Goal: Check status: Check status

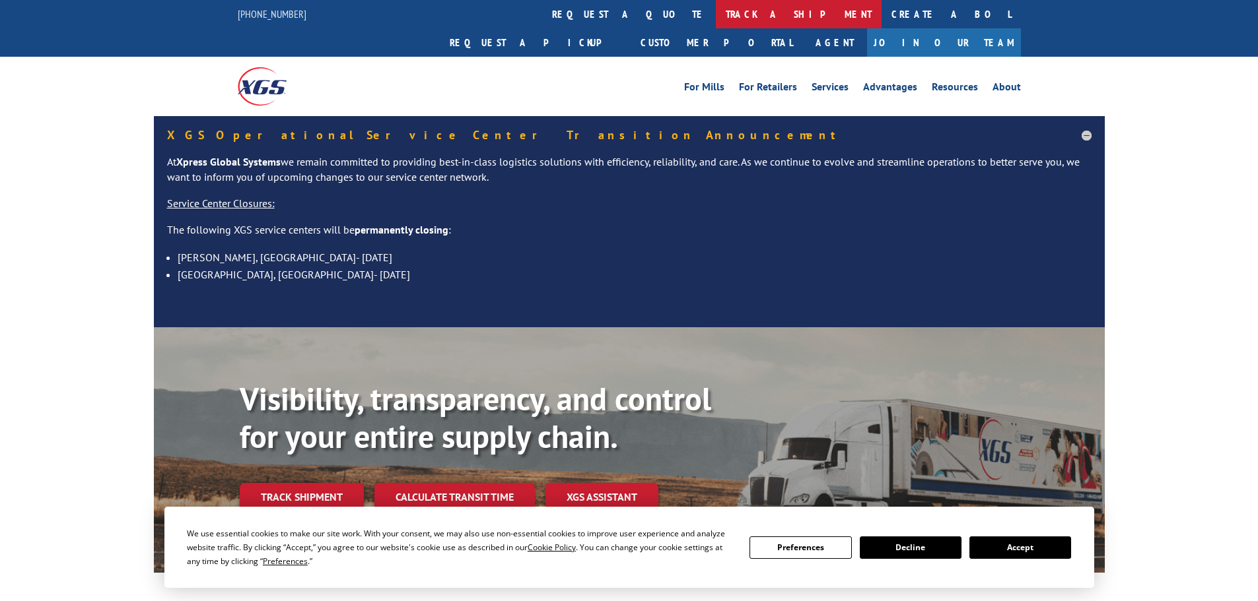
click at [716, 24] on link "track a shipment" at bounding box center [799, 14] width 166 height 28
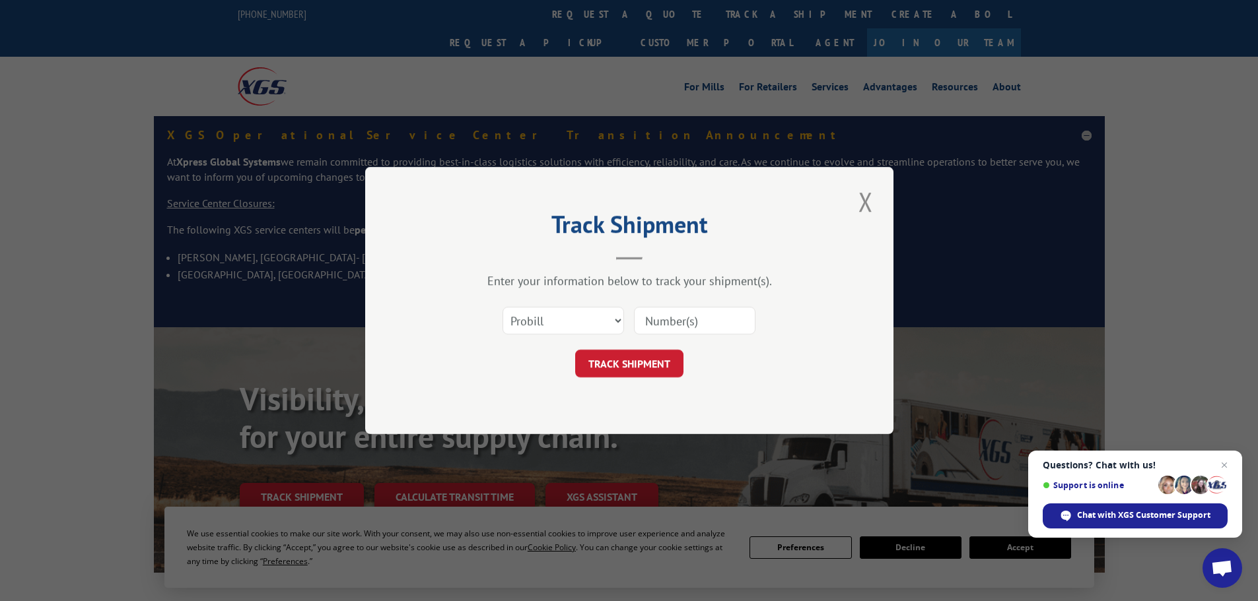
click at [667, 323] on input at bounding box center [694, 321] width 121 height 28
paste input "55A1206"
type input "55A1206"
click at [572, 318] on select "Select category... Probill BOL PO" at bounding box center [562, 321] width 121 height 28
select select "bol"
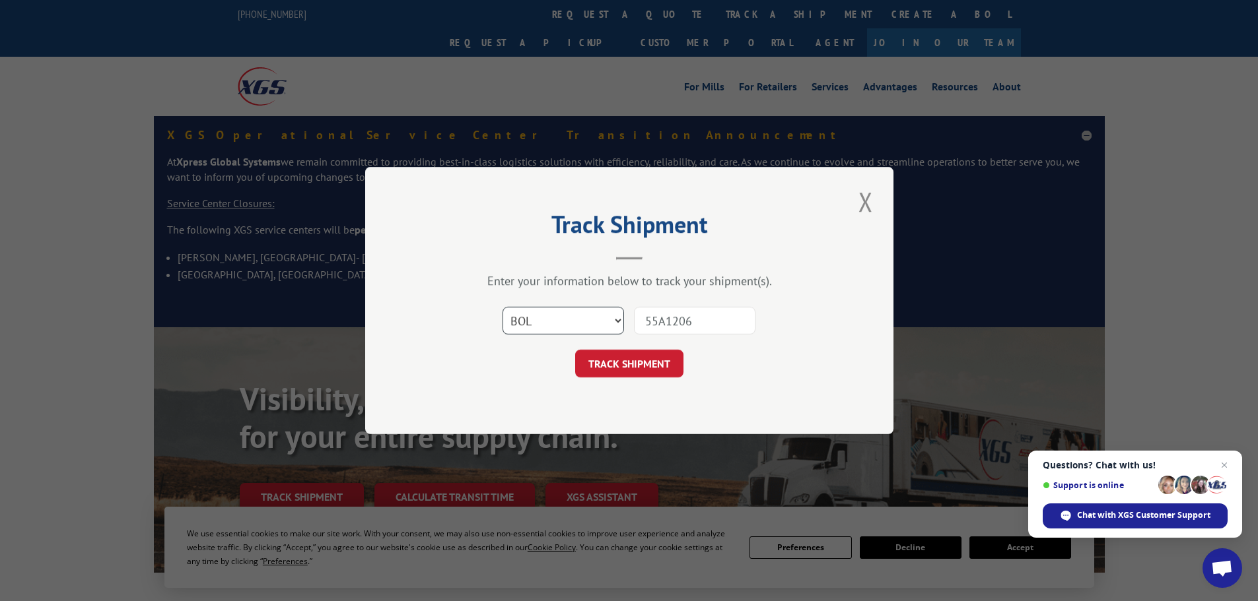
click at [502, 307] on select "Select category... Probill BOL PO" at bounding box center [562, 321] width 121 height 28
click at [631, 358] on button "TRACK SHIPMENT" at bounding box center [629, 364] width 108 height 28
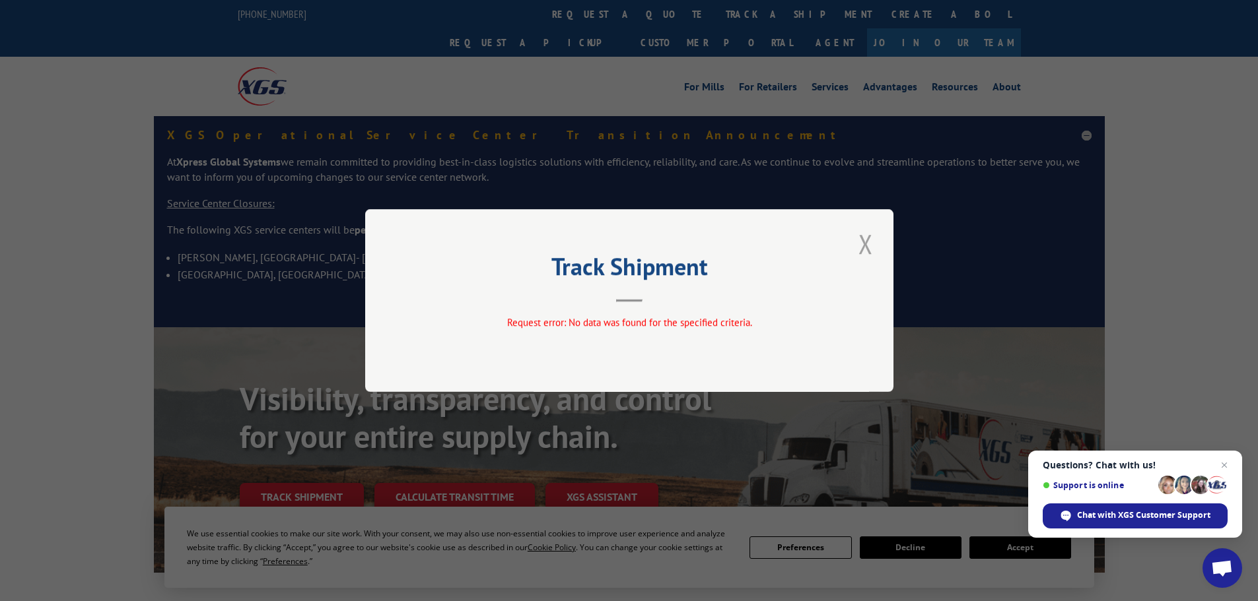
click at [861, 246] on button "Close modal" at bounding box center [865, 244] width 22 height 36
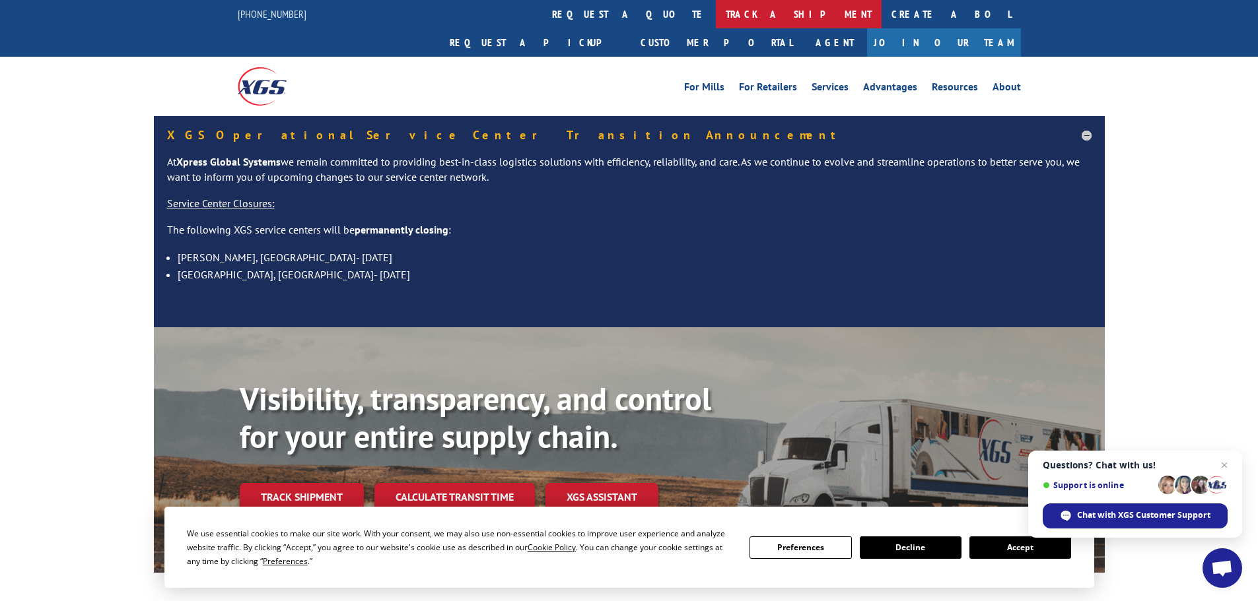
click at [716, 9] on link "track a shipment" at bounding box center [799, 14] width 166 height 28
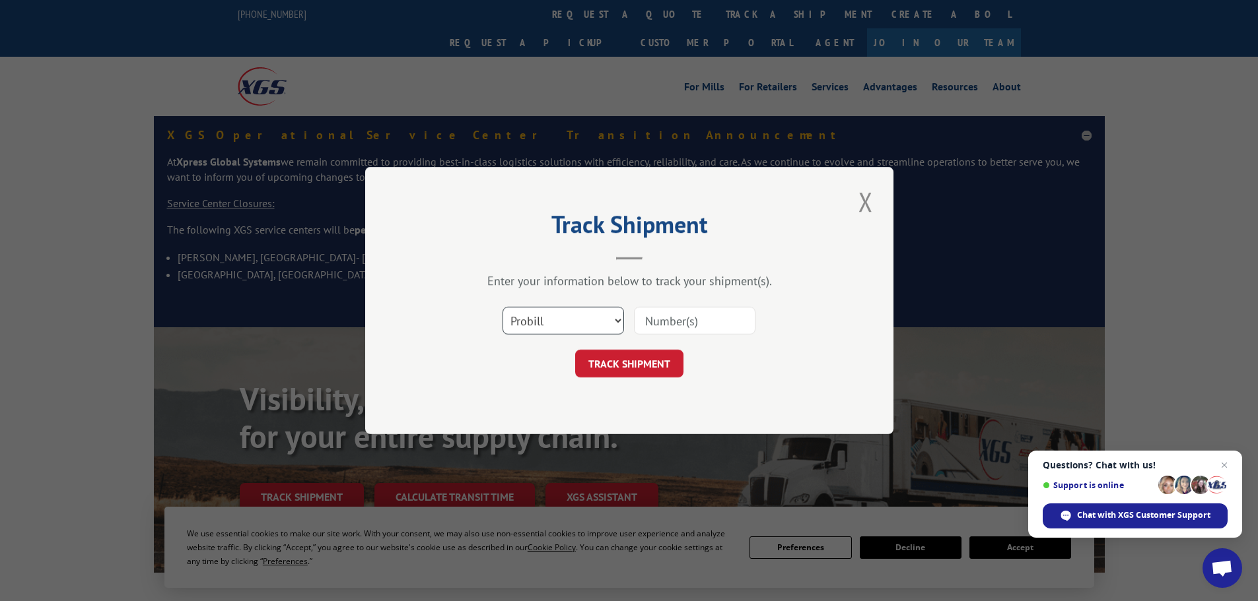
click at [579, 325] on select "Select category... Probill BOL PO" at bounding box center [562, 321] width 121 height 28
select select "bol"
click at [502, 307] on select "Select category... Probill BOL PO" at bounding box center [562, 321] width 121 height 28
click at [679, 329] on input at bounding box center [694, 321] width 121 height 28
paste input "56C4896"
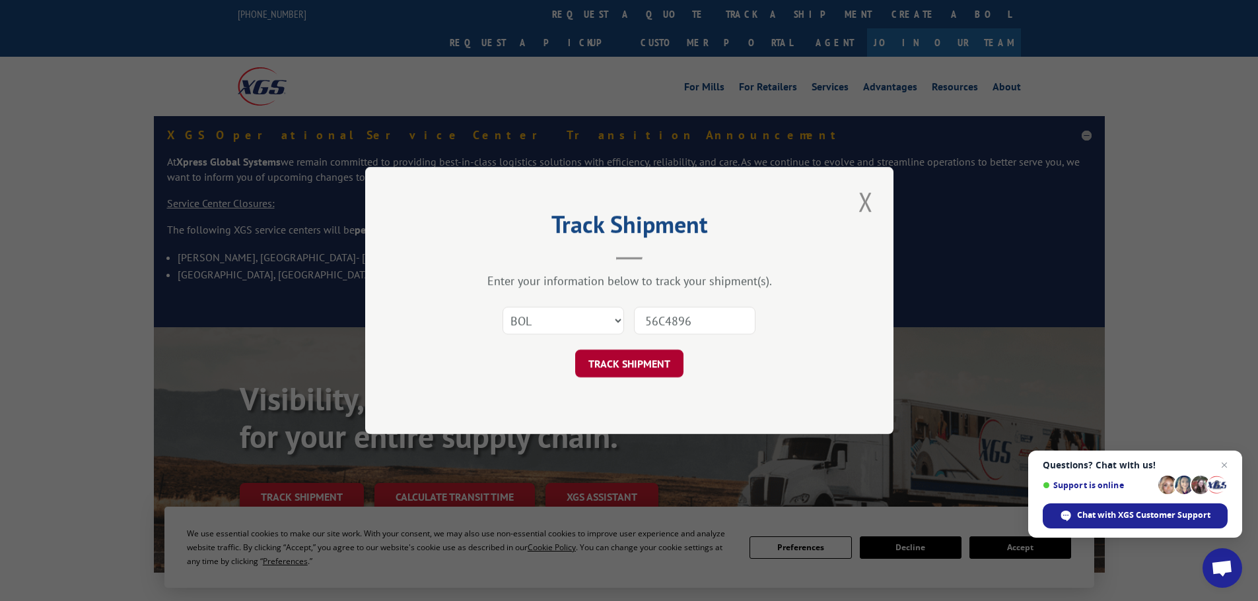
type input "56C4896"
click at [630, 367] on button "TRACK SHIPMENT" at bounding box center [629, 364] width 108 height 28
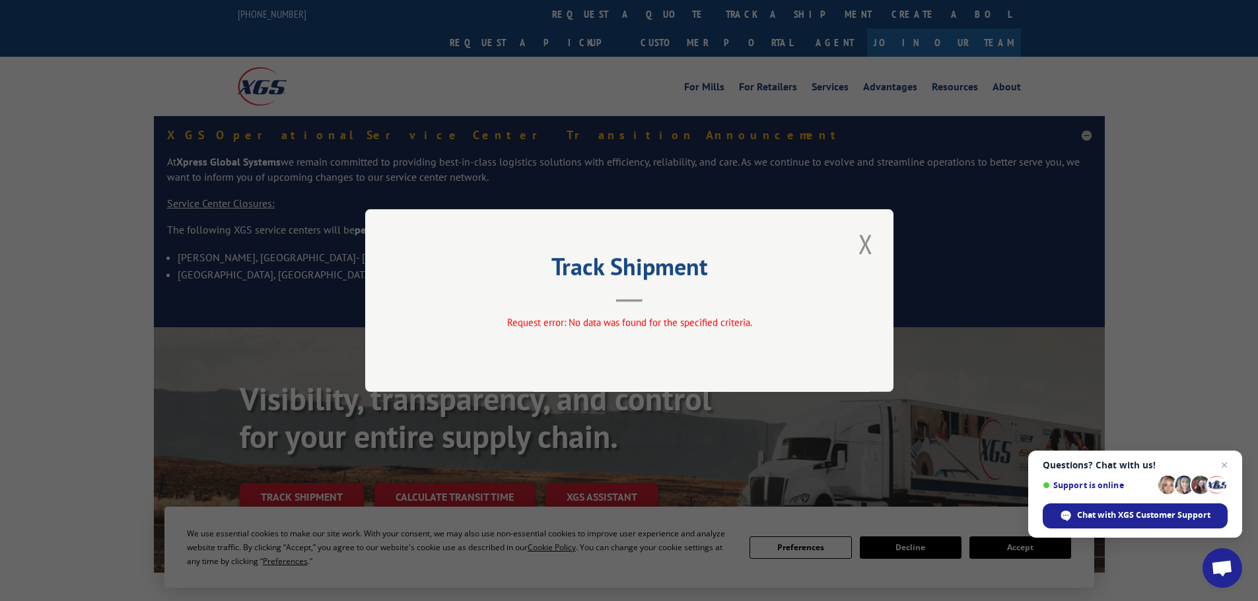
drag, startPoint x: 852, startPoint y: 241, endPoint x: 737, endPoint y: 138, distance: 153.8
click at [852, 241] on div "Track Shipment Request error: No data was found for the specified criteria." at bounding box center [629, 300] width 528 height 183
click at [863, 238] on button "Close modal" at bounding box center [865, 244] width 22 height 36
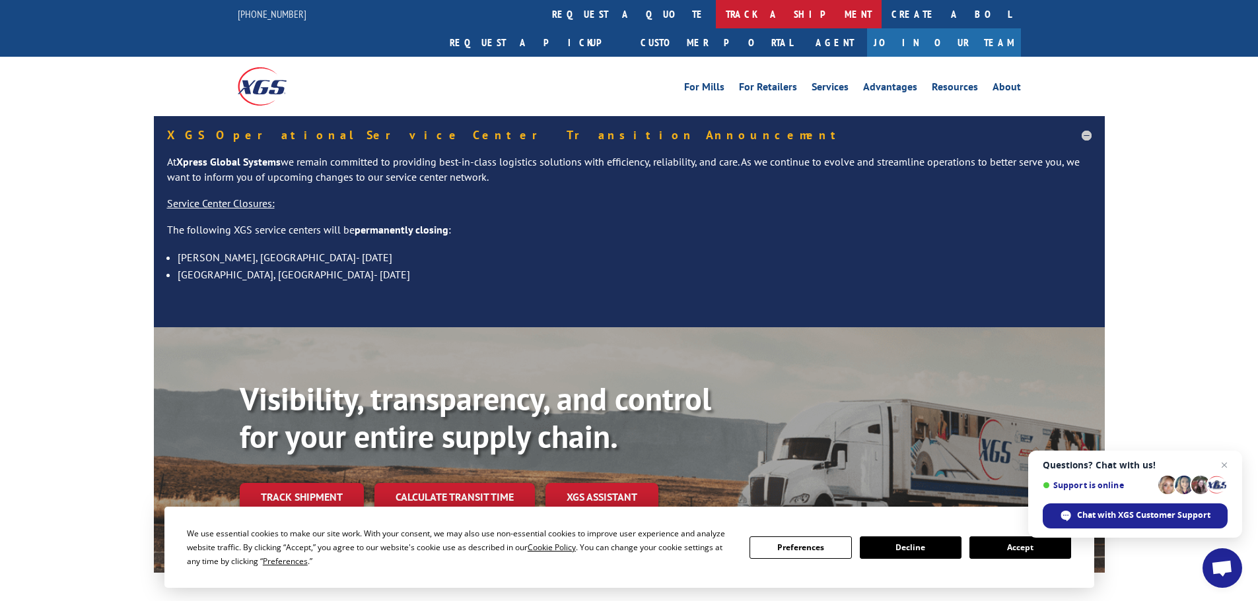
click at [716, 20] on link "track a shipment" at bounding box center [799, 14] width 166 height 28
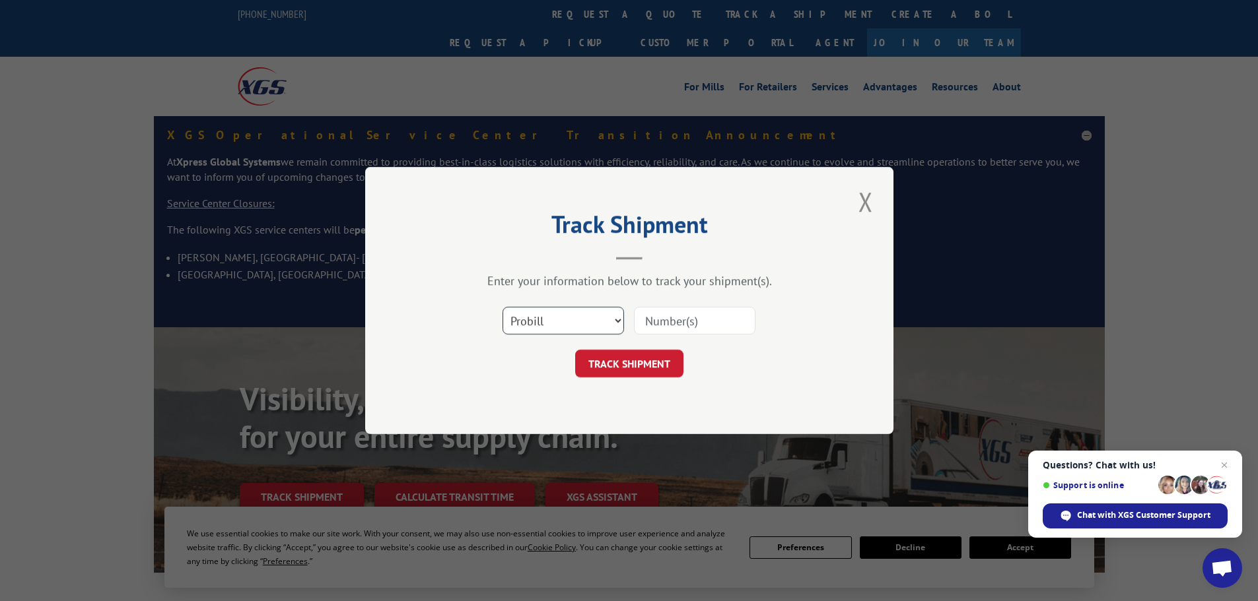
click at [574, 329] on select "Select category... Probill BOL PO" at bounding box center [562, 321] width 121 height 28
select select "po"
click at [502, 307] on select "Select category... Probill BOL PO" at bounding box center [562, 321] width 121 height 28
click at [650, 325] on input at bounding box center [694, 321] width 121 height 28
paste input "70132583"
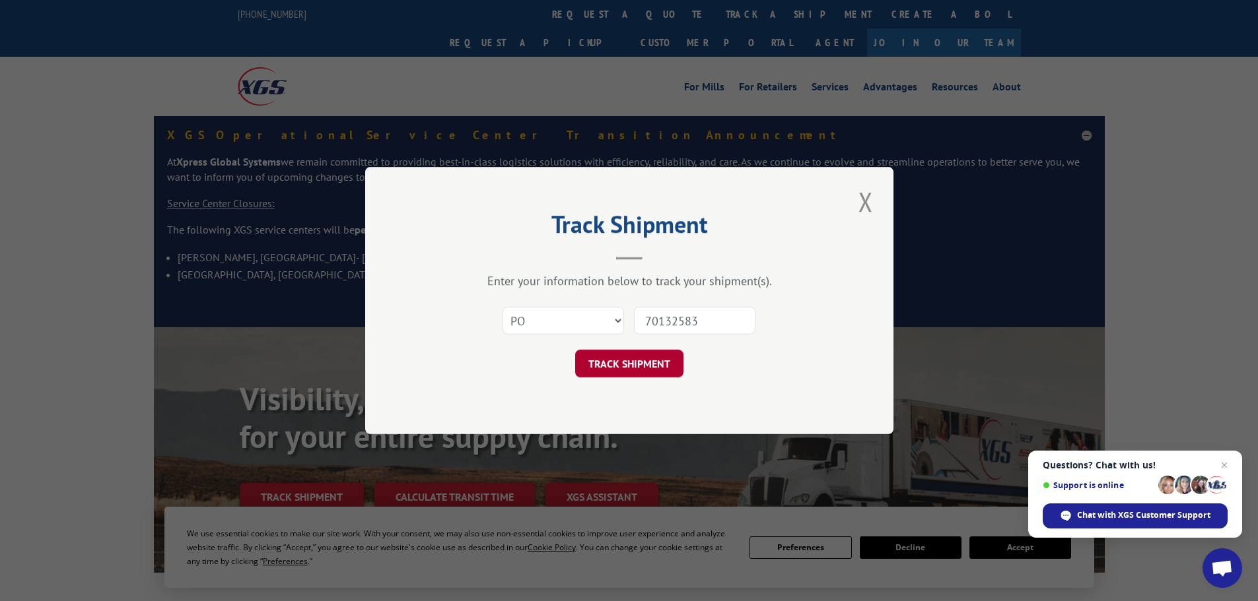
type input "70132583"
click at [615, 364] on button "TRACK SHIPMENT" at bounding box center [629, 364] width 108 height 28
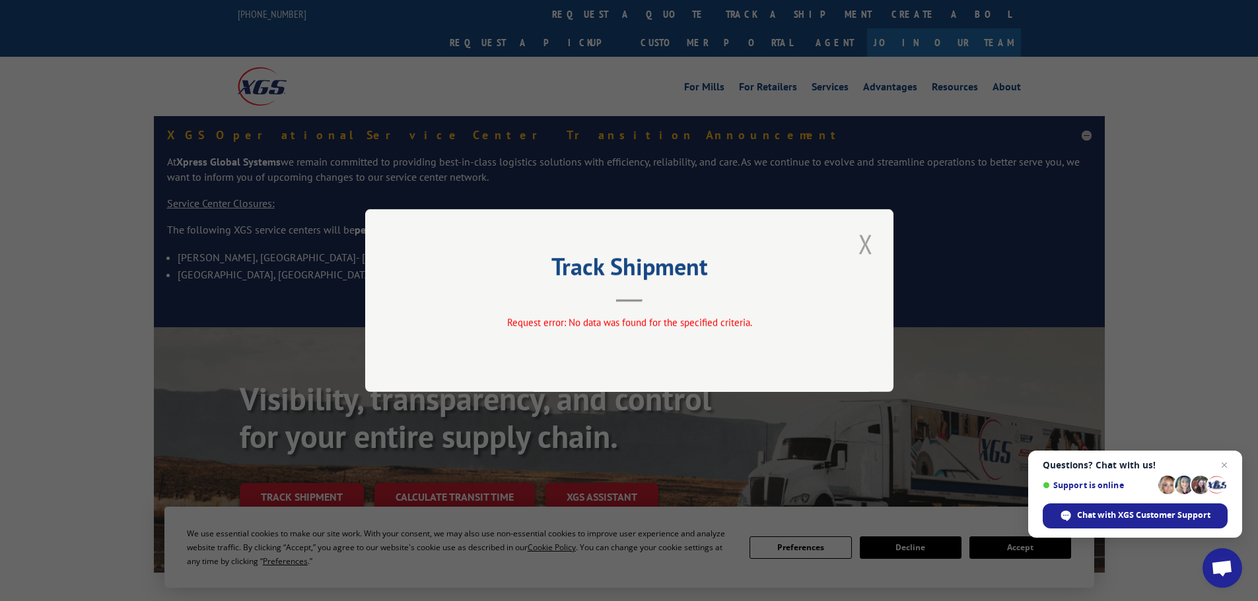
click at [863, 243] on button "Close modal" at bounding box center [865, 244] width 22 height 36
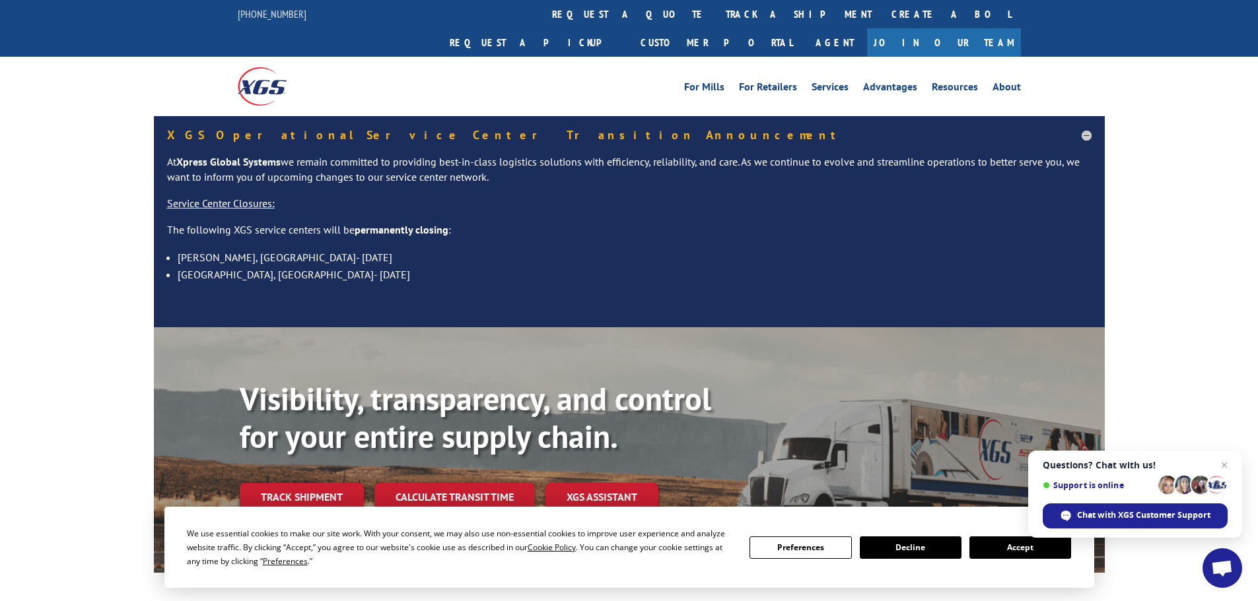
drag, startPoint x: 585, startPoint y: 17, endPoint x: 652, endPoint y: 55, distance: 77.5
click at [716, 17] on link "track a shipment" at bounding box center [799, 14] width 166 height 28
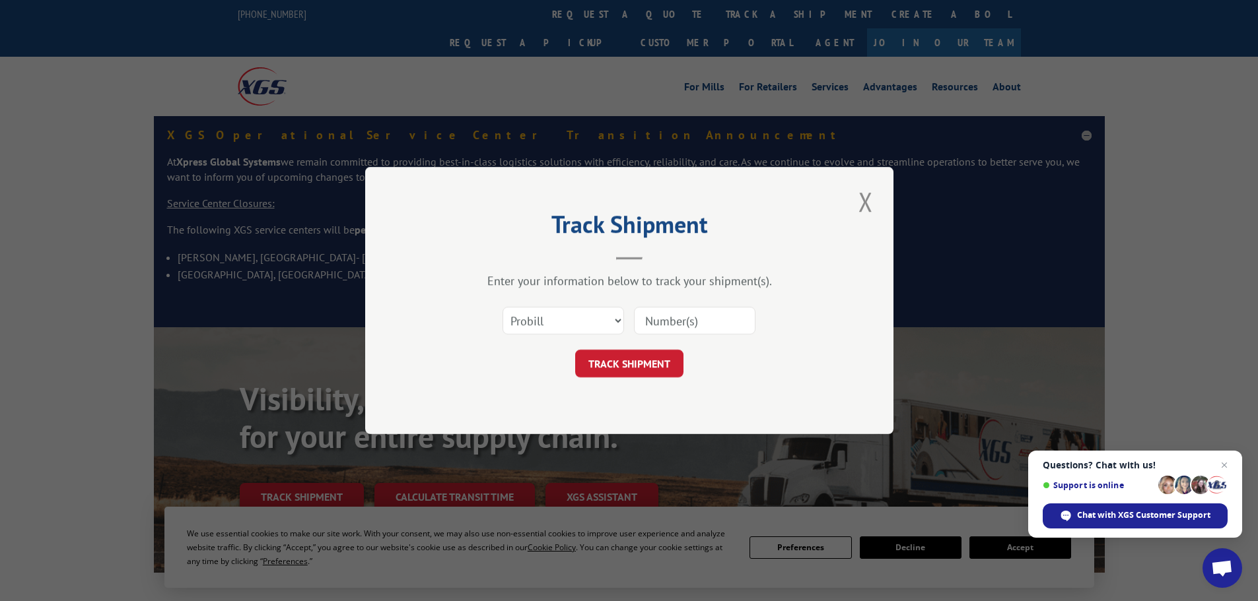
click at [668, 316] on input at bounding box center [694, 321] width 121 height 28
click at [599, 327] on select "Select category... Probill BOL PO" at bounding box center [562, 321] width 121 height 28
select select "bol"
click at [502, 307] on select "Select category... Probill BOL PO" at bounding box center [562, 321] width 121 height 28
click at [717, 325] on input at bounding box center [694, 321] width 121 height 28
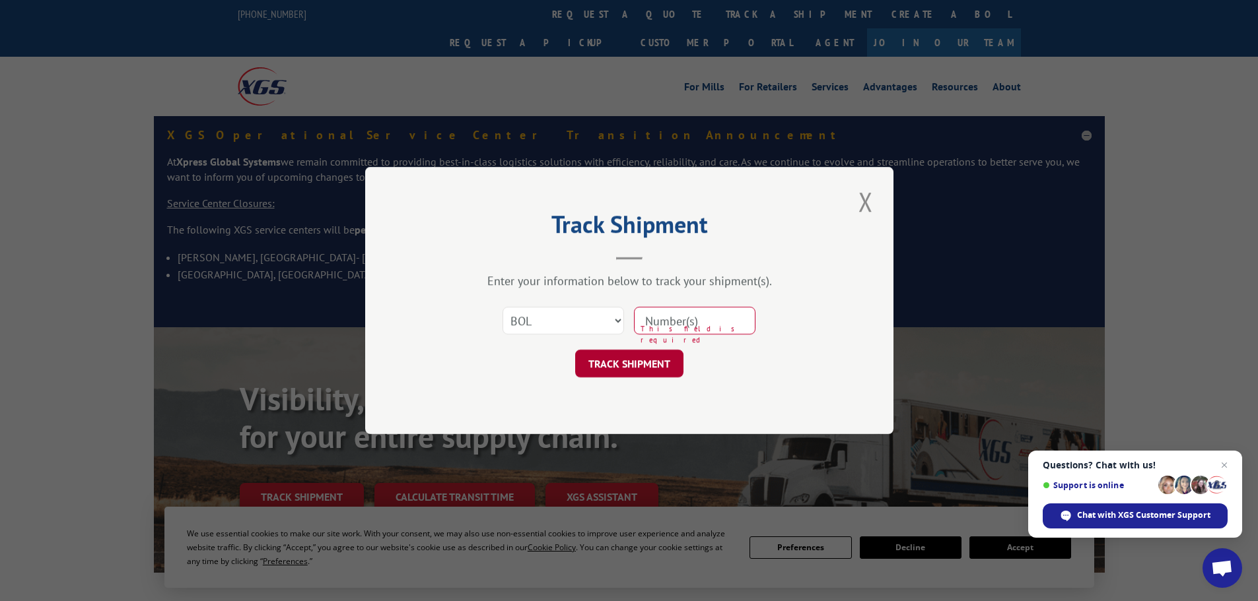
paste input "56P6305"
type input "56P6305"
click at [624, 360] on button "TRACK SHIPMENT" at bounding box center [629, 364] width 108 height 28
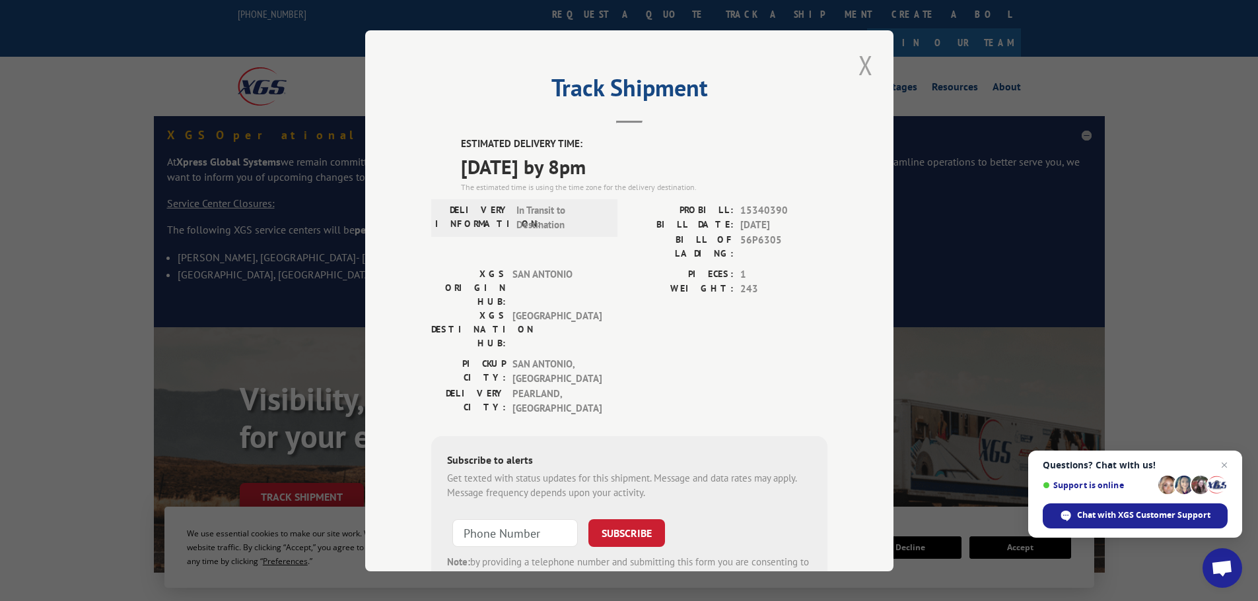
click at [863, 65] on button "Close modal" at bounding box center [865, 65] width 22 height 36
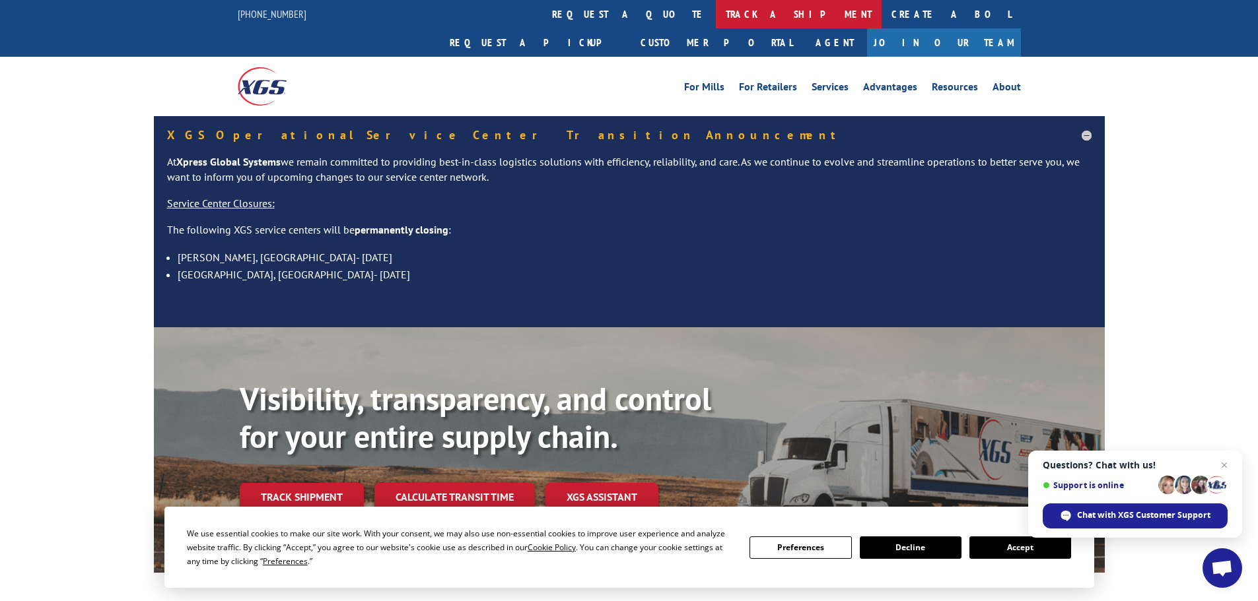
click at [716, 16] on link "track a shipment" at bounding box center [799, 14] width 166 height 28
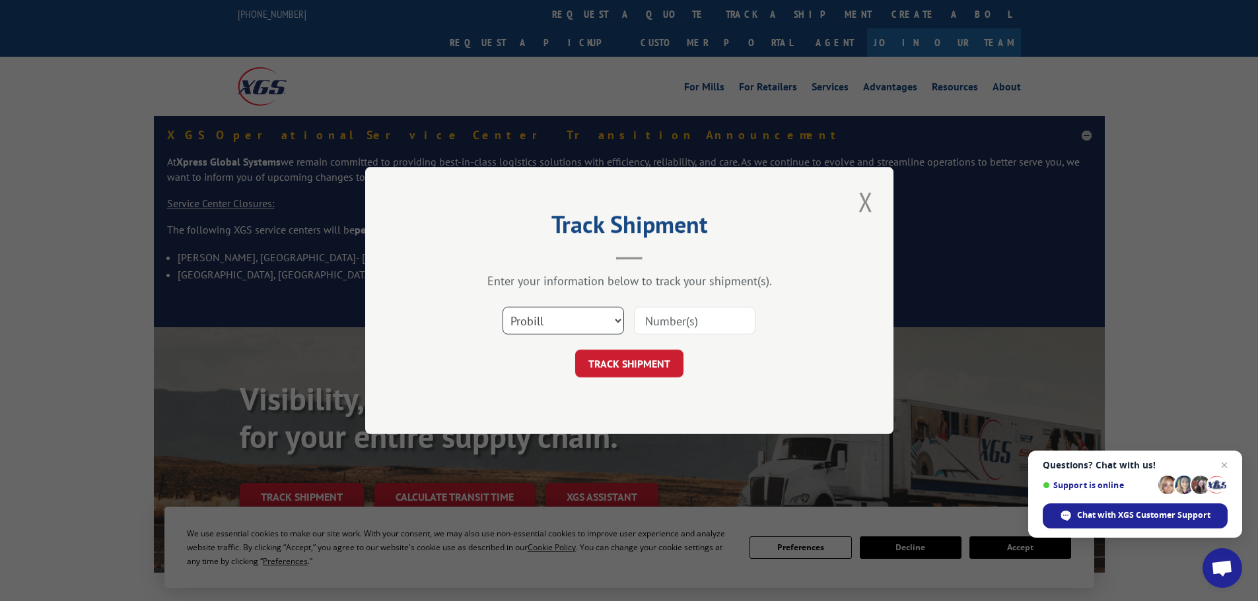
drag, startPoint x: 612, startPoint y: 320, endPoint x: 609, endPoint y: 330, distance: 10.4
click at [612, 320] on select "Select category... Probill BOL PO" at bounding box center [562, 321] width 121 height 28
select select "bol"
click at [502, 307] on select "Select category... Probill BOL PO" at bounding box center [562, 321] width 121 height 28
click at [686, 316] on input at bounding box center [694, 321] width 121 height 28
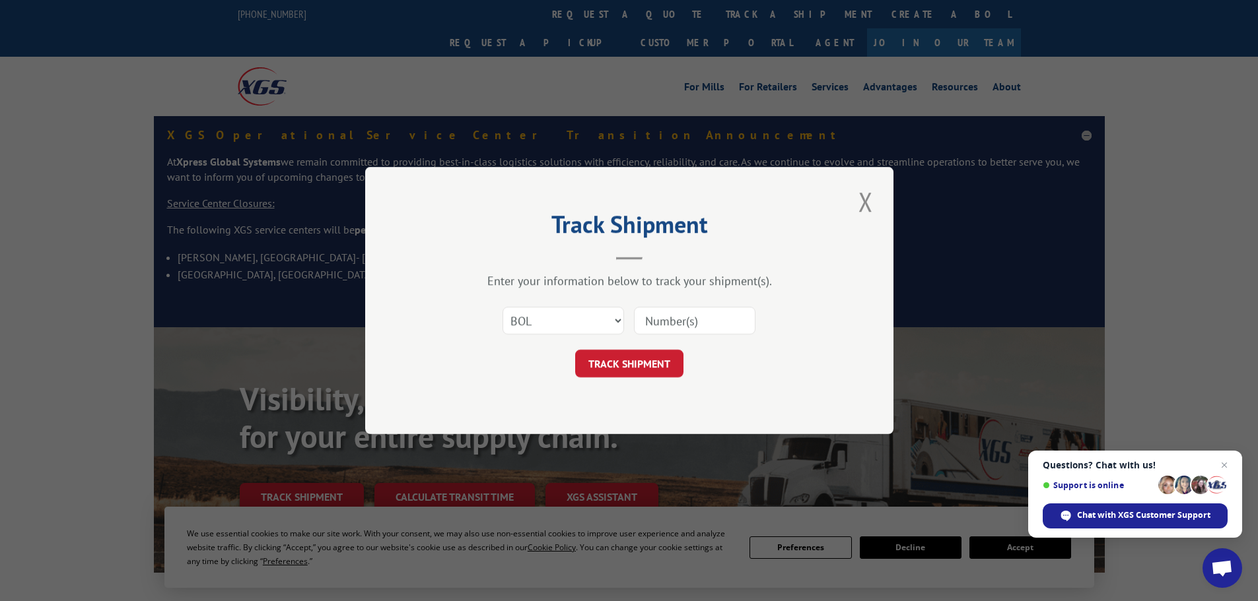
paste input "56P6482"
type input "56P6482"
click at [618, 365] on button "TRACK SHIPMENT" at bounding box center [629, 364] width 108 height 28
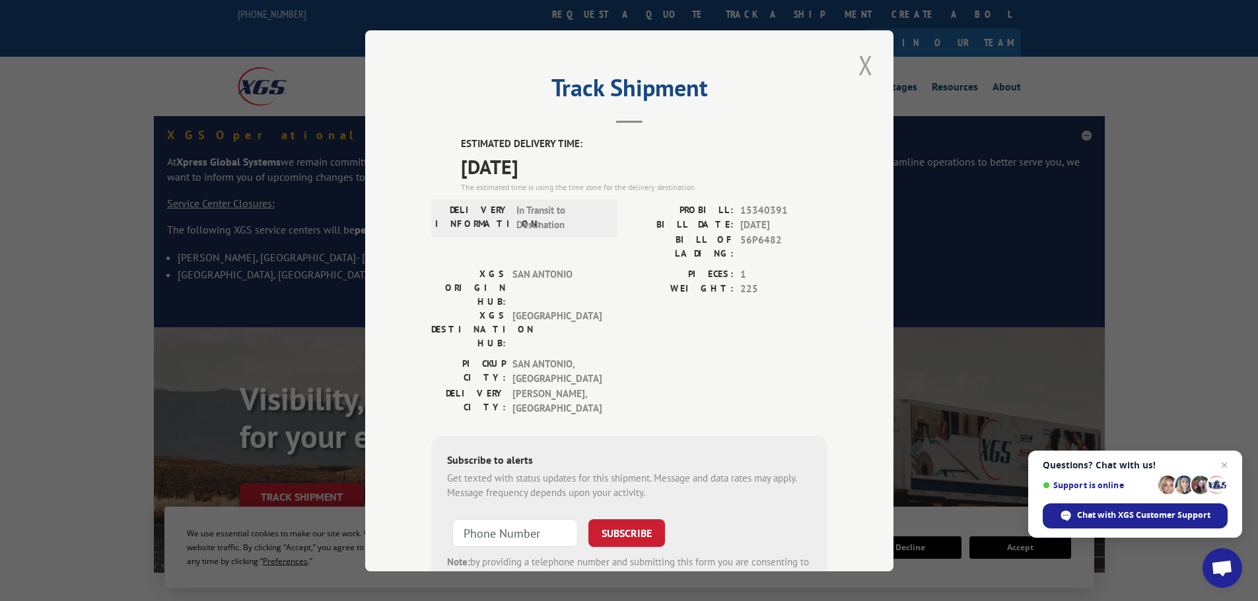
click at [868, 62] on button "Close modal" at bounding box center [865, 65] width 22 height 36
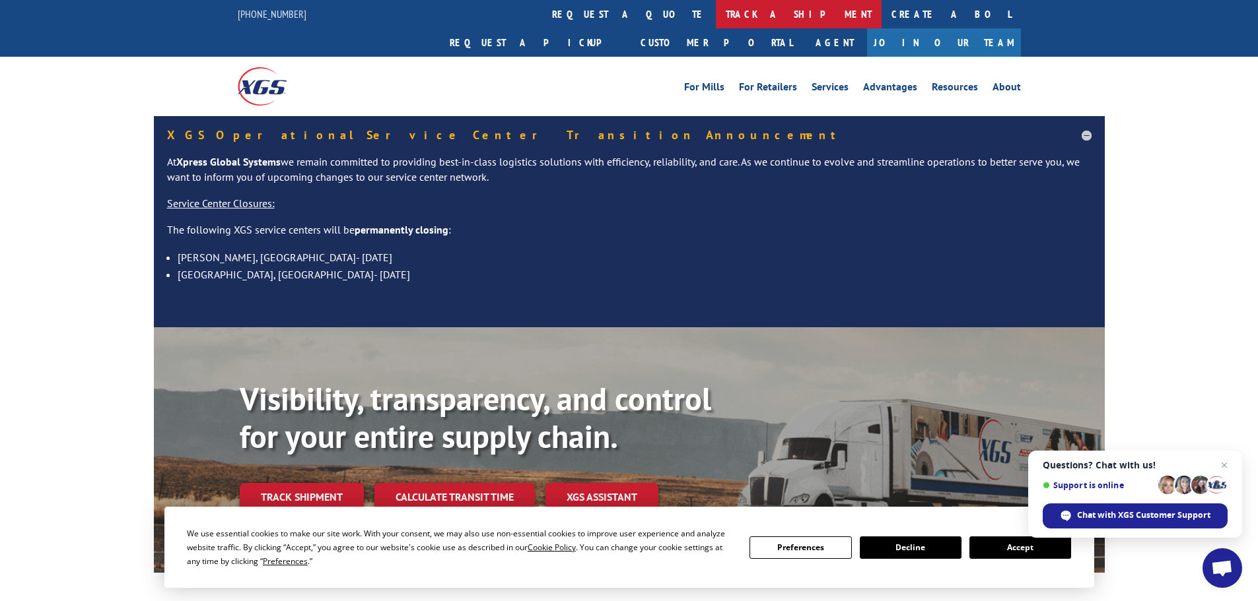
click at [716, 18] on link "track a shipment" at bounding box center [799, 14] width 166 height 28
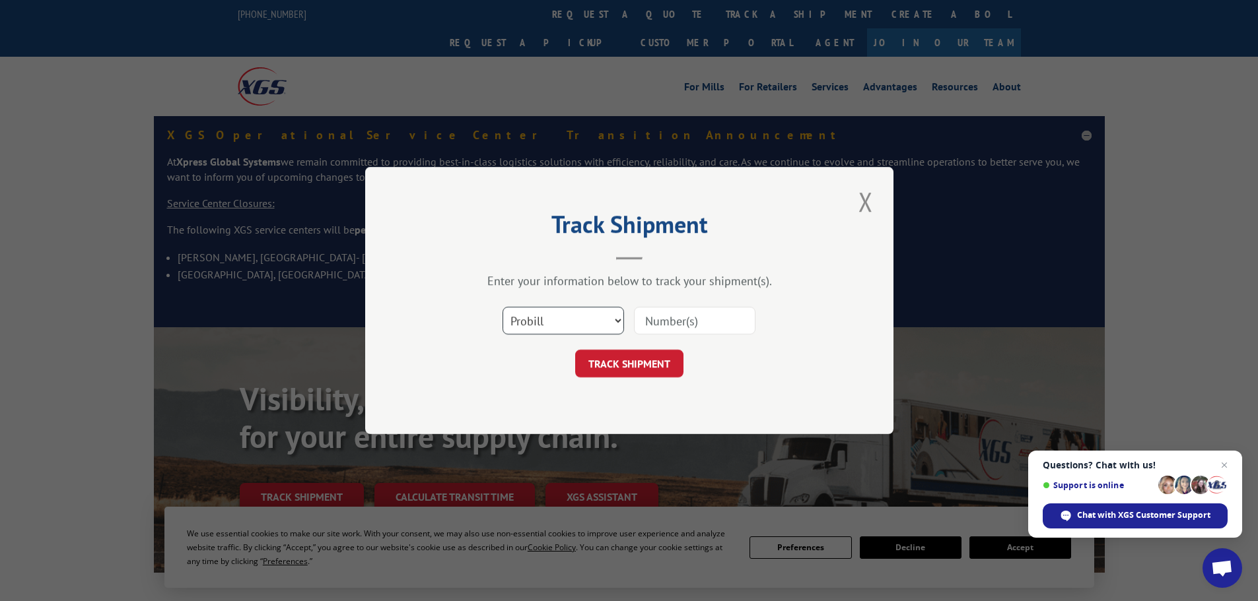
drag, startPoint x: 580, startPoint y: 311, endPoint x: 578, endPoint y: 330, distance: 19.2
click at [580, 311] on select "Select category... Probill BOL PO" at bounding box center [562, 321] width 121 height 28
select select "bol"
click at [502, 307] on select "Select category... Probill BOL PO" at bounding box center [562, 321] width 121 height 28
click at [666, 337] on div "Select category... Probill BOL PO" at bounding box center [629, 321] width 396 height 44
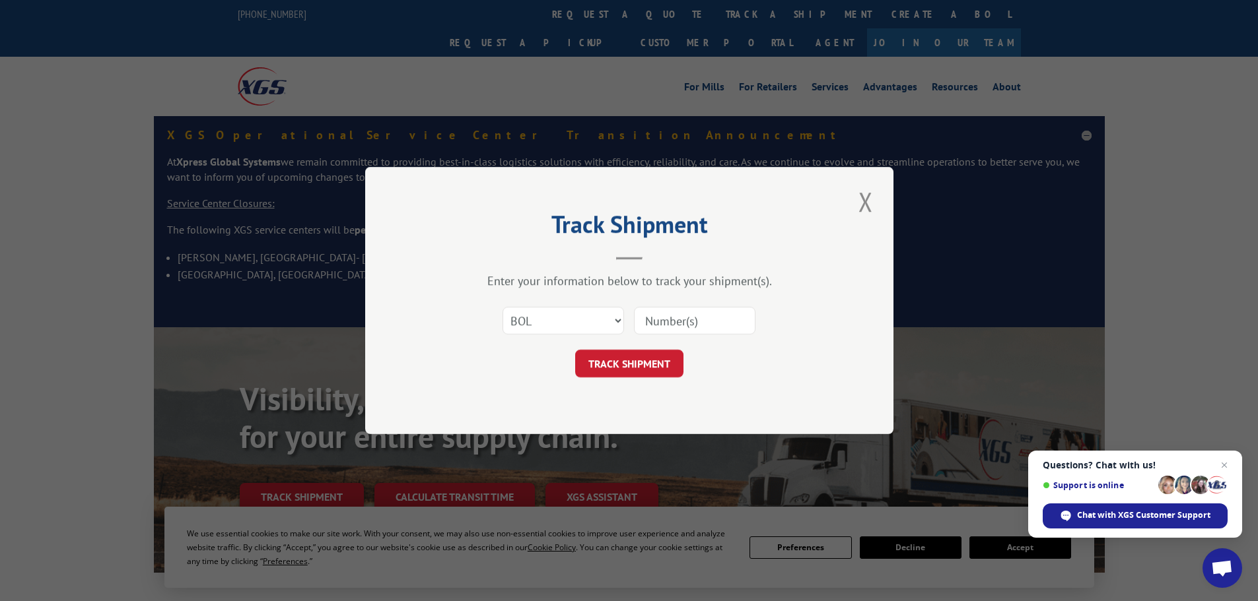
click at [666, 327] on input at bounding box center [694, 321] width 121 height 28
paste input "56P6800"
type input "56P6800"
click at [637, 362] on button "TRACK SHIPMENT" at bounding box center [629, 364] width 108 height 28
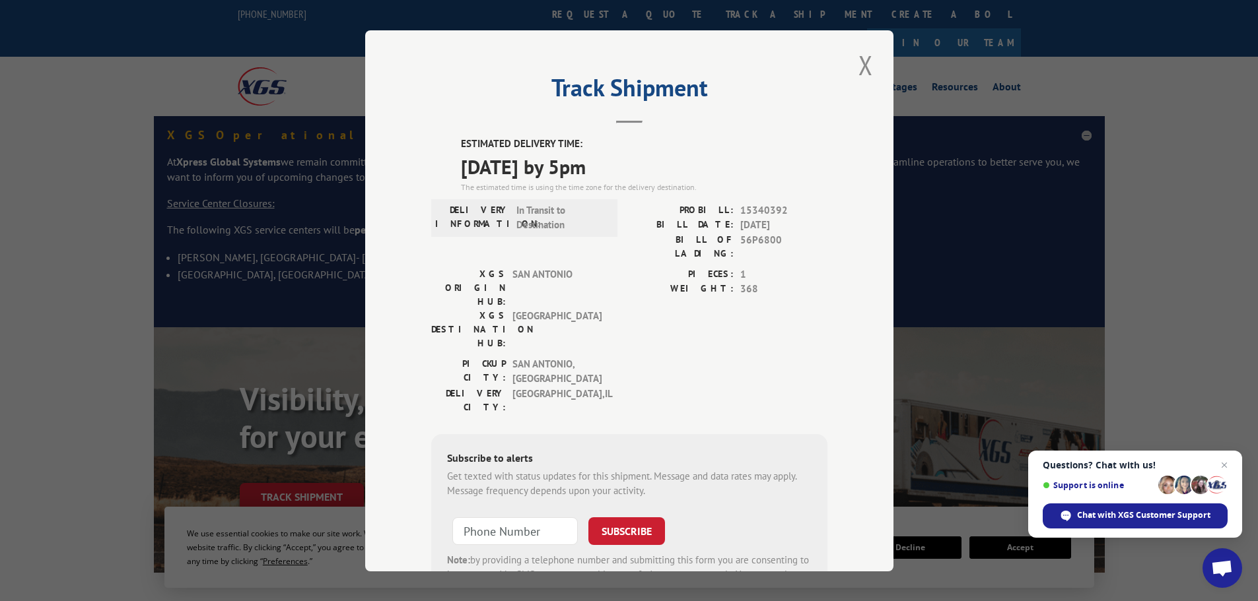
click at [863, 62] on button "Close modal" at bounding box center [865, 65] width 22 height 36
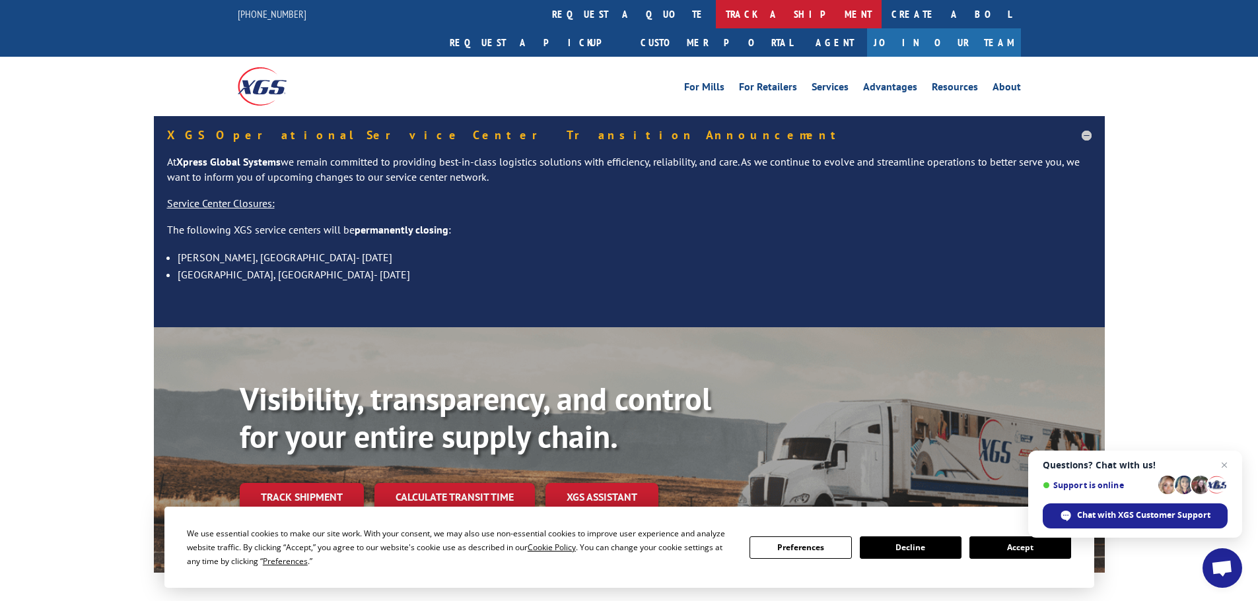
click at [716, 19] on link "track a shipment" at bounding box center [799, 14] width 166 height 28
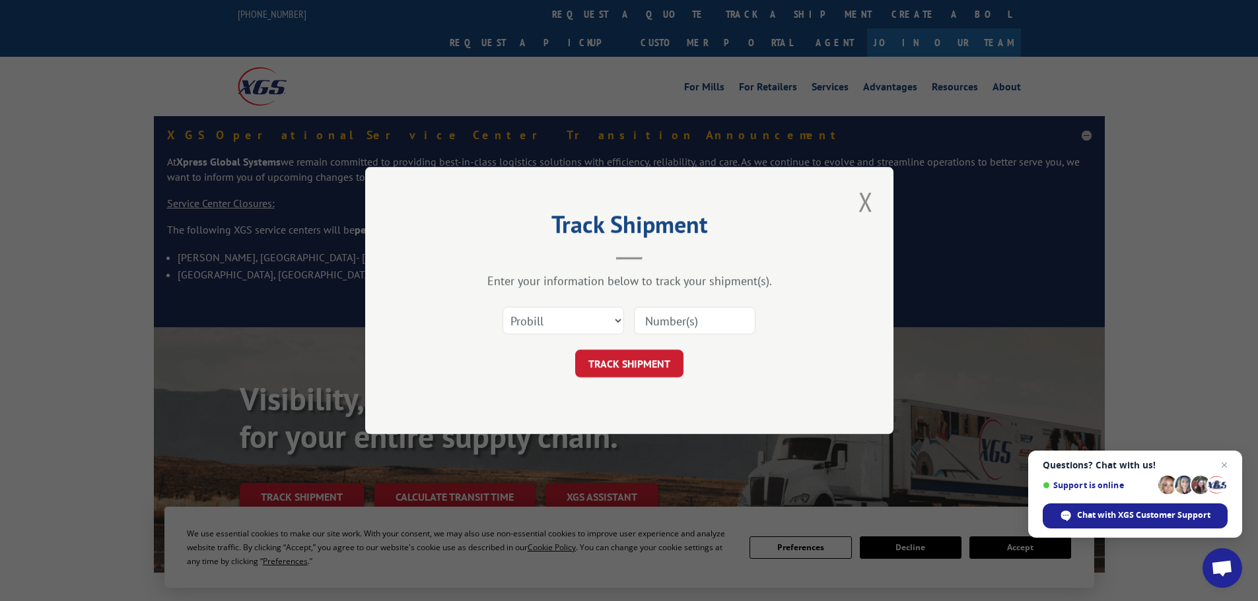
click at [694, 312] on input at bounding box center [694, 321] width 121 height 28
paste input "56P6800"
type input "56P6800"
click at [557, 329] on select "Select category... Probill BOL PO" at bounding box center [562, 321] width 121 height 28
select select "bol"
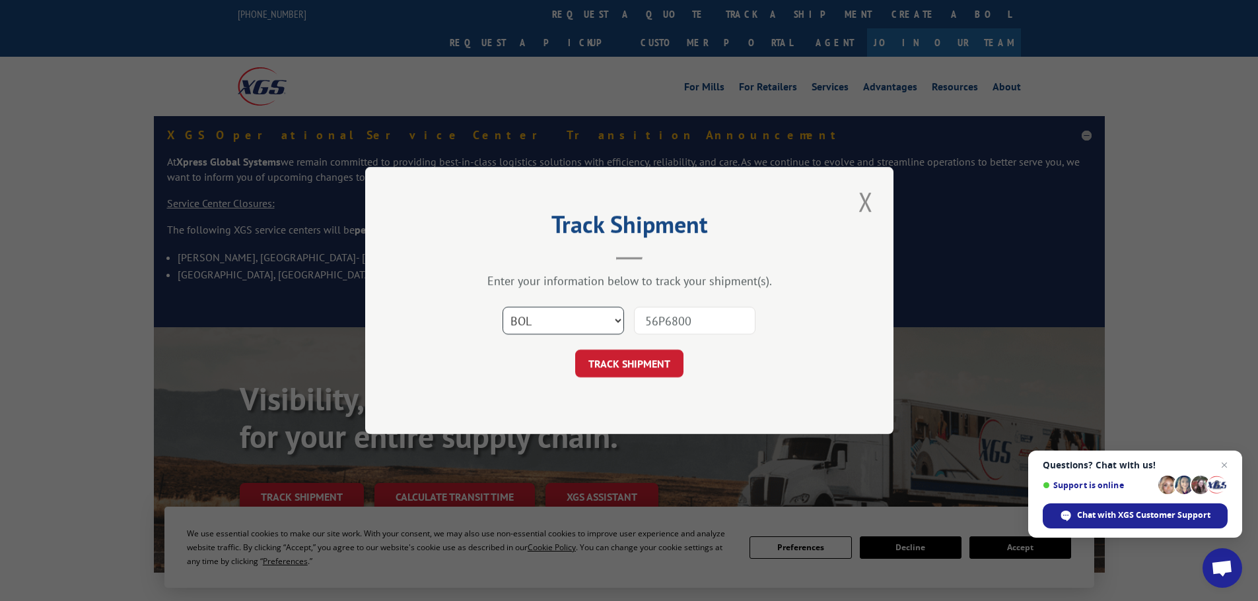
click at [502, 307] on select "Select category... Probill BOL PO" at bounding box center [562, 321] width 121 height 28
click at [644, 355] on button "TRACK SHIPMENT" at bounding box center [629, 364] width 108 height 28
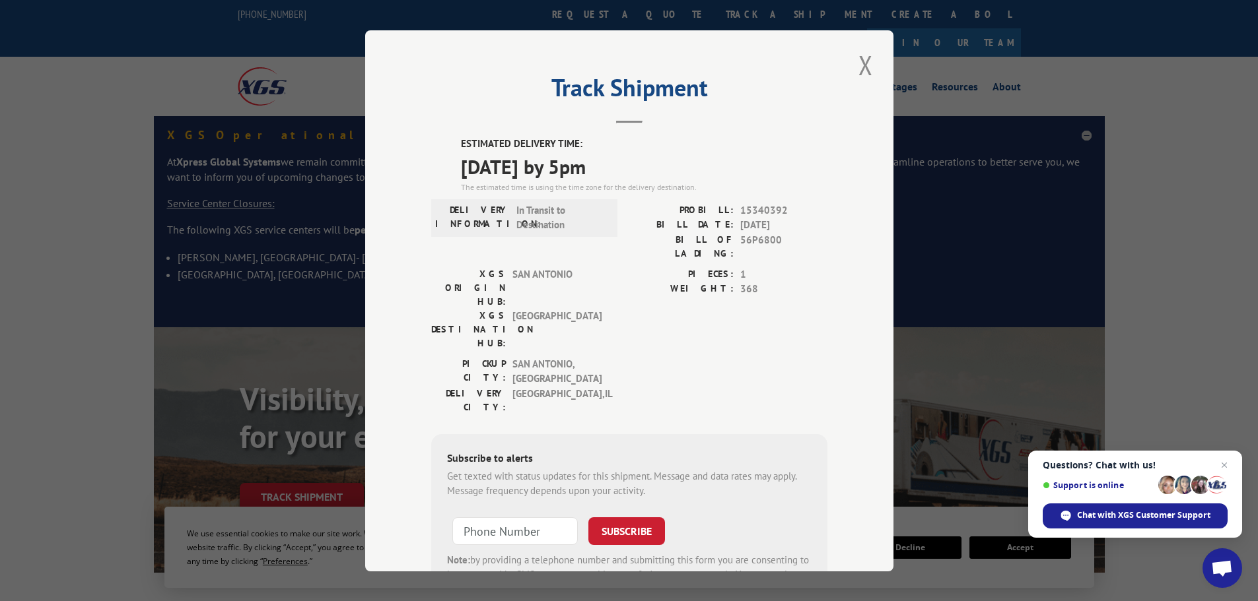
drag, startPoint x: 861, startPoint y: 64, endPoint x: 852, endPoint y: 61, distance: 9.6
click at [861, 64] on button "Close modal" at bounding box center [865, 65] width 22 height 36
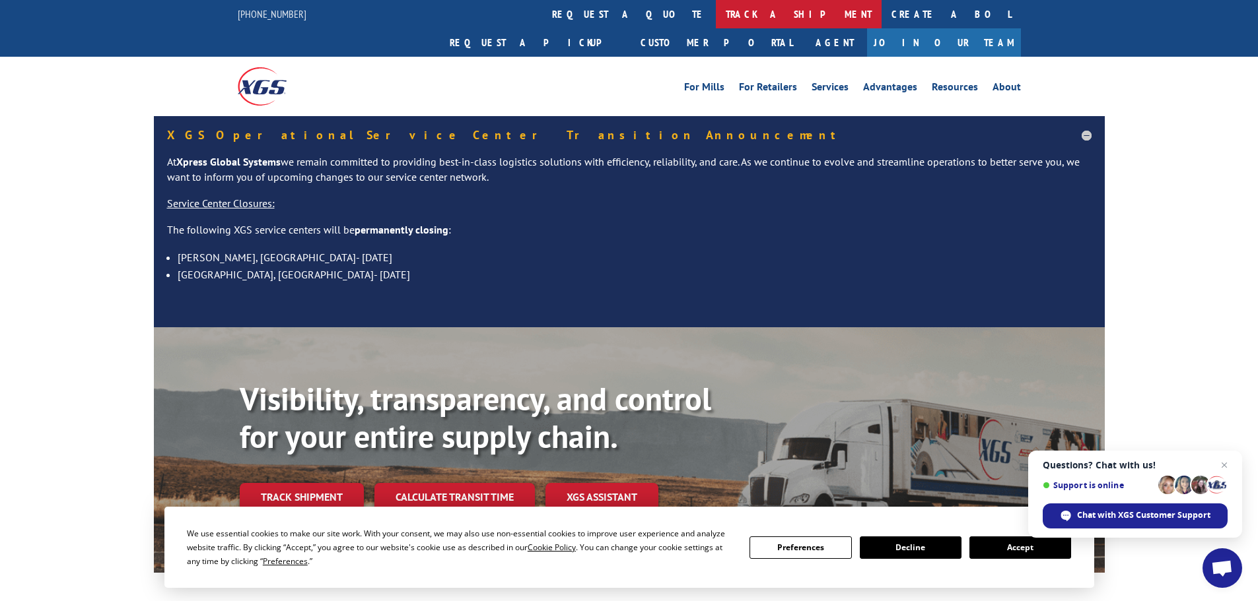
click at [716, 12] on link "track a shipment" at bounding box center [799, 14] width 166 height 28
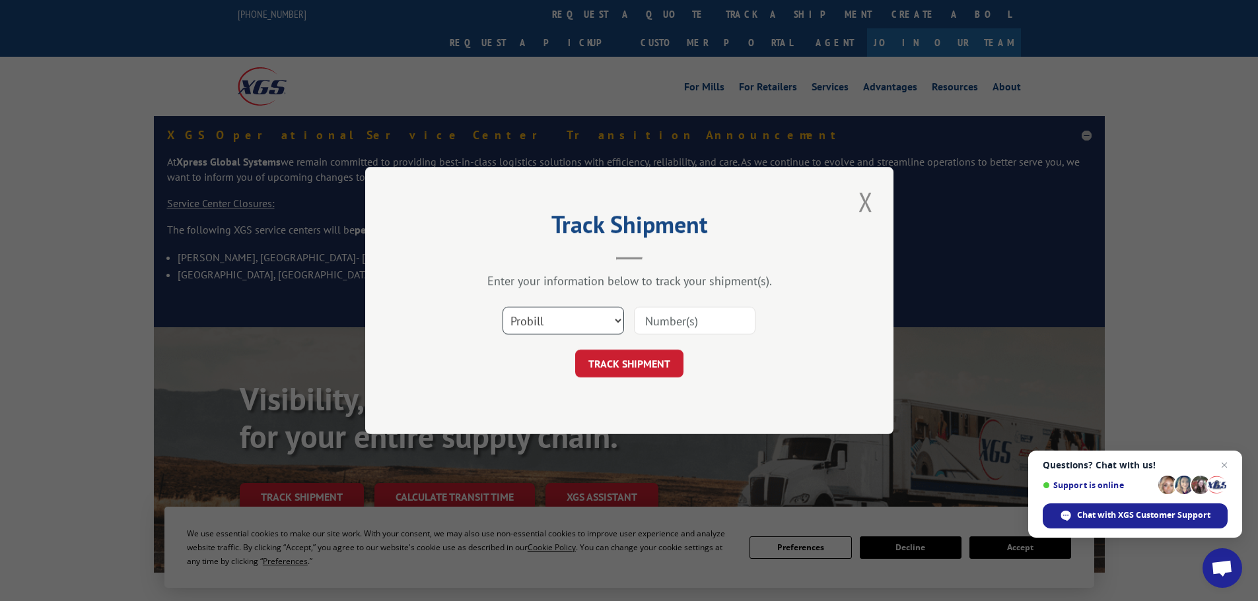
drag, startPoint x: 555, startPoint y: 318, endPoint x: 558, endPoint y: 331, distance: 14.3
click at [555, 318] on select "Select category... Probill BOL PO" at bounding box center [562, 321] width 121 height 28
select select "bol"
click at [502, 307] on select "Select category... Probill BOL PO" at bounding box center [562, 321] width 121 height 28
click at [657, 337] on div "Select category... Probill BOL PO" at bounding box center [629, 321] width 396 height 44
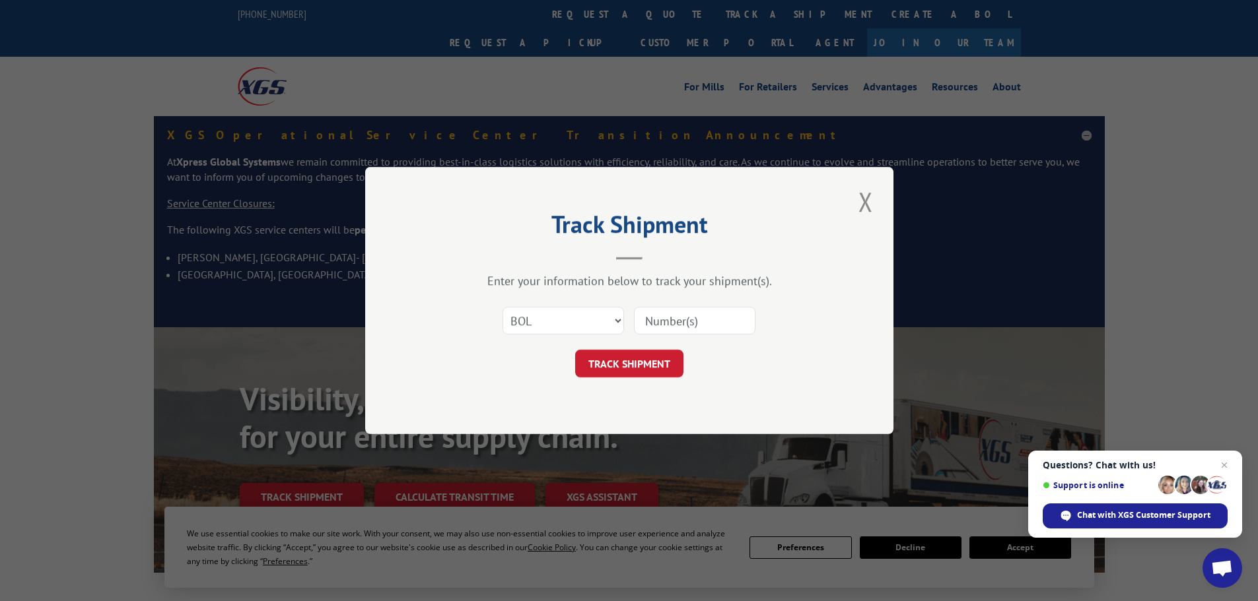
click at [659, 321] on input at bounding box center [694, 321] width 121 height 28
paste input "56T6331"
type input "56T6331"
click at [601, 364] on button "TRACK SHIPMENT" at bounding box center [629, 364] width 108 height 28
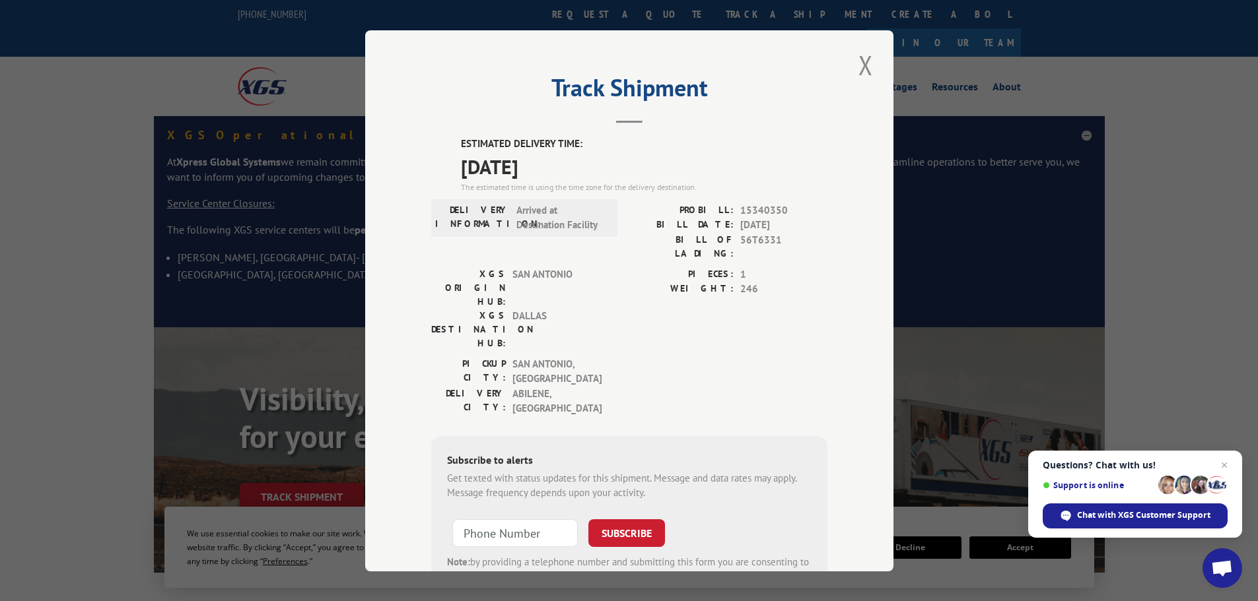
drag, startPoint x: 856, startPoint y: 68, endPoint x: 786, endPoint y: 50, distance: 71.6
click at [856, 68] on button "Close modal" at bounding box center [865, 65] width 22 height 36
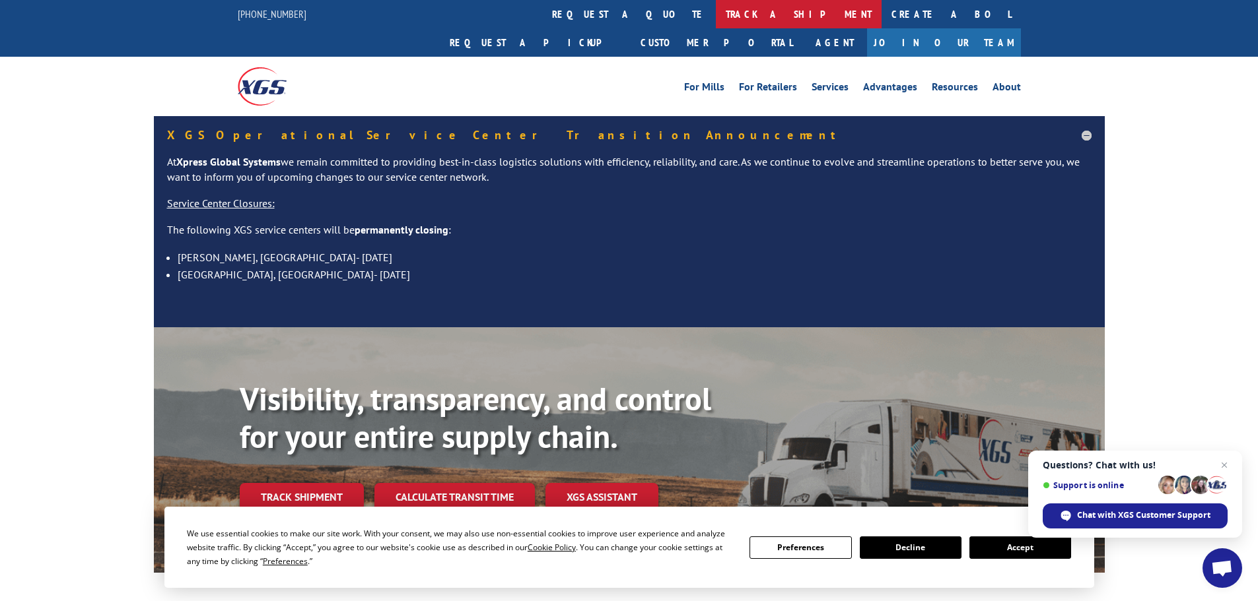
click at [716, 19] on link "track a shipment" at bounding box center [799, 14] width 166 height 28
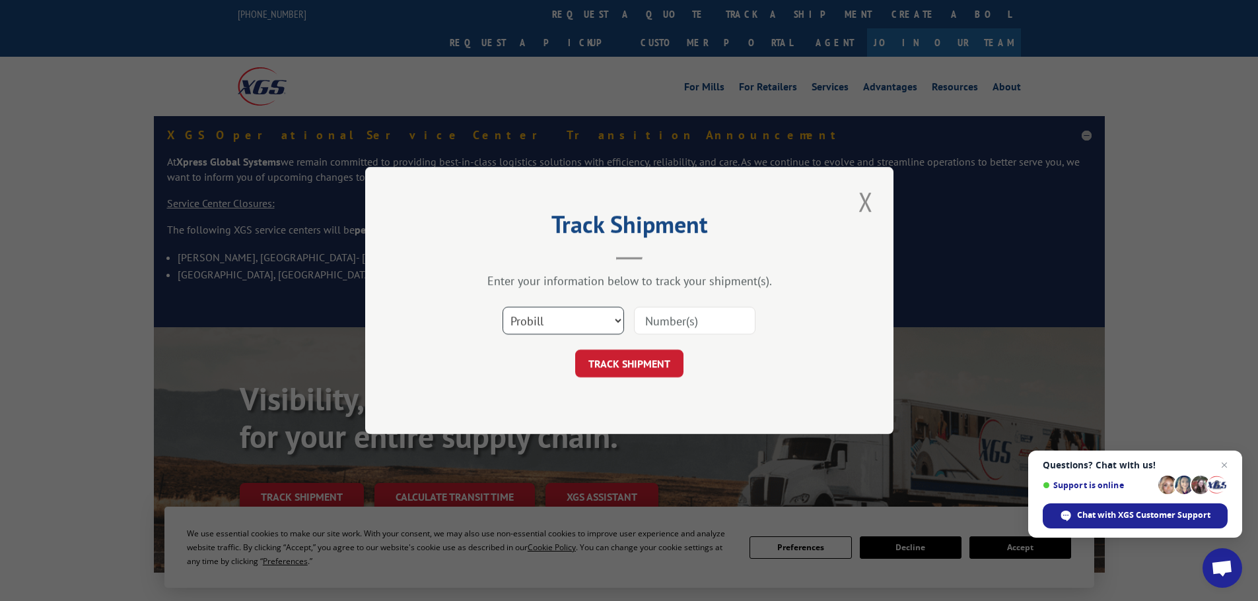
click at [556, 324] on select "Select category... Probill BOL PO" at bounding box center [562, 321] width 121 height 28
select select "bol"
click at [502, 307] on select "Select category... Probill BOL PO" at bounding box center [562, 321] width 121 height 28
click at [668, 327] on input at bounding box center [694, 321] width 121 height 28
paste input "56W1432"
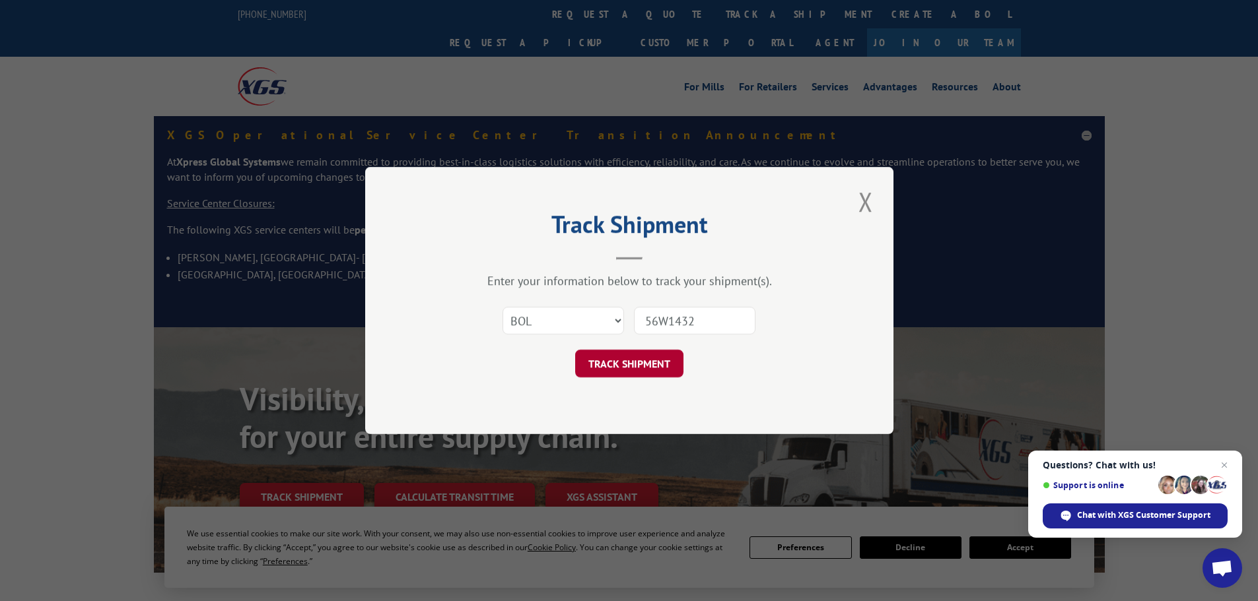
type input "56W1432"
click at [614, 371] on button "TRACK SHIPMENT" at bounding box center [629, 364] width 108 height 28
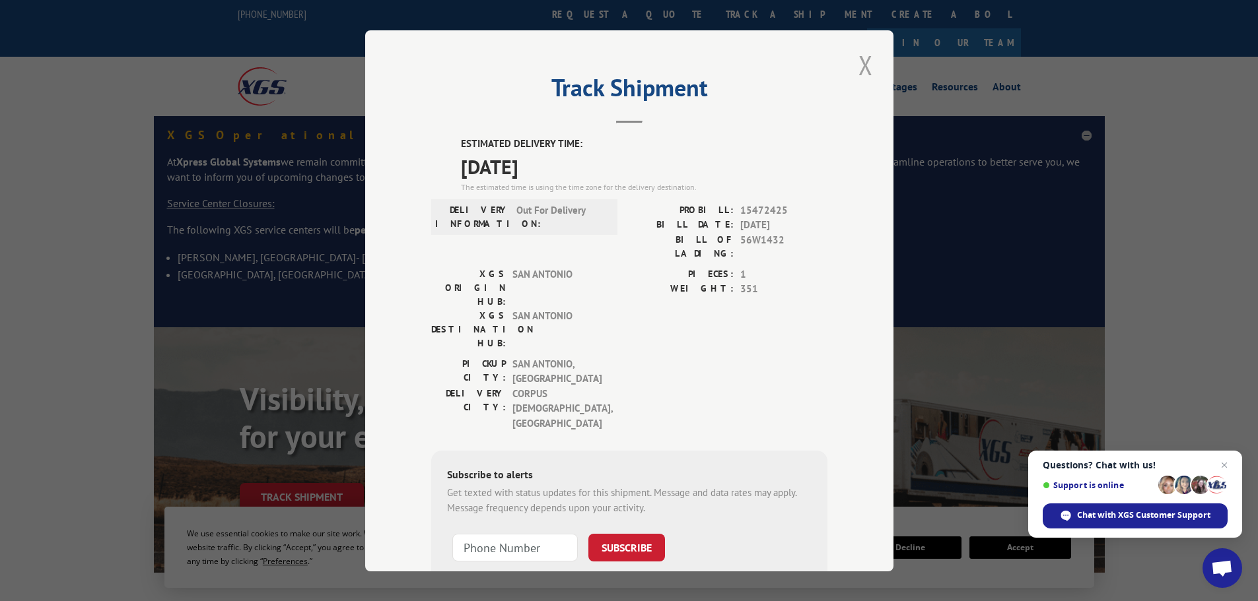
click at [856, 63] on button "Close modal" at bounding box center [865, 65] width 22 height 36
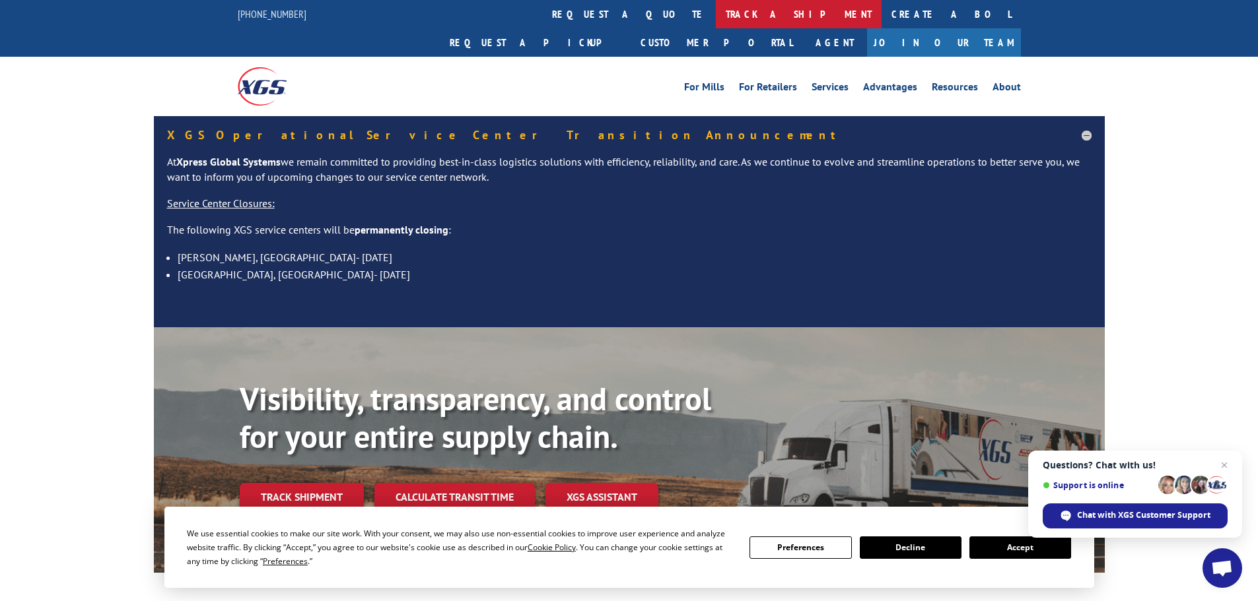
click at [716, 17] on link "track a shipment" at bounding box center [799, 14] width 166 height 28
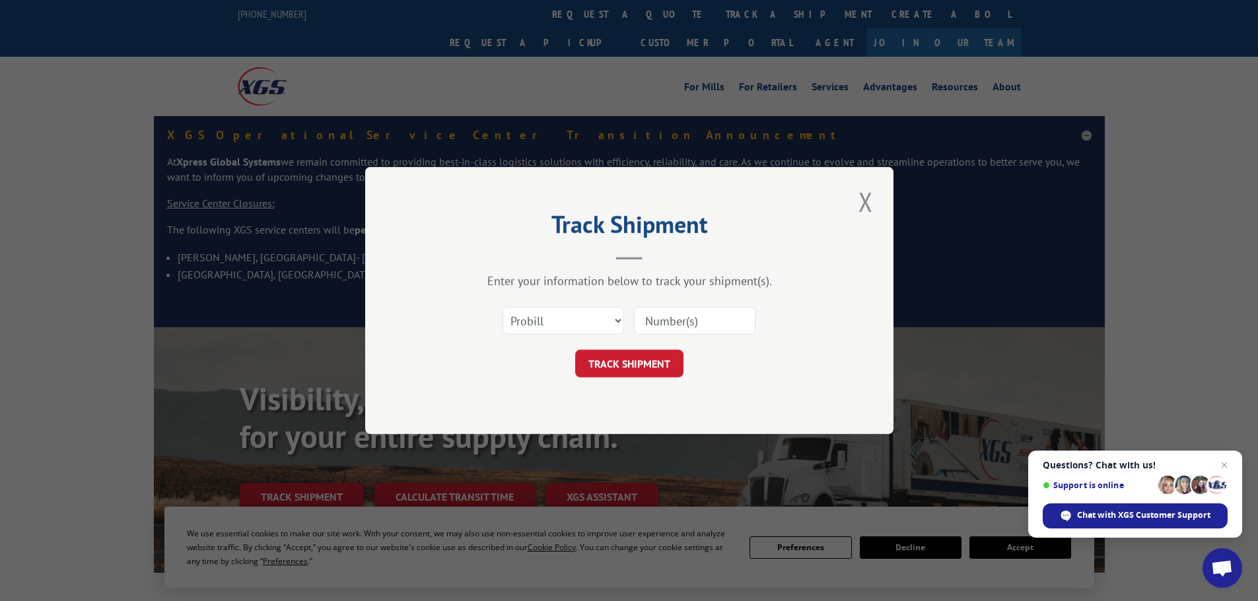
click at [664, 316] on input at bounding box center [694, 321] width 121 height 28
paste input "57A5240"
type input "57A5240"
click at [559, 323] on select "Select category... Probill BOL PO" at bounding box center [562, 321] width 121 height 28
select select "bol"
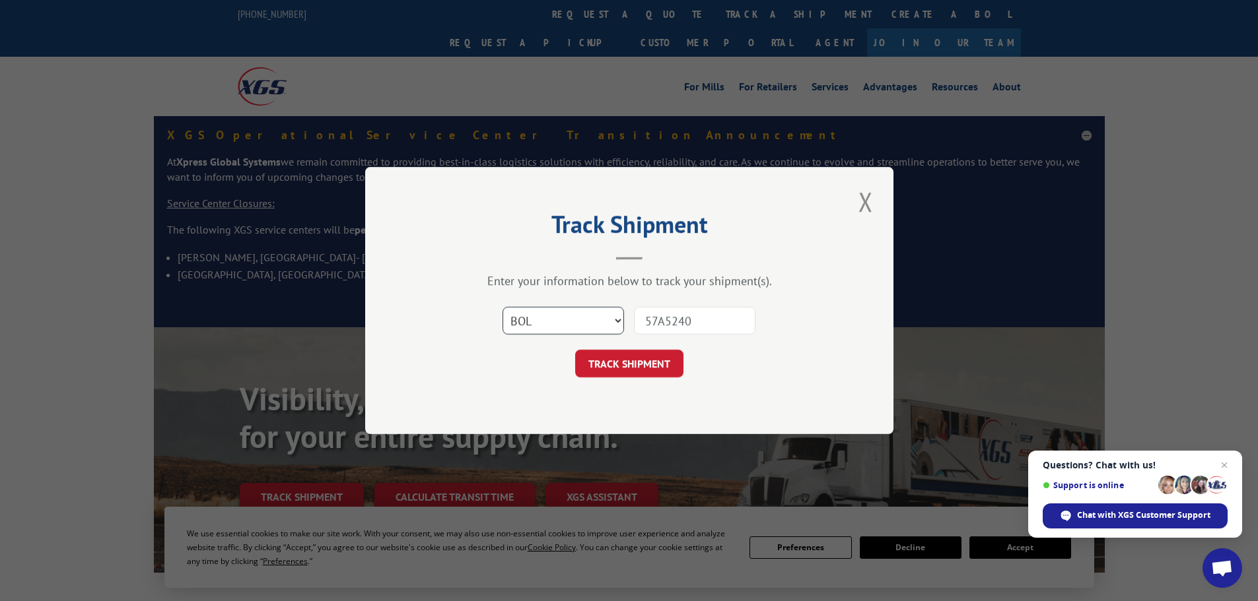
click at [502, 307] on select "Select category... Probill BOL PO" at bounding box center [562, 321] width 121 height 28
click at [667, 374] on button "TRACK SHIPMENT" at bounding box center [629, 364] width 108 height 28
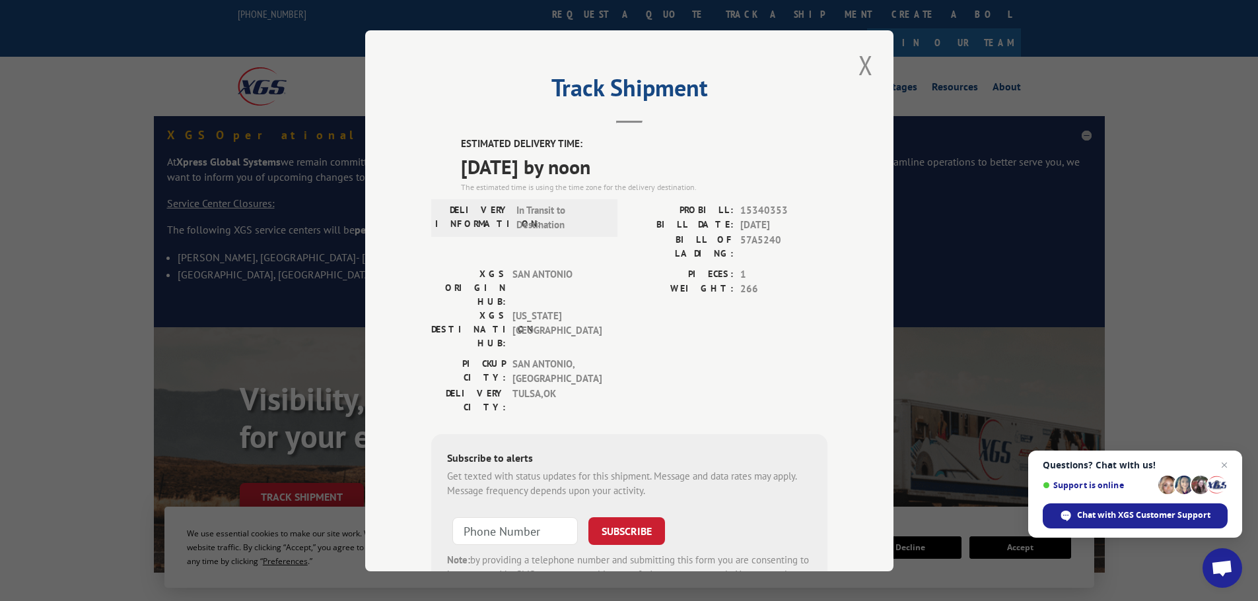
drag, startPoint x: 863, startPoint y: 61, endPoint x: 715, endPoint y: 50, distance: 148.2
click at [863, 61] on button "Close modal" at bounding box center [865, 65] width 22 height 36
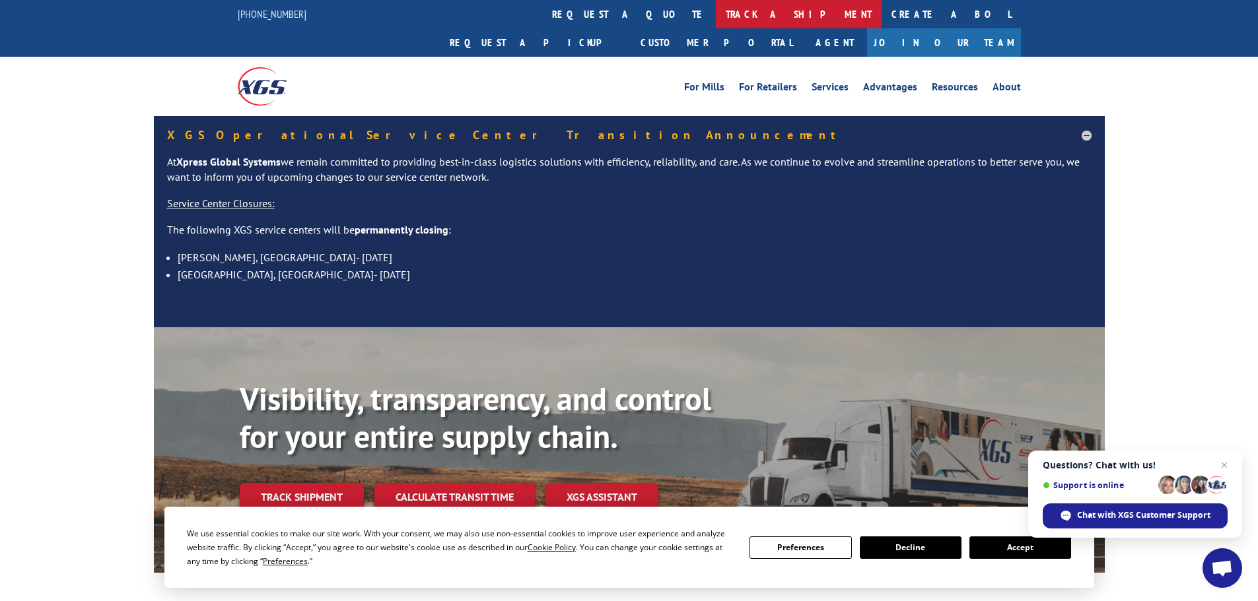
click at [716, 20] on link "track a shipment" at bounding box center [799, 14] width 166 height 28
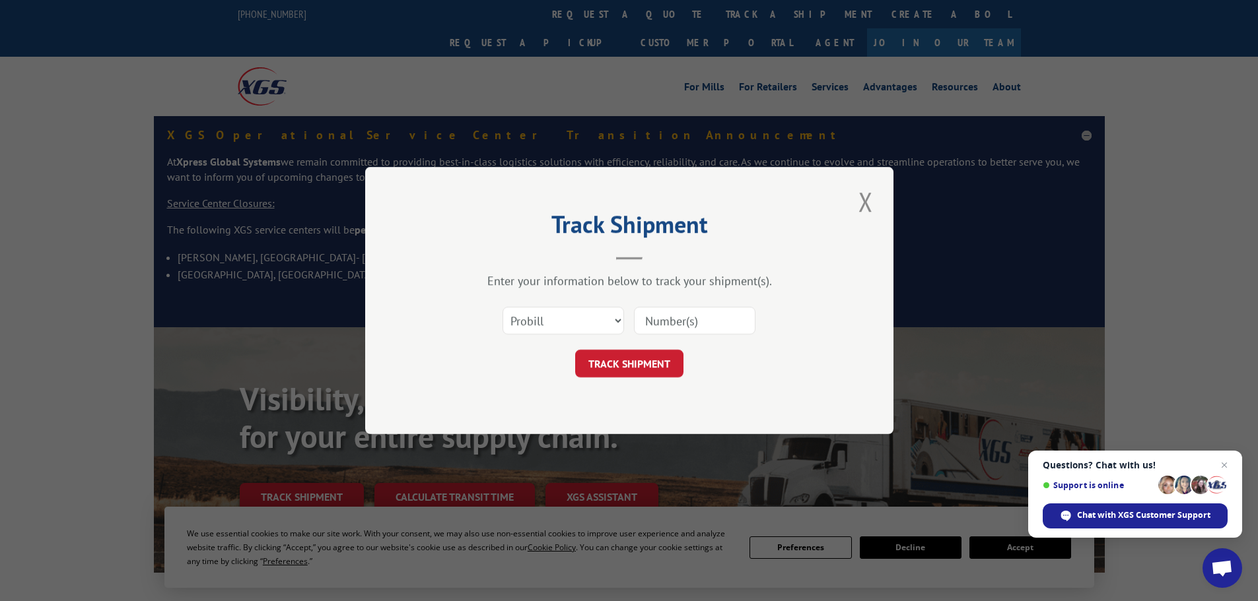
click at [680, 317] on input at bounding box center [694, 321] width 121 height 28
paste input "57C5742"
type input "57C5742"
click at [581, 321] on select "Select category... Probill BOL PO" at bounding box center [562, 321] width 121 height 28
select select "bol"
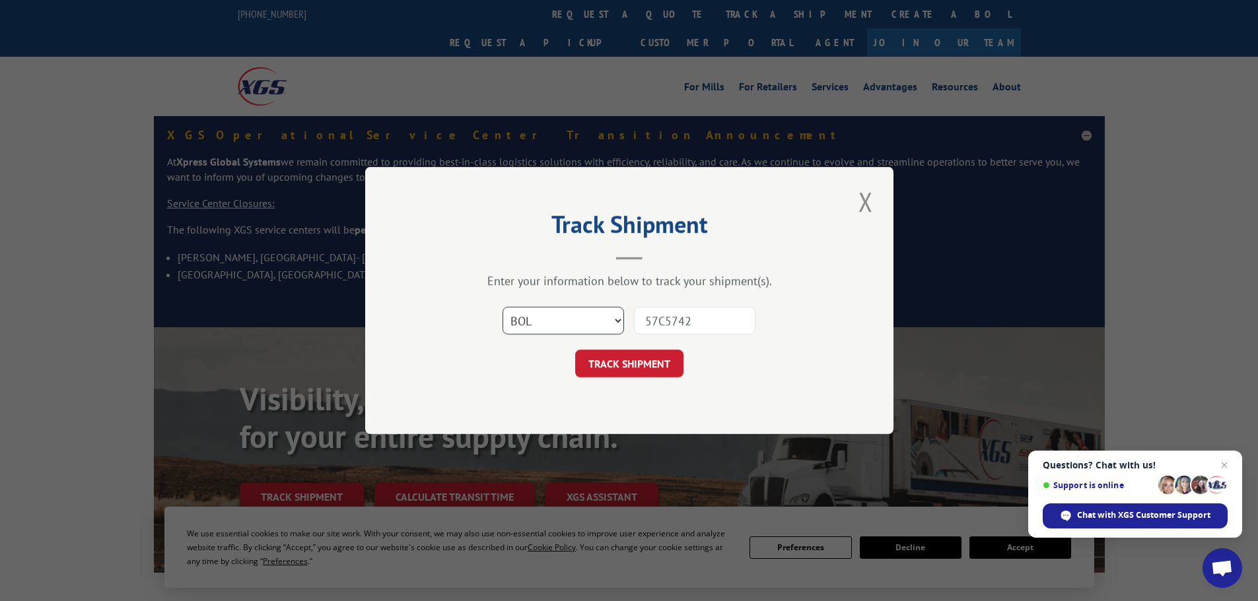
click at [502, 307] on select "Select category... Probill BOL PO" at bounding box center [562, 321] width 121 height 28
click at [634, 366] on button "TRACK SHIPMENT" at bounding box center [629, 364] width 108 height 28
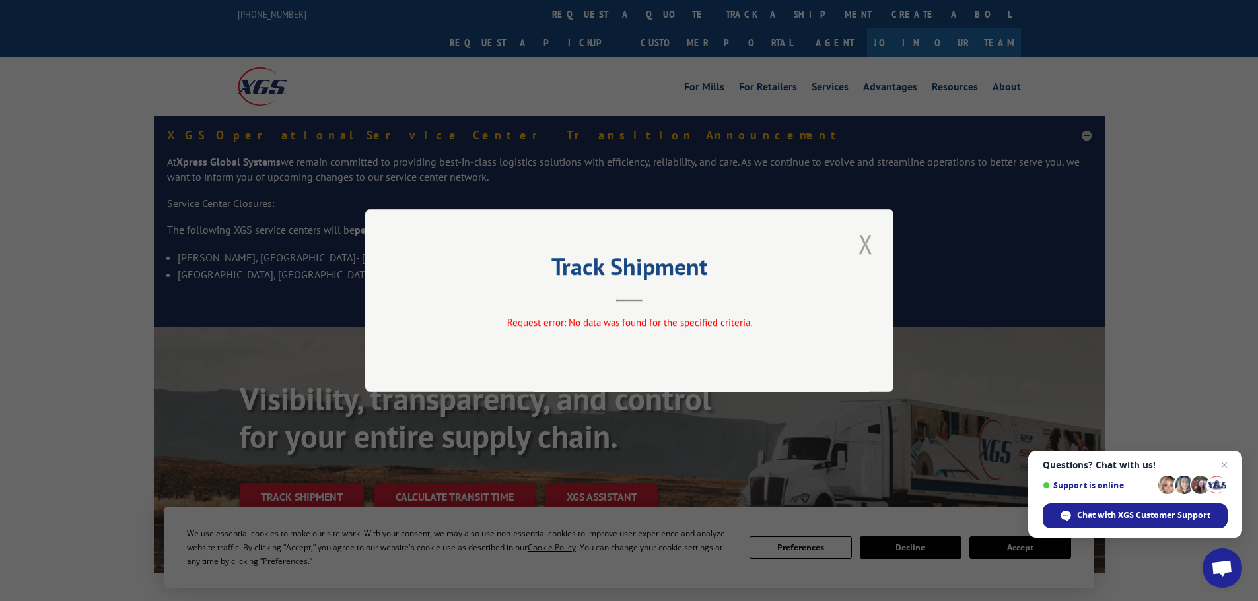
click at [863, 241] on button "Close modal" at bounding box center [865, 244] width 22 height 36
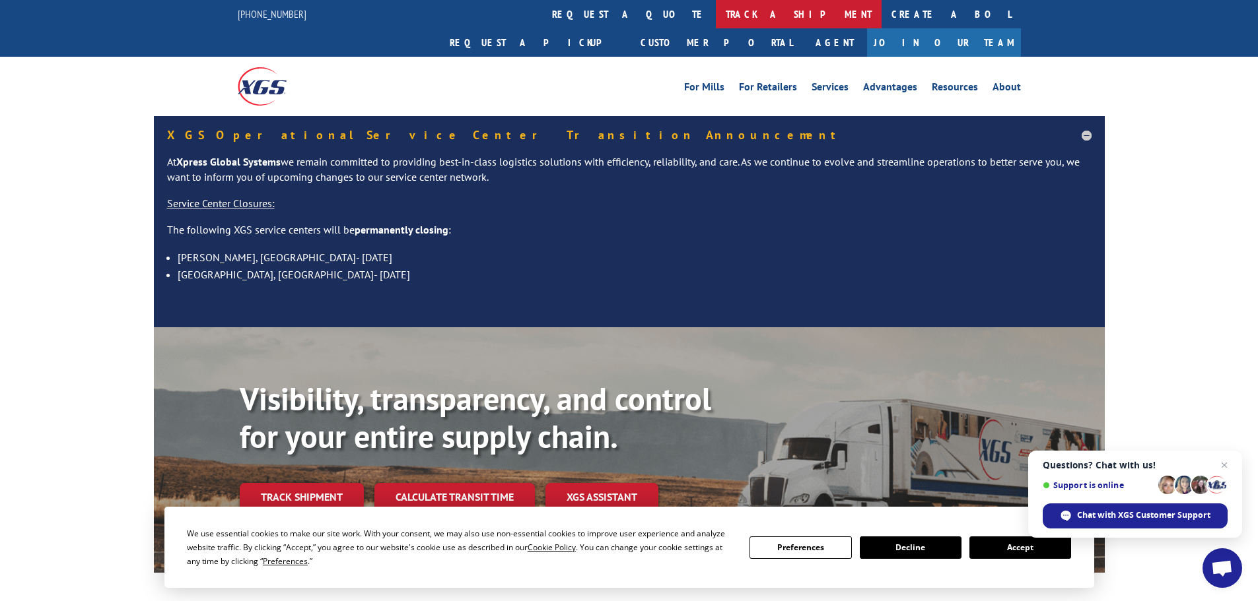
click at [716, 7] on link "track a shipment" at bounding box center [799, 14] width 166 height 28
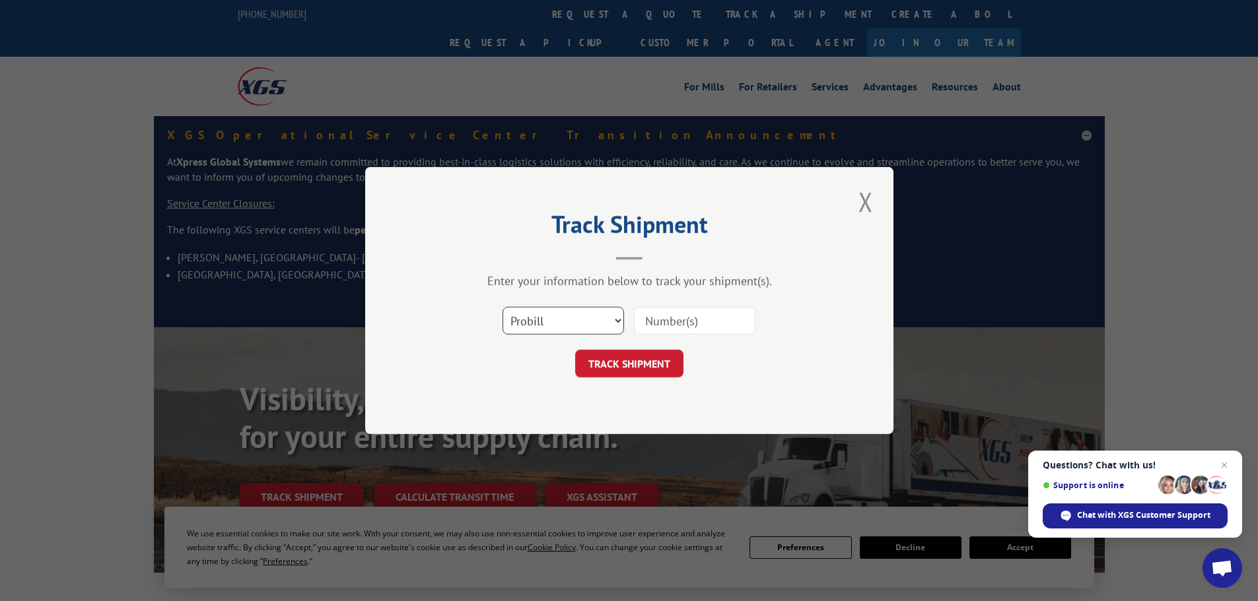
click at [570, 325] on select "Select category... Probill BOL PO" at bounding box center [562, 321] width 121 height 28
select select "bol"
click at [502, 307] on select "Select category... Probill BOL PO" at bounding box center [562, 321] width 121 height 28
click at [689, 327] on input at bounding box center [694, 321] width 121 height 28
paste input "57C5975"
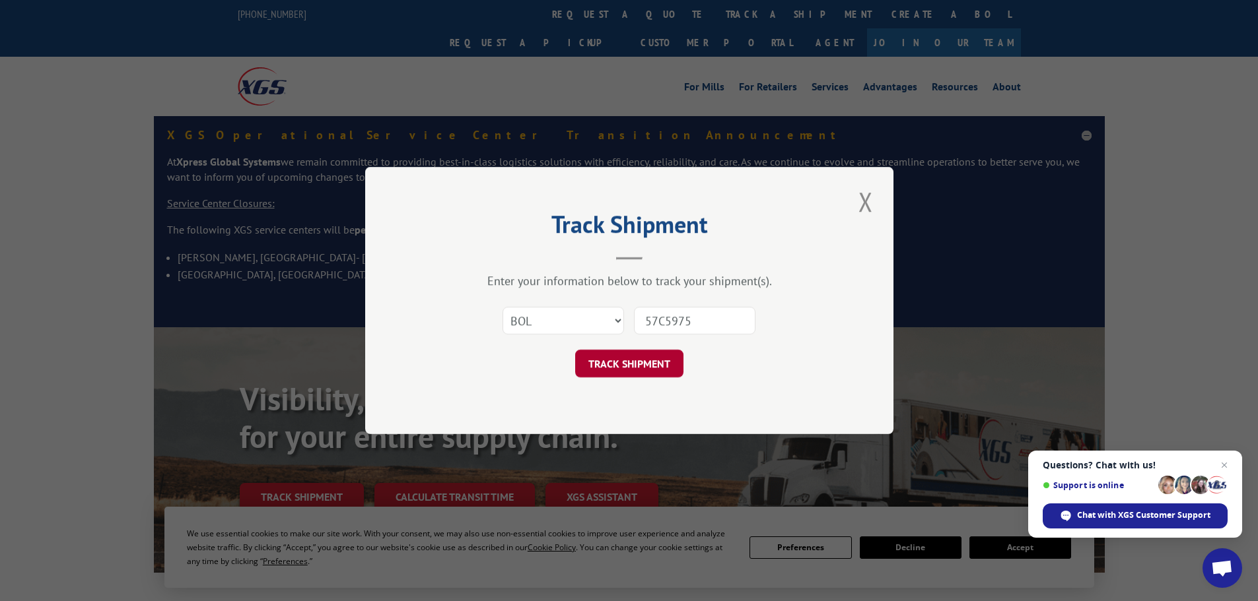
type input "57C5975"
click at [626, 358] on button "TRACK SHIPMENT" at bounding box center [629, 364] width 108 height 28
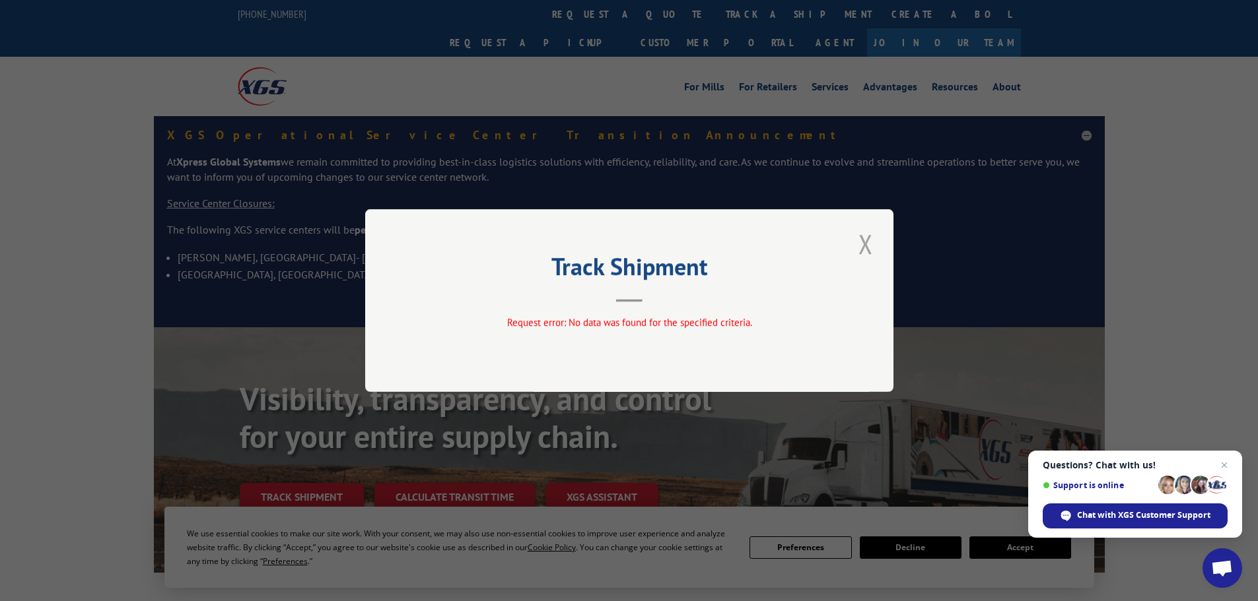
drag, startPoint x: 866, startPoint y: 245, endPoint x: 842, endPoint y: 216, distance: 38.0
click at [866, 245] on button "Close modal" at bounding box center [865, 244] width 22 height 36
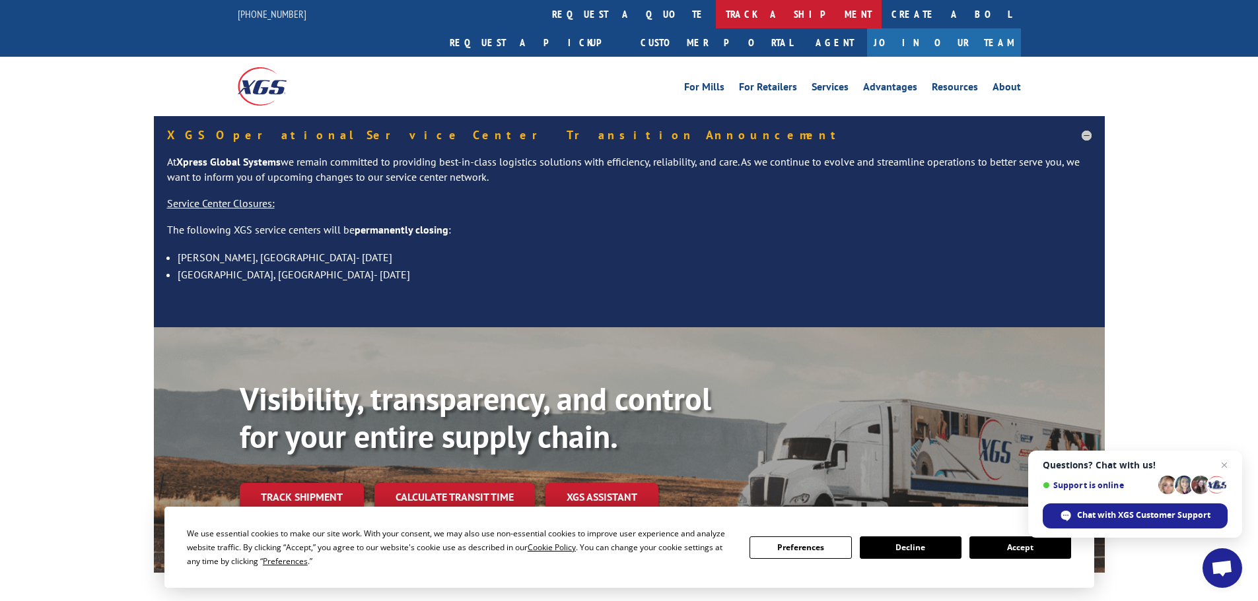
click at [716, 17] on link "track a shipment" at bounding box center [799, 14] width 166 height 28
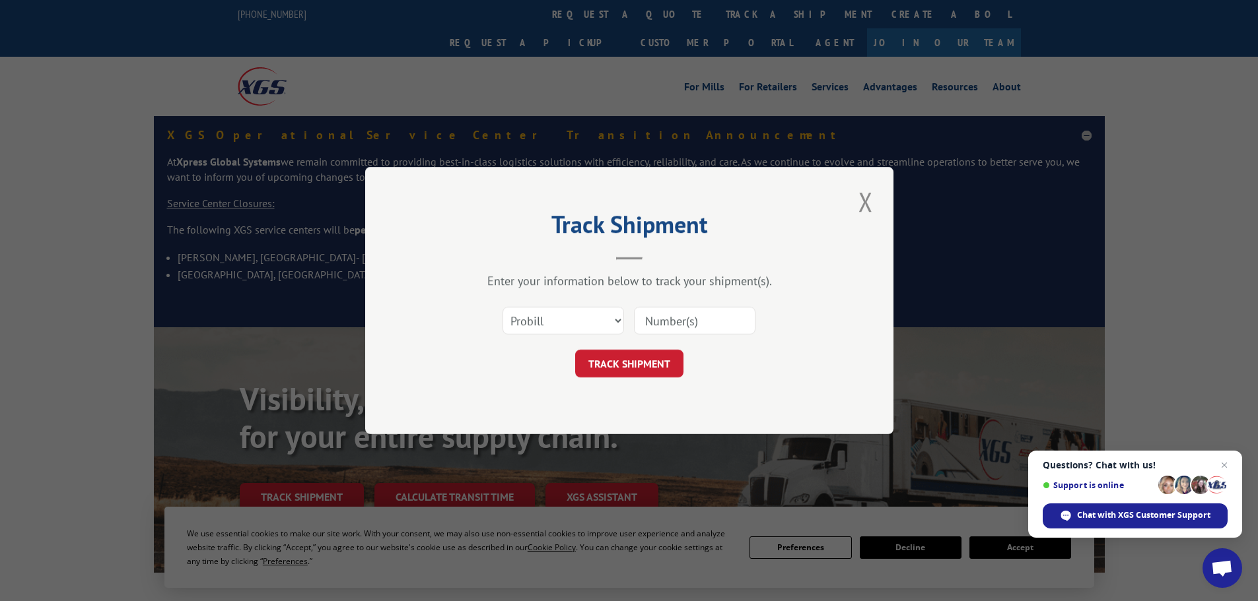
click at [687, 317] on input at bounding box center [694, 321] width 121 height 28
paste input "57C7298"
type input "57C7298"
click at [551, 328] on select "Select category... Probill BOL PO" at bounding box center [562, 321] width 121 height 28
select select "bol"
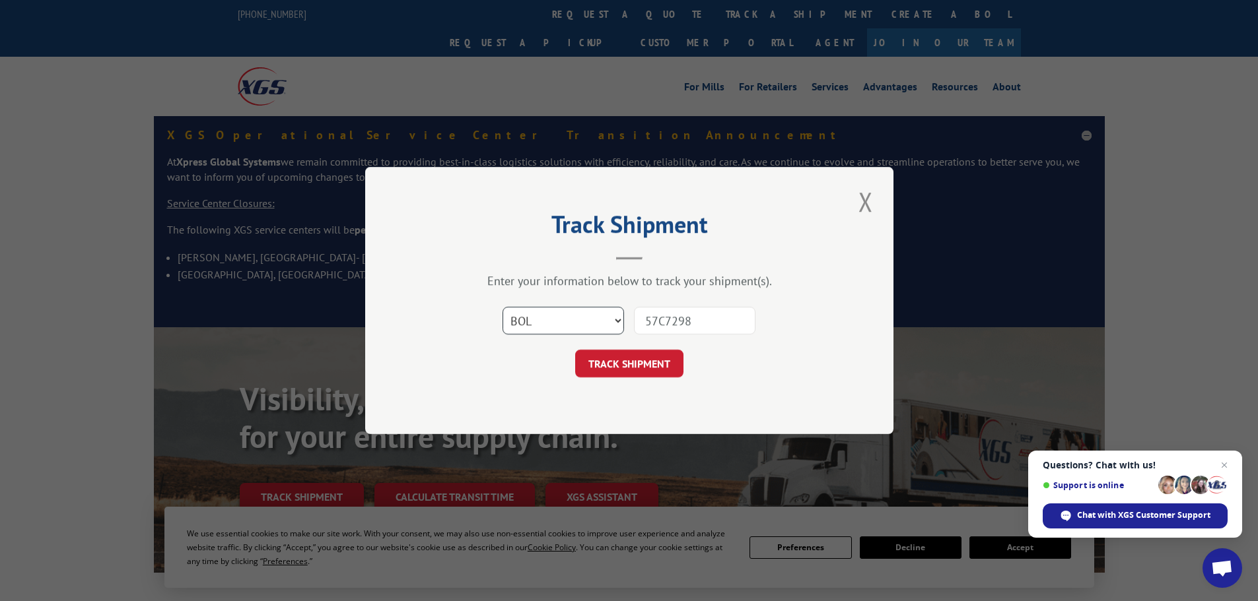
click at [502, 307] on select "Select category... Probill BOL PO" at bounding box center [562, 321] width 121 height 28
click at [697, 358] on div "TRACK SHIPMENT" at bounding box center [629, 364] width 396 height 28
click at [640, 364] on button "TRACK SHIPMENT" at bounding box center [629, 364] width 108 height 28
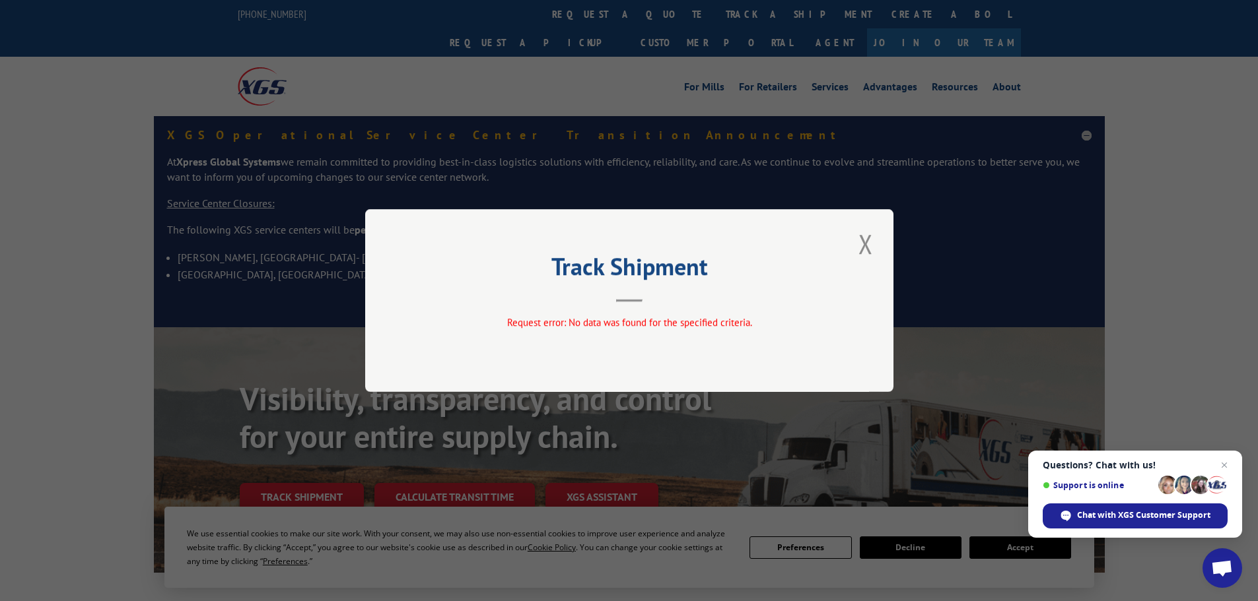
drag, startPoint x: 861, startPoint y: 242, endPoint x: 819, endPoint y: 152, distance: 98.9
click at [862, 242] on button "Close modal" at bounding box center [865, 244] width 22 height 36
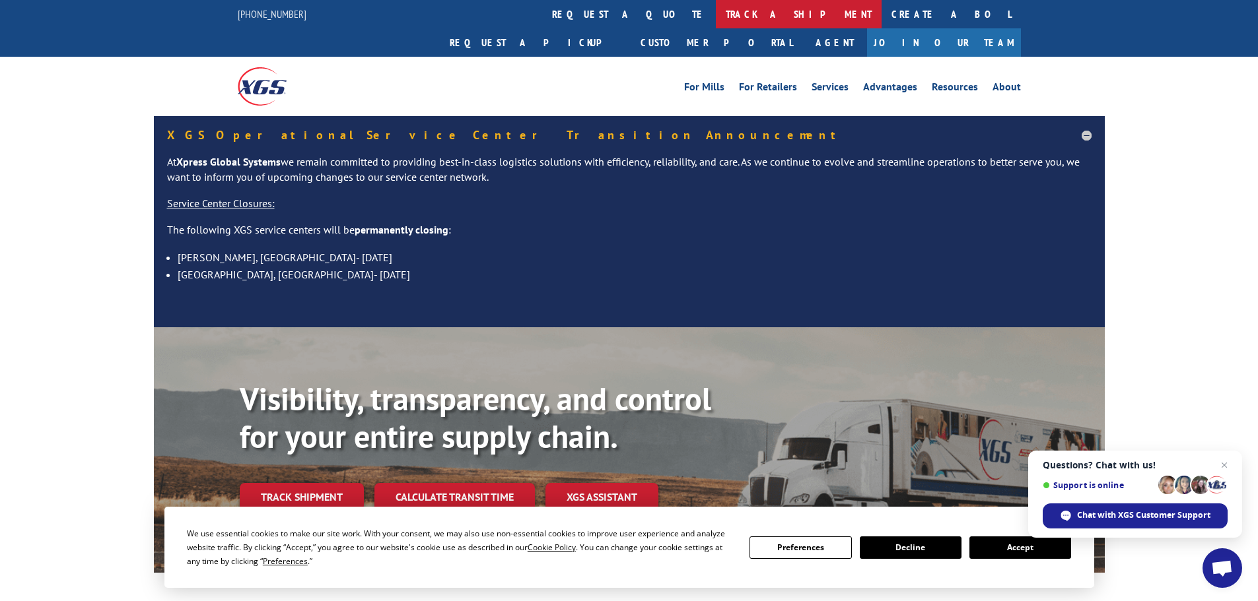
click at [716, 2] on link "track a shipment" at bounding box center [799, 14] width 166 height 28
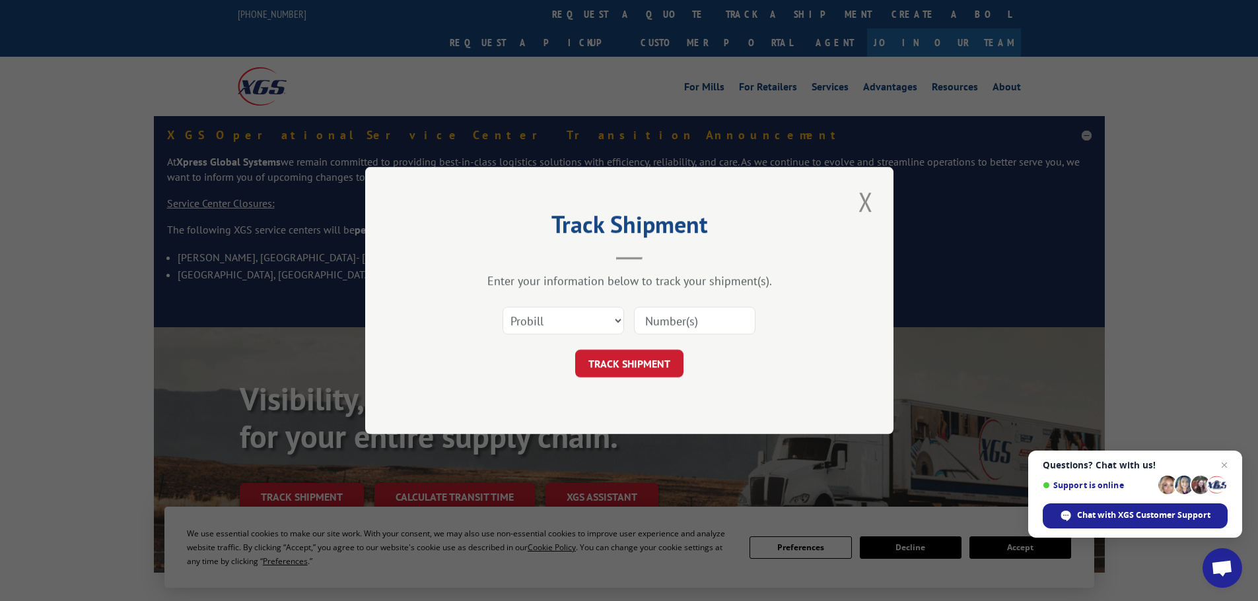
click at [656, 323] on input at bounding box center [694, 321] width 121 height 28
paste input "57D1906"
type input "57D1906"
click at [572, 324] on select "Select category... Probill BOL PO" at bounding box center [562, 321] width 121 height 28
select select "bol"
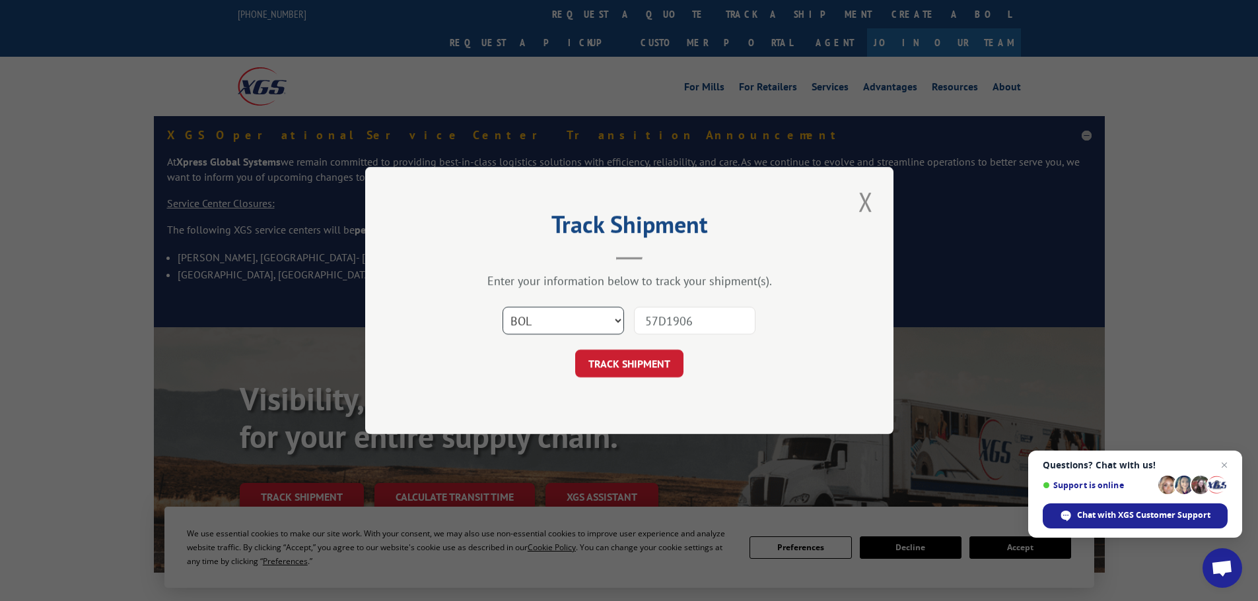
click at [502, 307] on select "Select category... Probill BOL PO" at bounding box center [562, 321] width 121 height 28
click at [624, 368] on button "TRACK SHIPMENT" at bounding box center [629, 364] width 108 height 28
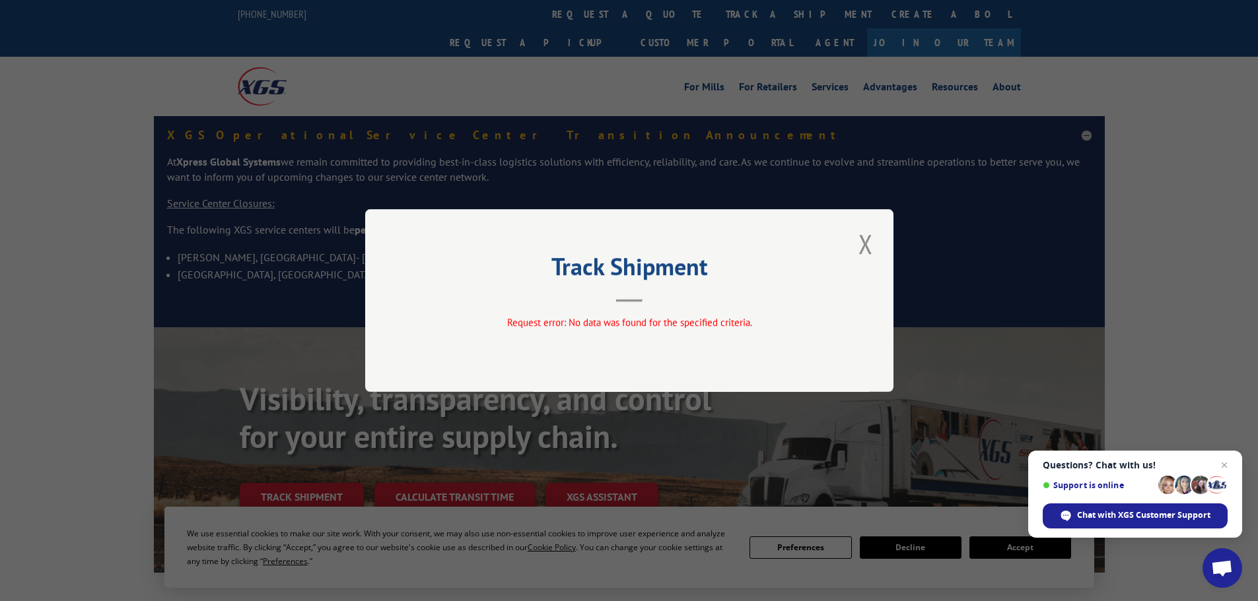
drag, startPoint x: 860, startPoint y: 244, endPoint x: 609, endPoint y: 37, distance: 325.5
click at [860, 244] on button "Close modal" at bounding box center [865, 244] width 22 height 36
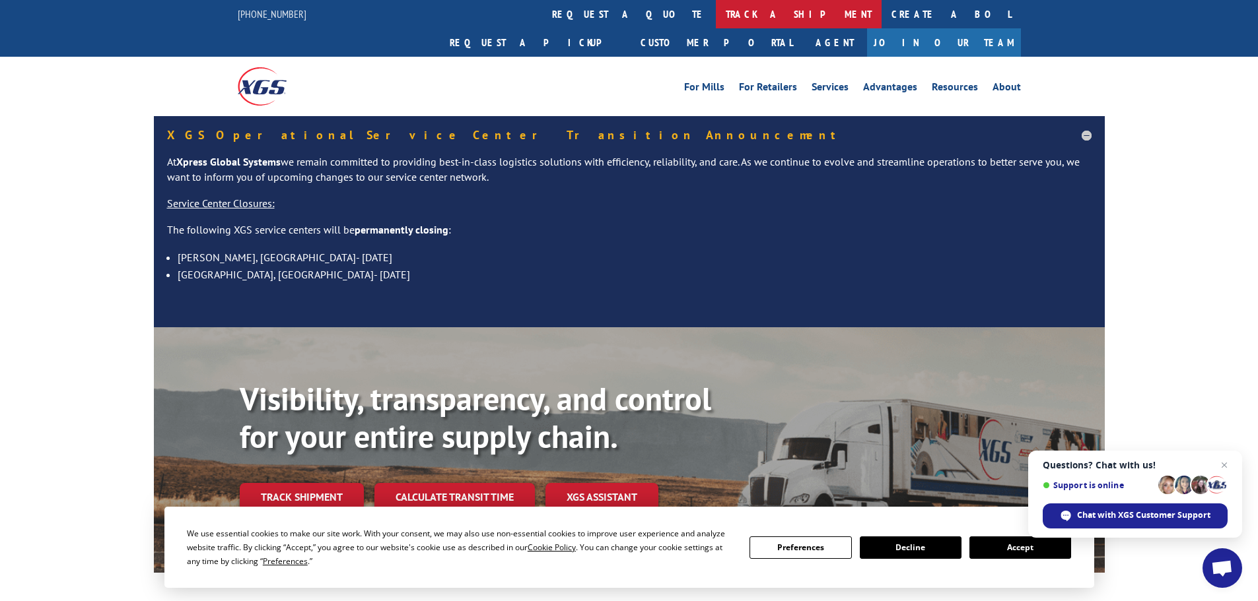
click at [716, 3] on link "track a shipment" at bounding box center [799, 14] width 166 height 28
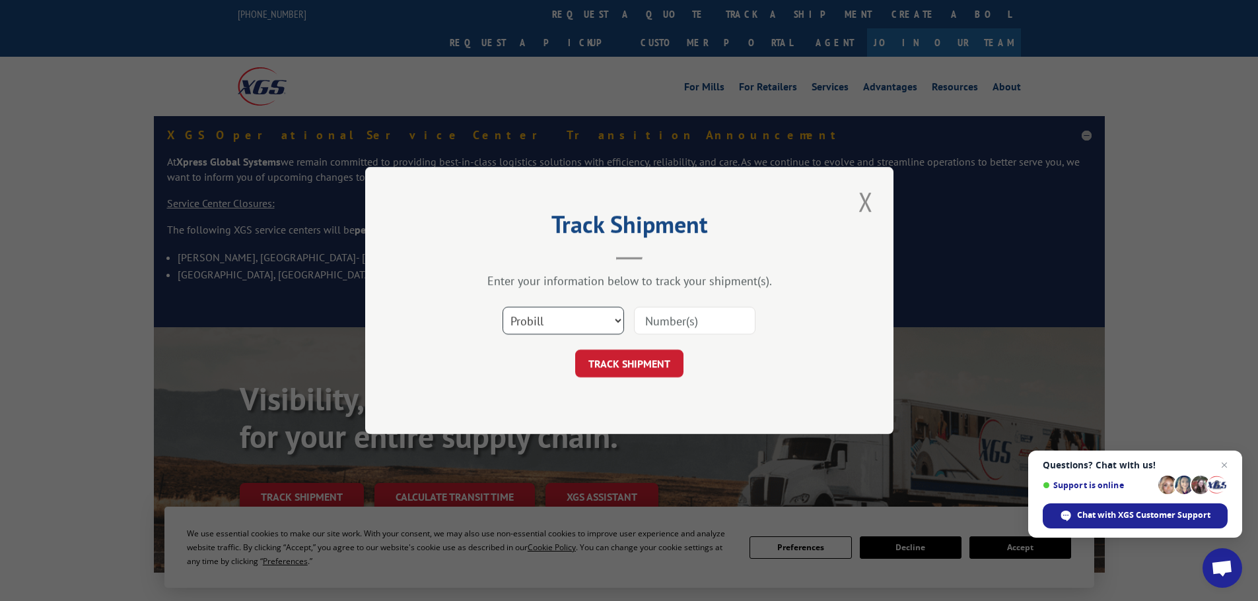
click at [581, 326] on select "Select category... Probill BOL PO" at bounding box center [562, 321] width 121 height 28
select select "bol"
click at [502, 307] on select "Select category... Probill BOL PO" at bounding box center [562, 321] width 121 height 28
click at [640, 328] on input at bounding box center [694, 321] width 121 height 28
paste input "57D7197"
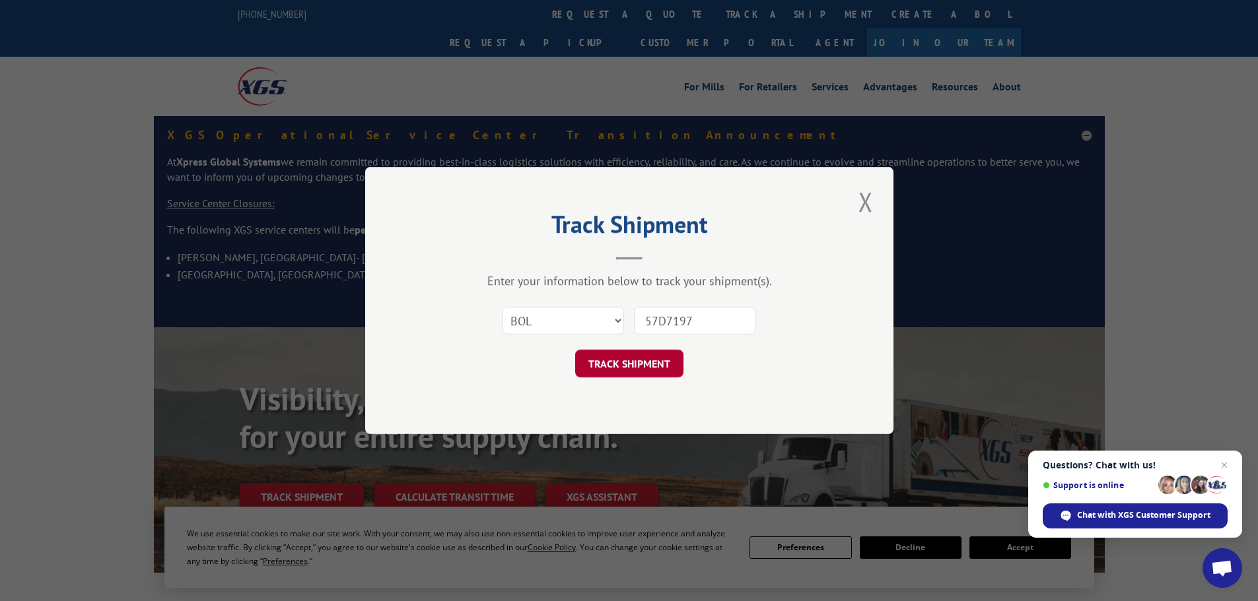
type input "57D7197"
click at [604, 364] on button "TRACK SHIPMENT" at bounding box center [629, 364] width 108 height 28
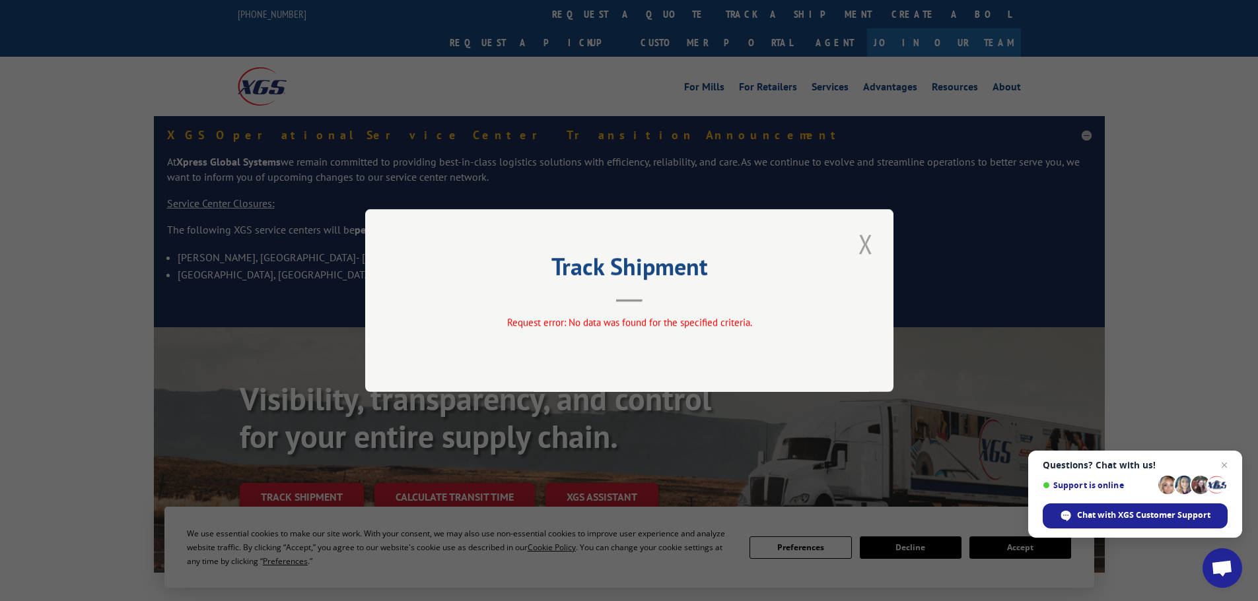
click at [866, 245] on button "Close modal" at bounding box center [865, 244] width 22 height 36
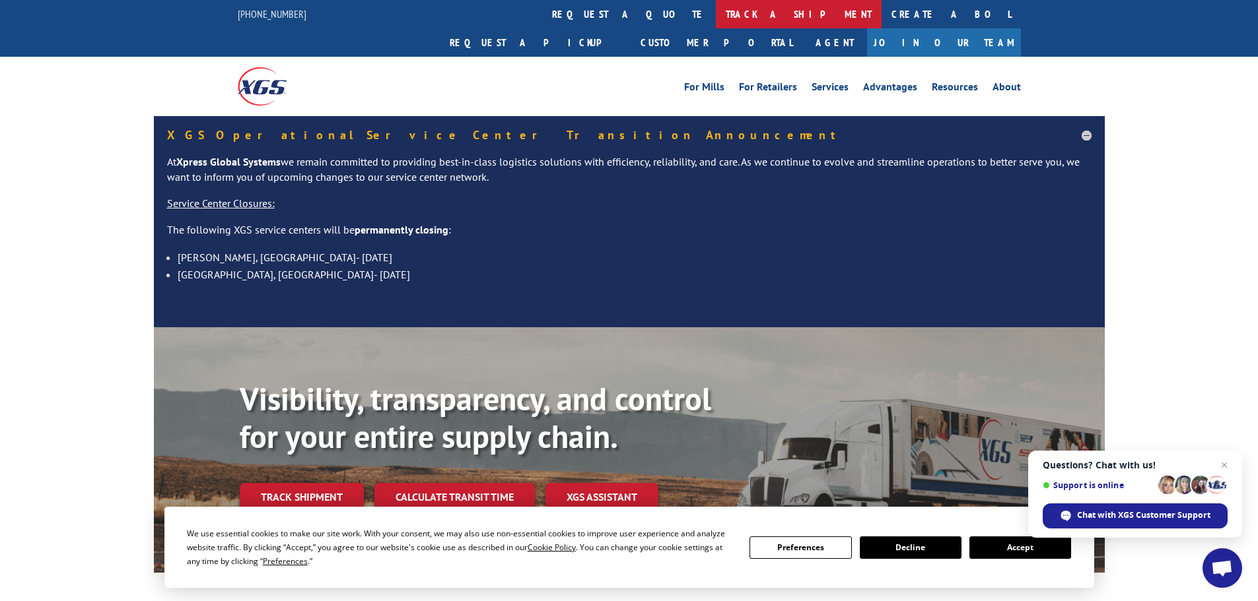
click at [716, 1] on link "track a shipment" at bounding box center [799, 14] width 166 height 28
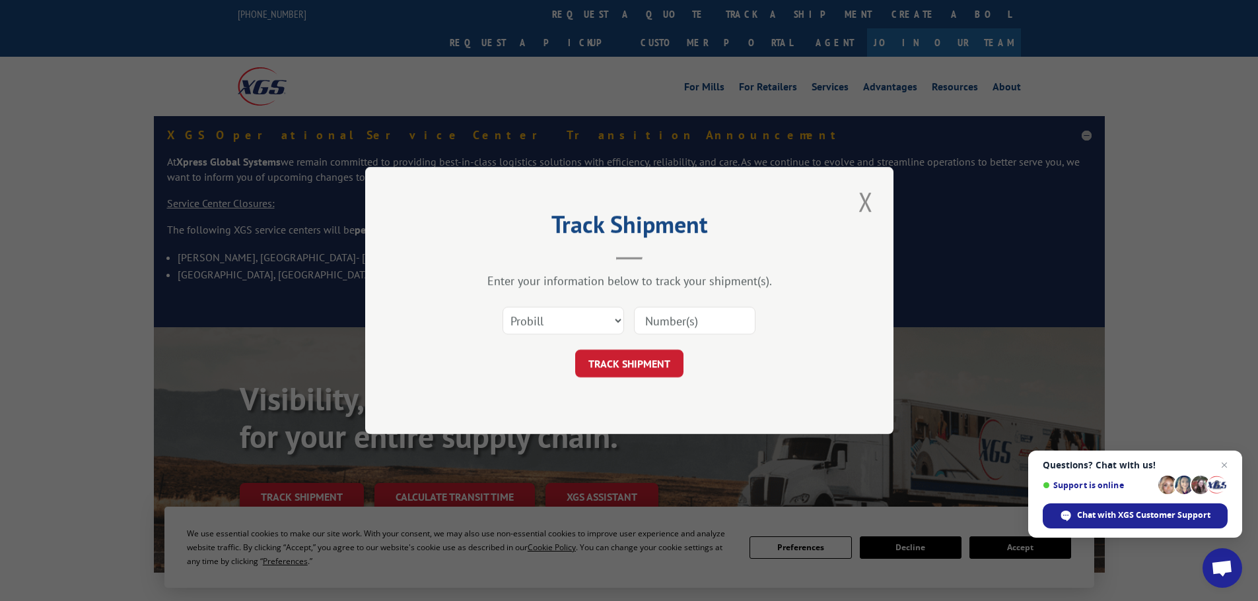
click at [676, 321] on input at bounding box center [694, 321] width 121 height 28
paste input "57F3235"
type input "57F3235"
click at [547, 322] on select "Select category... Probill BOL PO" at bounding box center [562, 321] width 121 height 28
select select "bol"
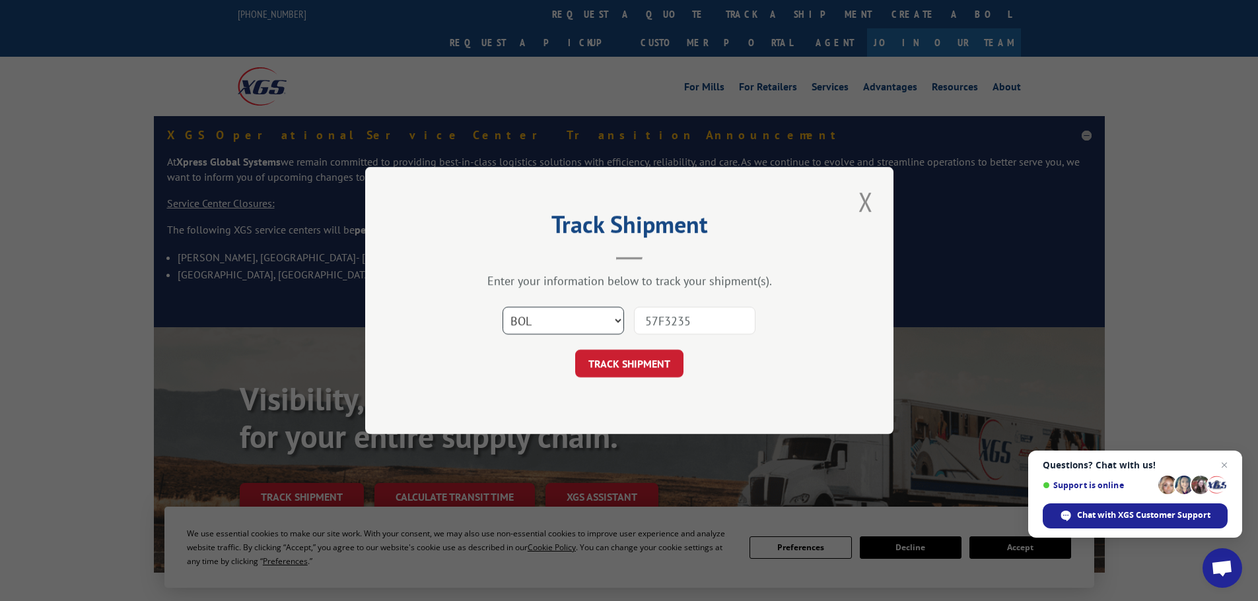
click at [502, 307] on select "Select category... Probill BOL PO" at bounding box center [562, 321] width 121 height 28
click at [623, 363] on button "TRACK SHIPMENT" at bounding box center [629, 364] width 108 height 28
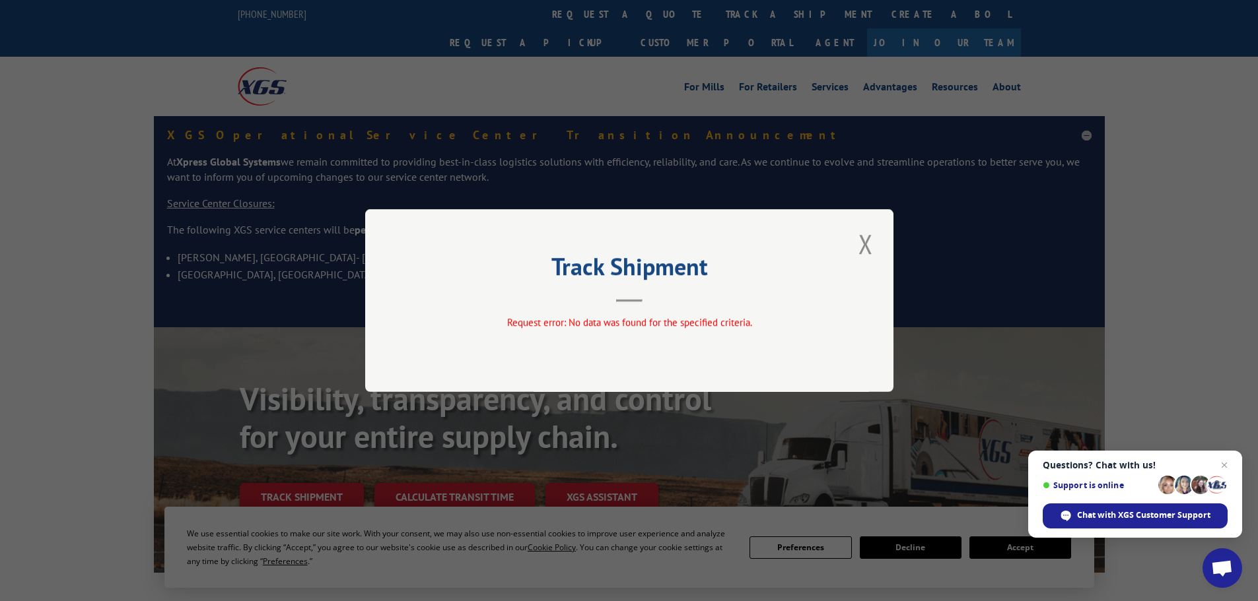
click at [850, 247] on div "Track Shipment Request error: No data was found for the specified criteria." at bounding box center [629, 300] width 528 height 183
click at [861, 242] on button "Close modal" at bounding box center [865, 244] width 22 height 36
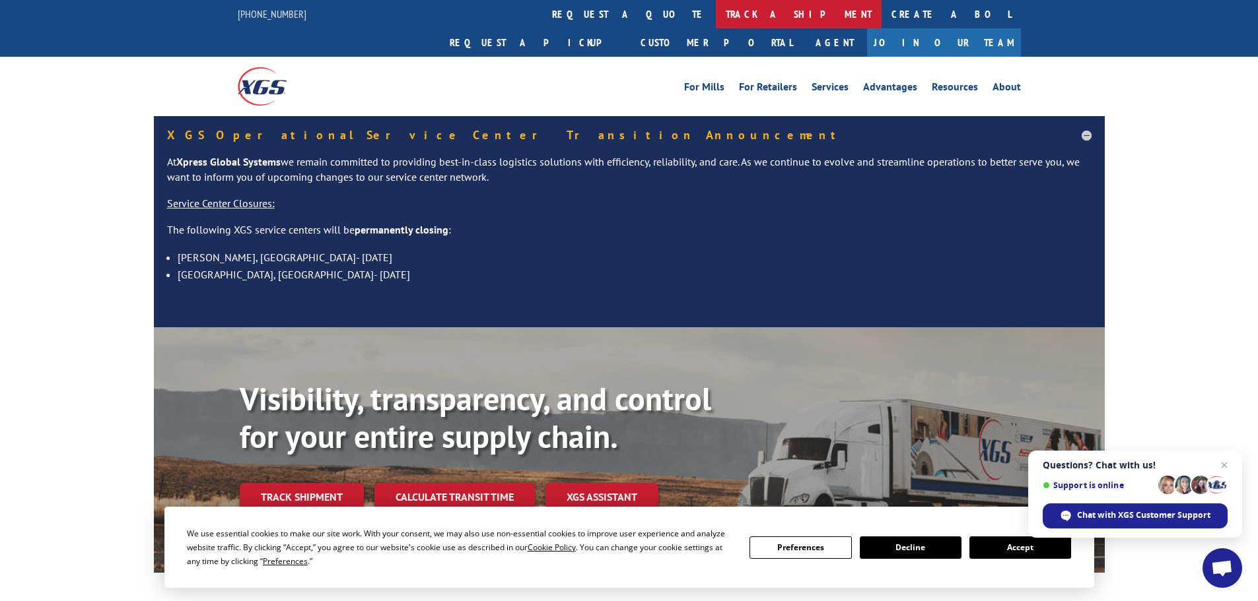
click at [716, 12] on link "track a shipment" at bounding box center [799, 14] width 166 height 28
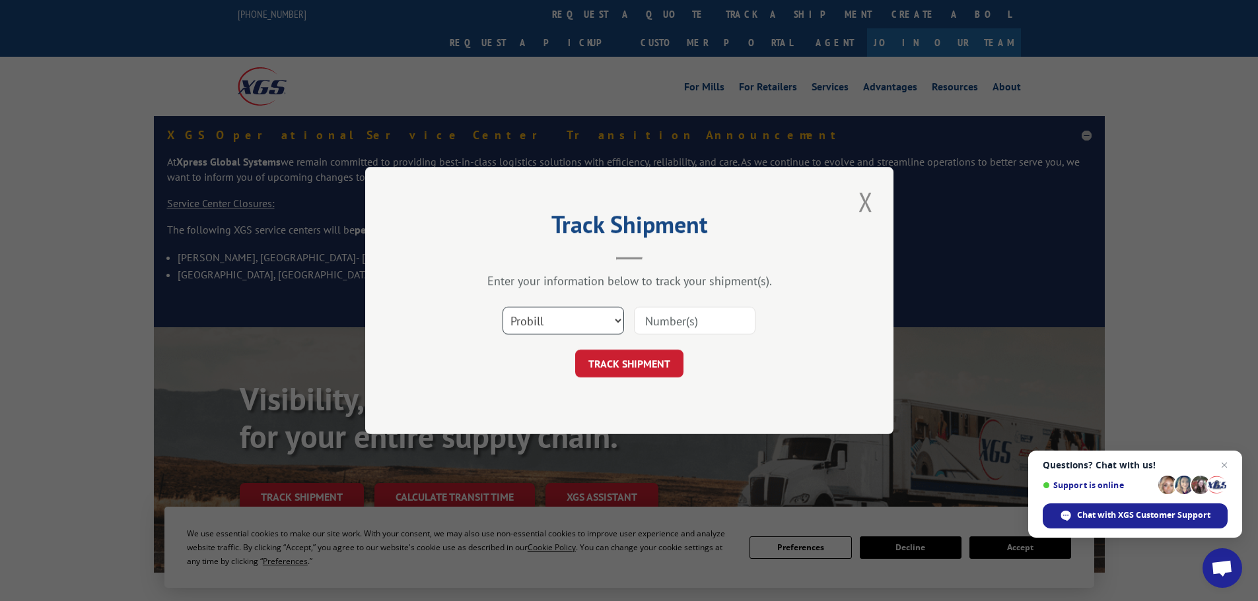
click at [562, 319] on select "Select category... Probill BOL PO" at bounding box center [562, 321] width 121 height 28
select select "bol"
click at [502, 307] on select "Select category... Probill BOL PO" at bounding box center [562, 321] width 121 height 28
click at [671, 339] on div "Select category... Probill BOL PO" at bounding box center [629, 321] width 396 height 44
click at [669, 323] on input at bounding box center [694, 321] width 121 height 28
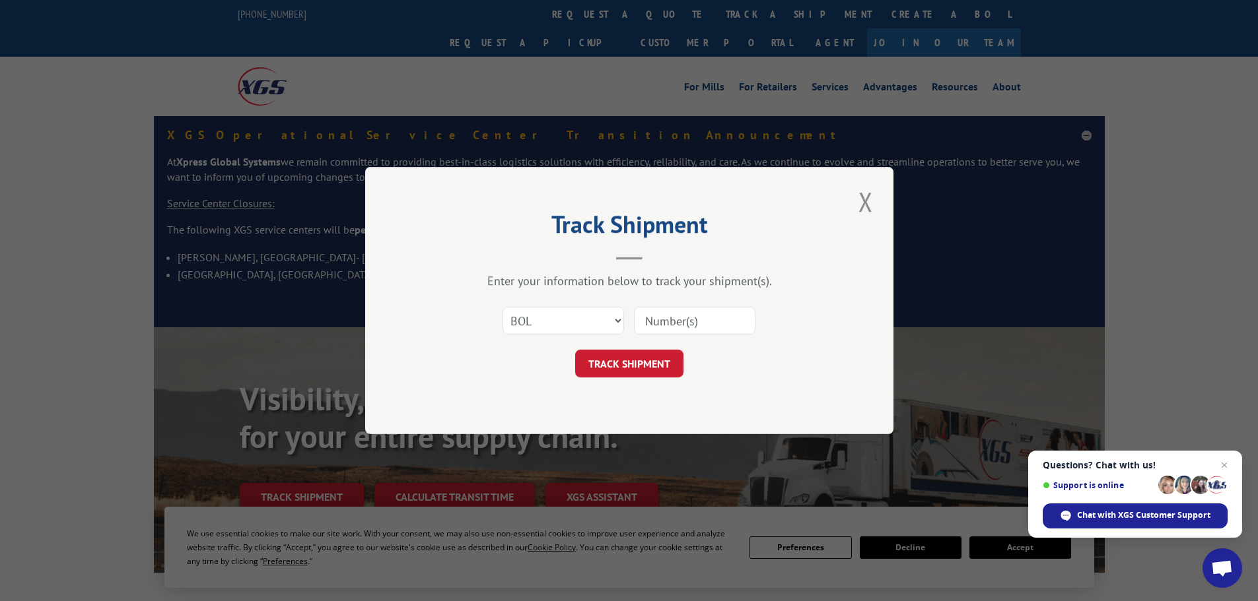
paste input "57F3165"
type input "57F3165"
click at [633, 354] on button "TRACK SHIPMENT" at bounding box center [629, 364] width 108 height 28
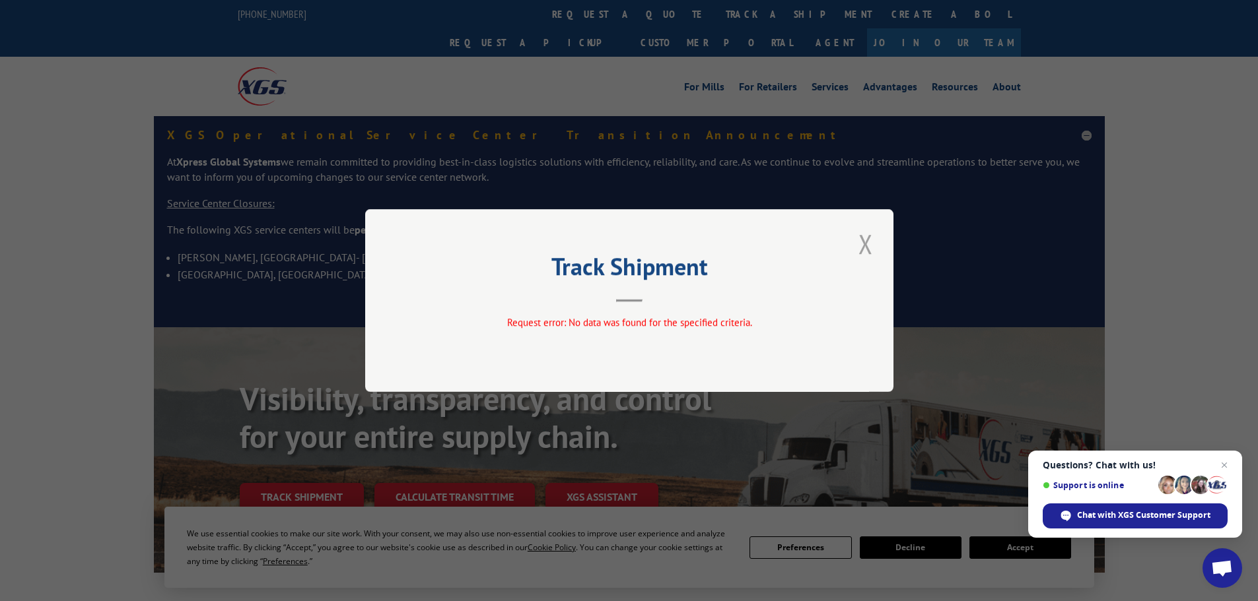
click at [865, 240] on button "Close modal" at bounding box center [865, 244] width 22 height 36
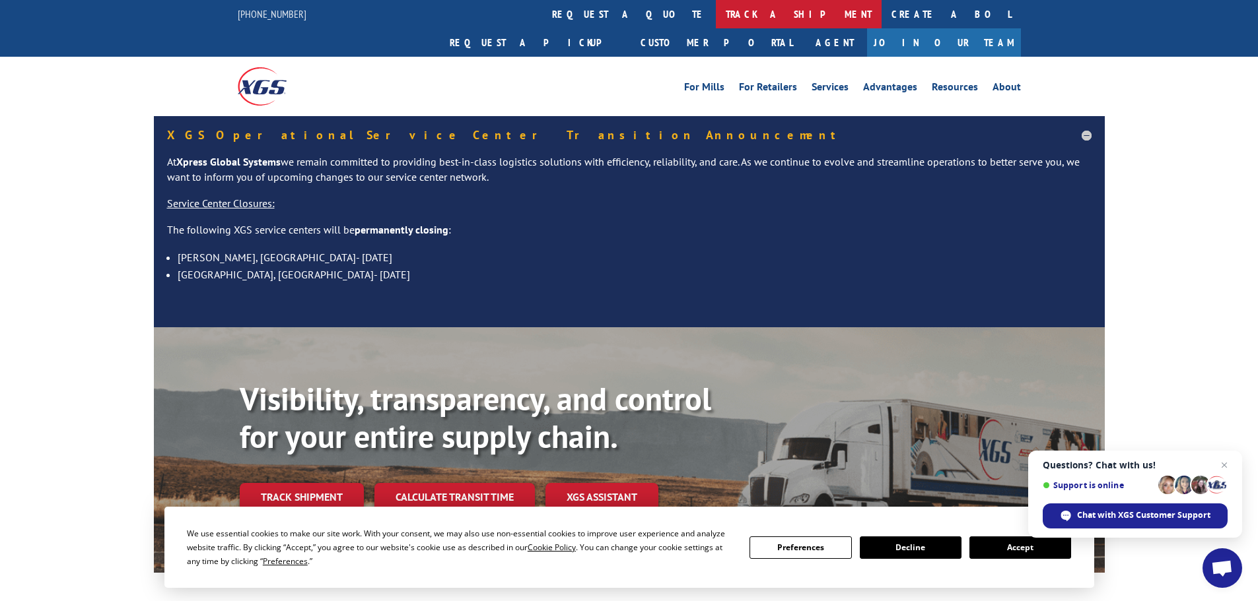
click at [716, 17] on link "track a shipment" at bounding box center [799, 14] width 166 height 28
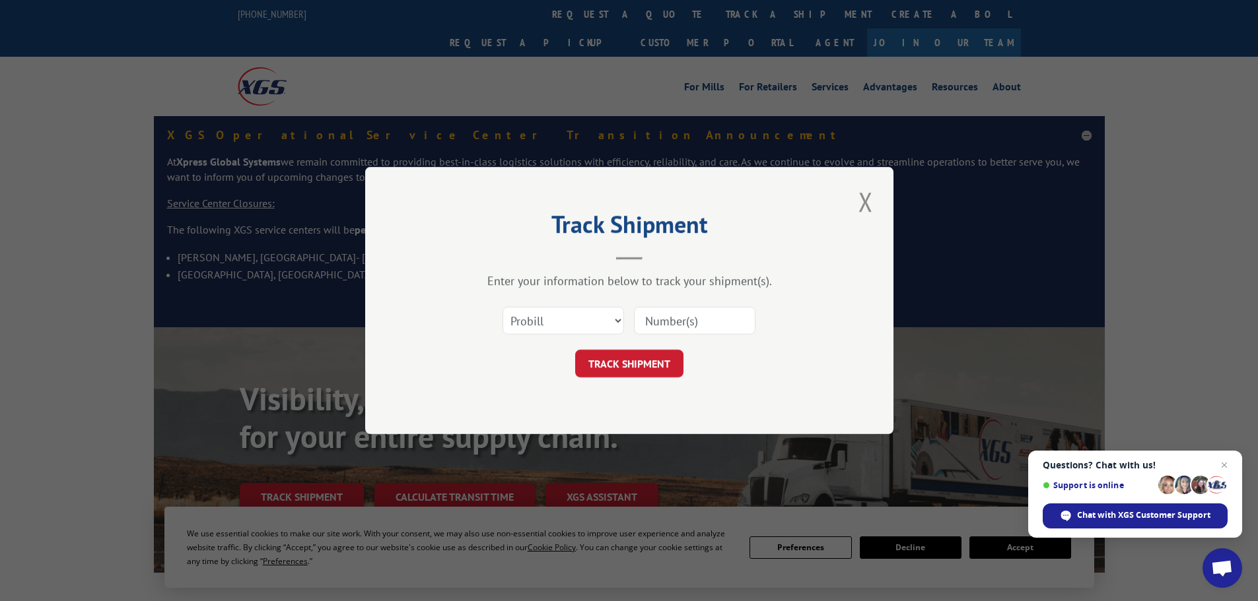
click at [685, 331] on input at bounding box center [694, 321] width 121 height 28
paste input "57H2794"
type input "57H2794"
click at [563, 327] on select "Select category... Probill BOL PO" at bounding box center [562, 321] width 121 height 28
select select "bol"
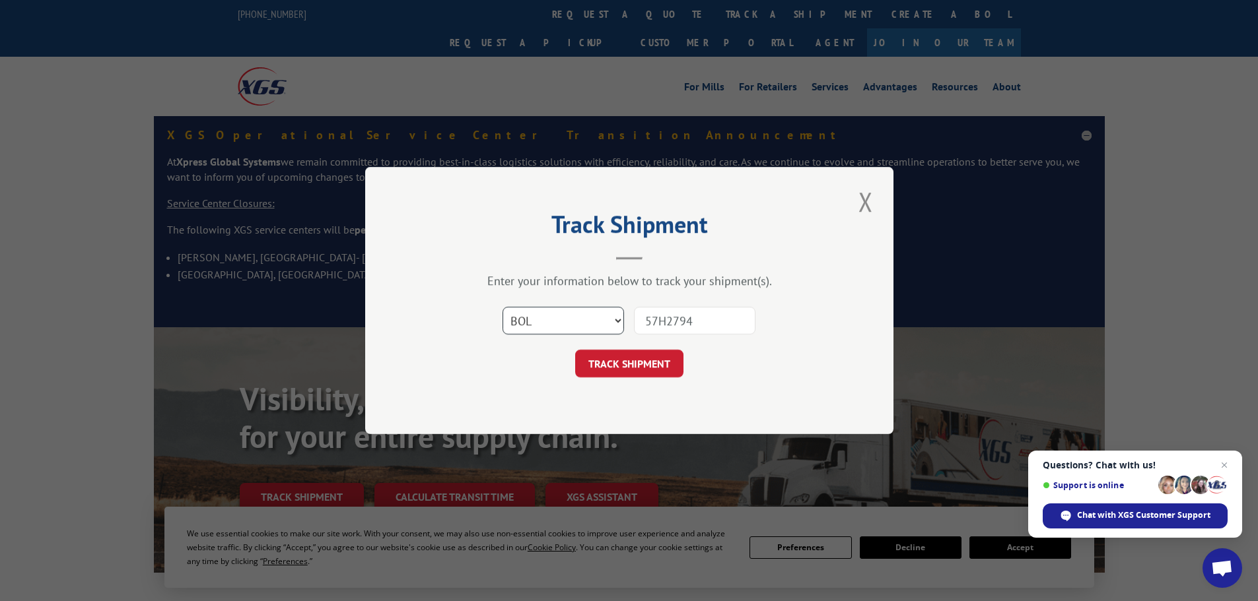
click at [502, 307] on select "Select category... Probill BOL PO" at bounding box center [562, 321] width 121 height 28
click at [628, 358] on button "TRACK SHIPMENT" at bounding box center [629, 364] width 108 height 28
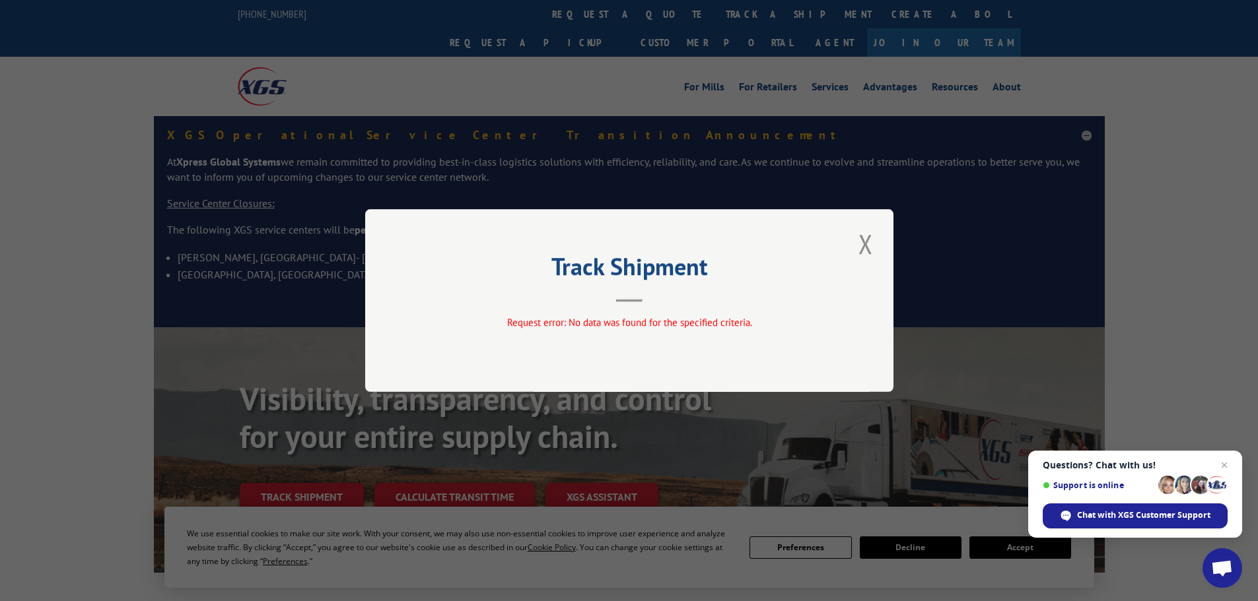
drag, startPoint x: 860, startPoint y: 242, endPoint x: 854, endPoint y: 228, distance: 15.1
click at [860, 242] on button "Close modal" at bounding box center [865, 244] width 22 height 36
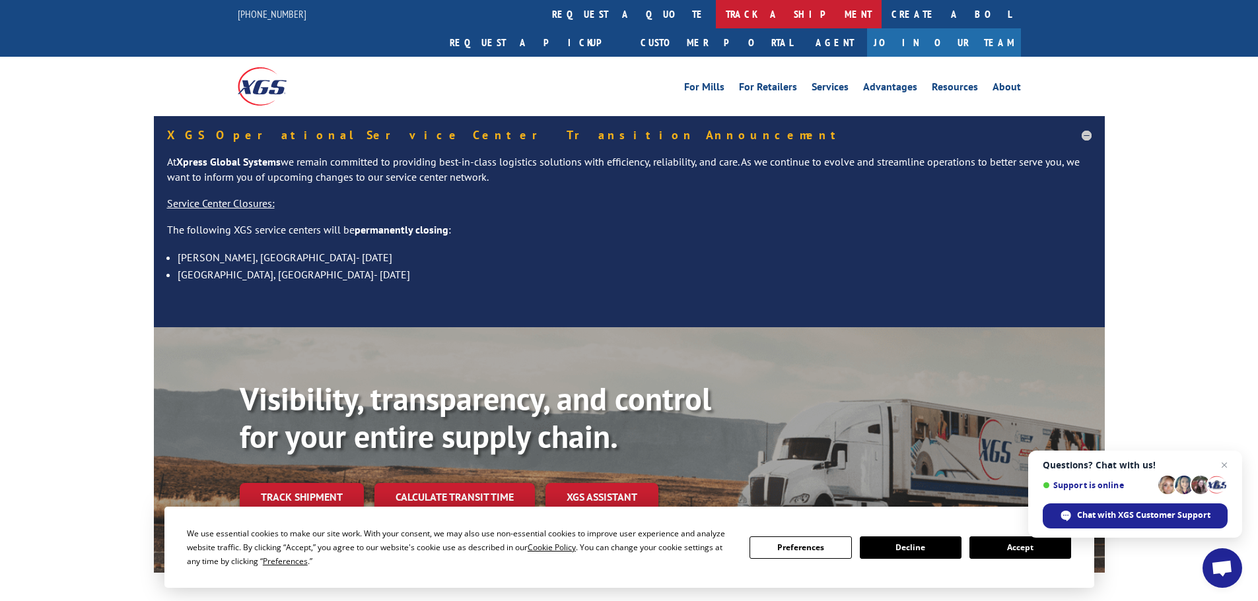
click at [716, 7] on link "track a shipment" at bounding box center [799, 14] width 166 height 28
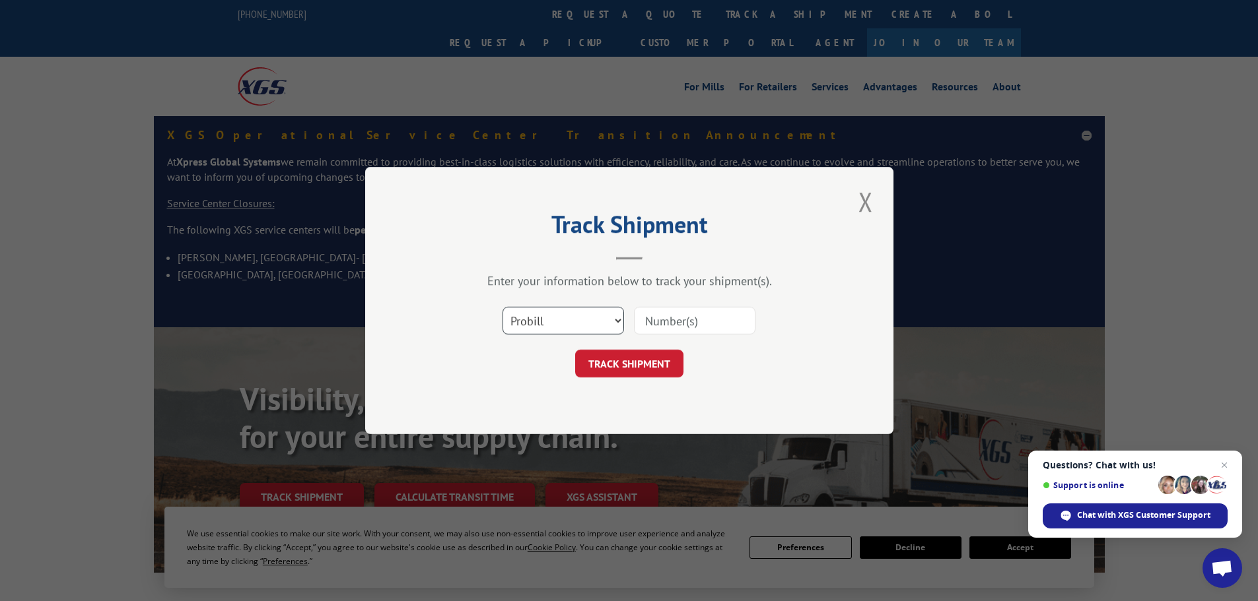
click at [518, 319] on select "Select category... Probill BOL PO" at bounding box center [562, 321] width 121 height 28
select select "bol"
click at [502, 307] on select "Select category... Probill BOL PO" at bounding box center [562, 321] width 121 height 28
click at [716, 317] on input at bounding box center [694, 321] width 121 height 28
paste input "57H7614"
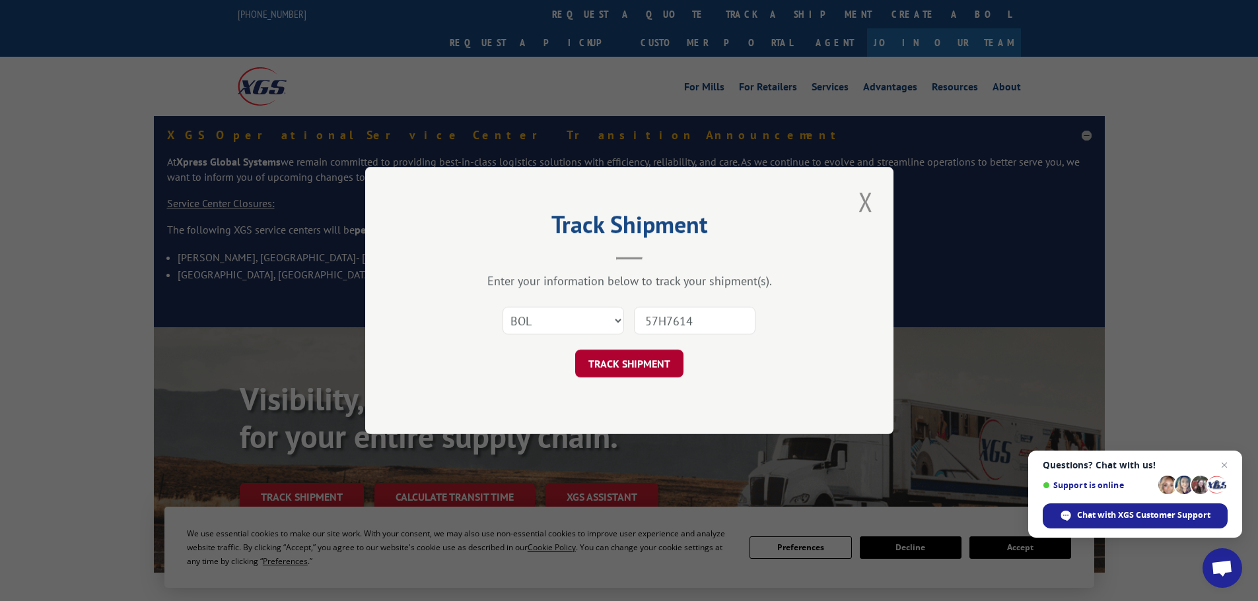
type input "57H7614"
click at [623, 358] on button "TRACK SHIPMENT" at bounding box center [629, 364] width 108 height 28
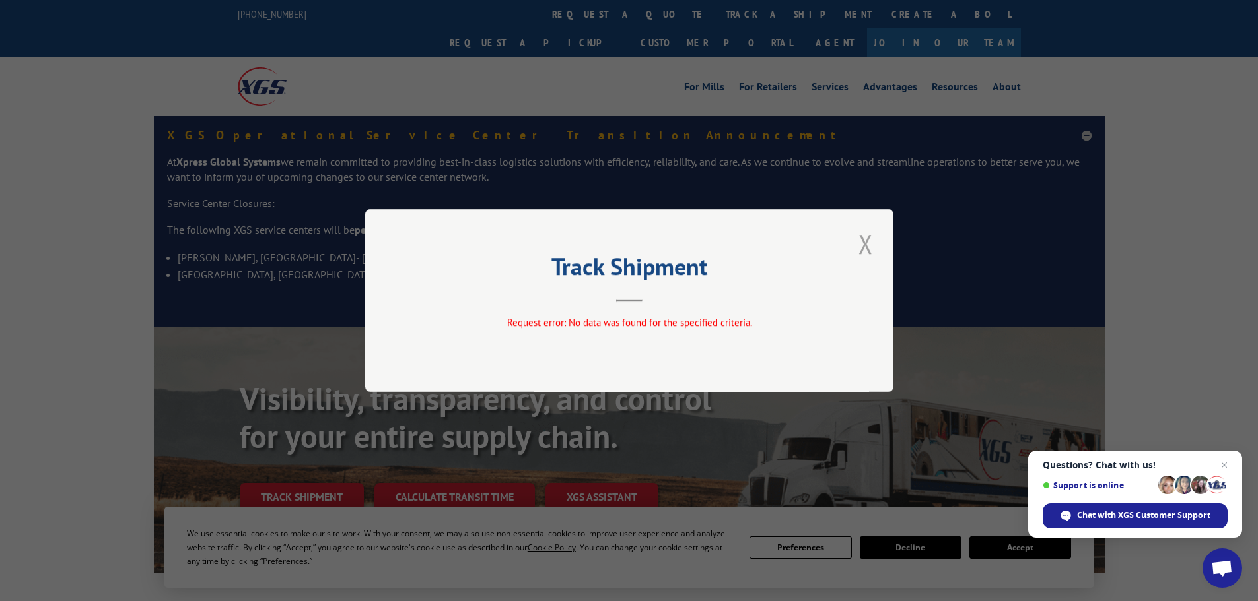
click at [873, 245] on button "Close modal" at bounding box center [865, 244] width 22 height 36
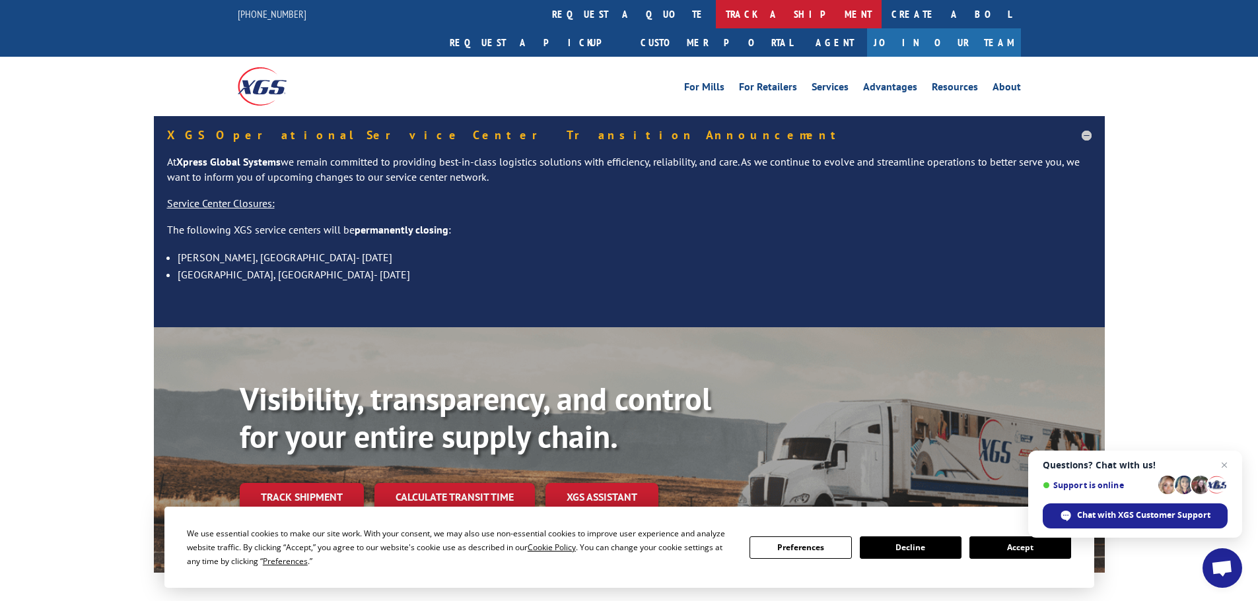
click at [716, 11] on link "track a shipment" at bounding box center [799, 14] width 166 height 28
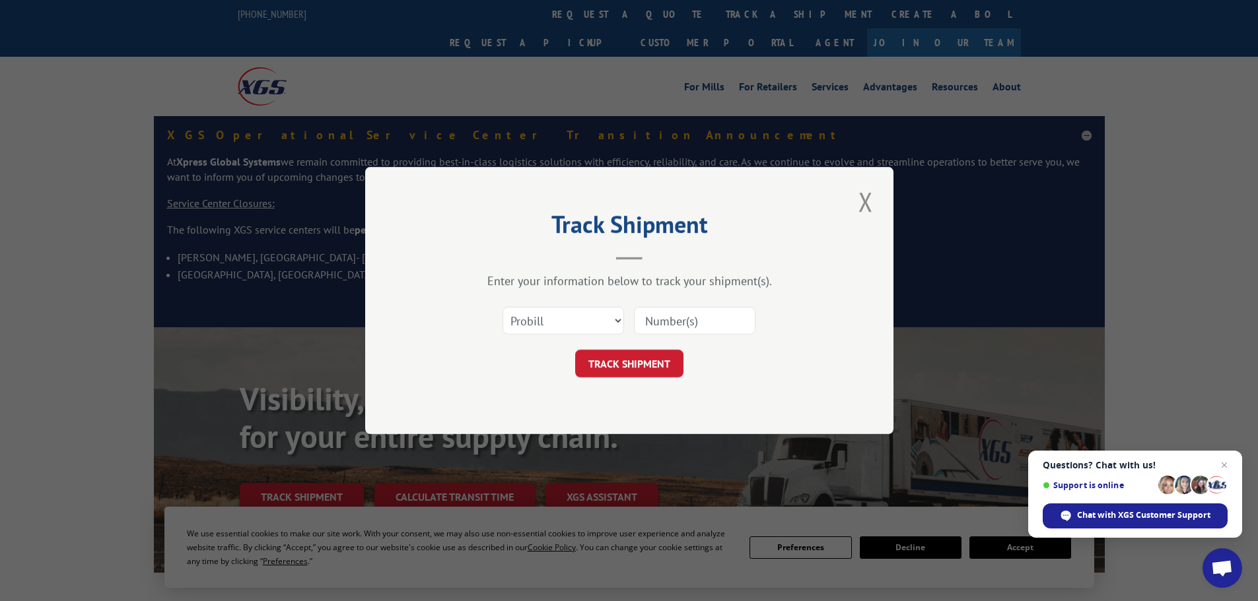
click at [663, 322] on input at bounding box center [694, 321] width 121 height 28
paste input "57J0706"
type input "57J0706"
drag, startPoint x: 516, startPoint y: 324, endPoint x: 529, endPoint y: 333, distance: 16.1
click at [516, 324] on select "Select category... Probill BOL PO" at bounding box center [562, 321] width 121 height 28
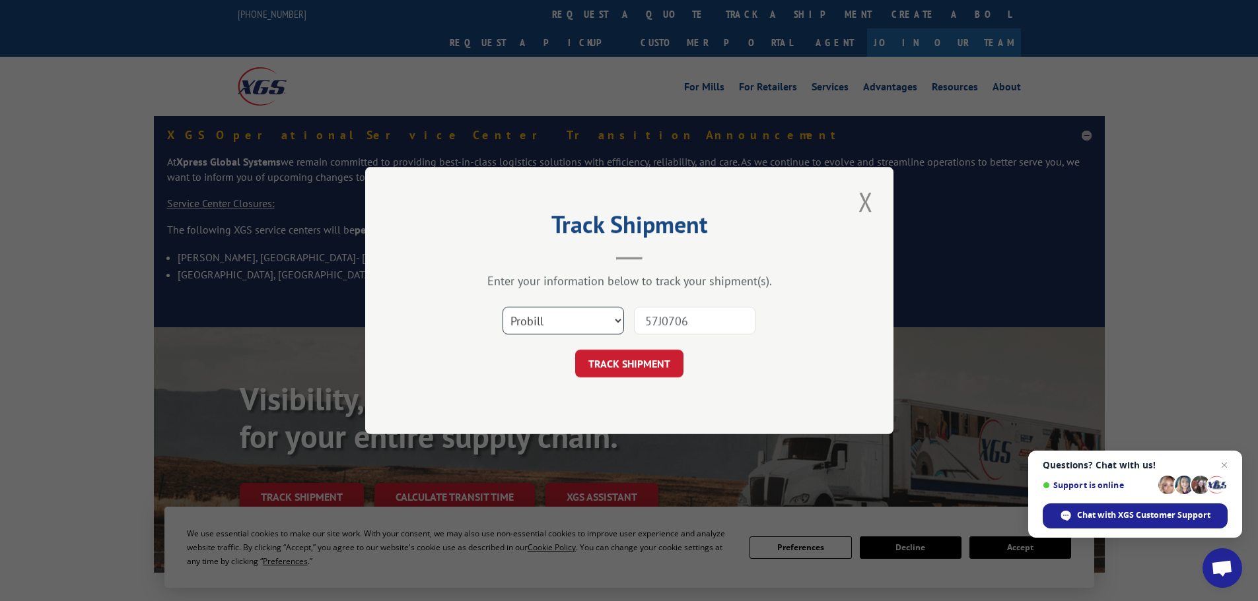
select select "bol"
click at [502, 307] on select "Select category... Probill BOL PO" at bounding box center [562, 321] width 121 height 28
click at [688, 374] on div "TRACK SHIPMENT" at bounding box center [629, 364] width 396 height 28
click at [622, 368] on button "TRACK SHIPMENT" at bounding box center [629, 364] width 108 height 28
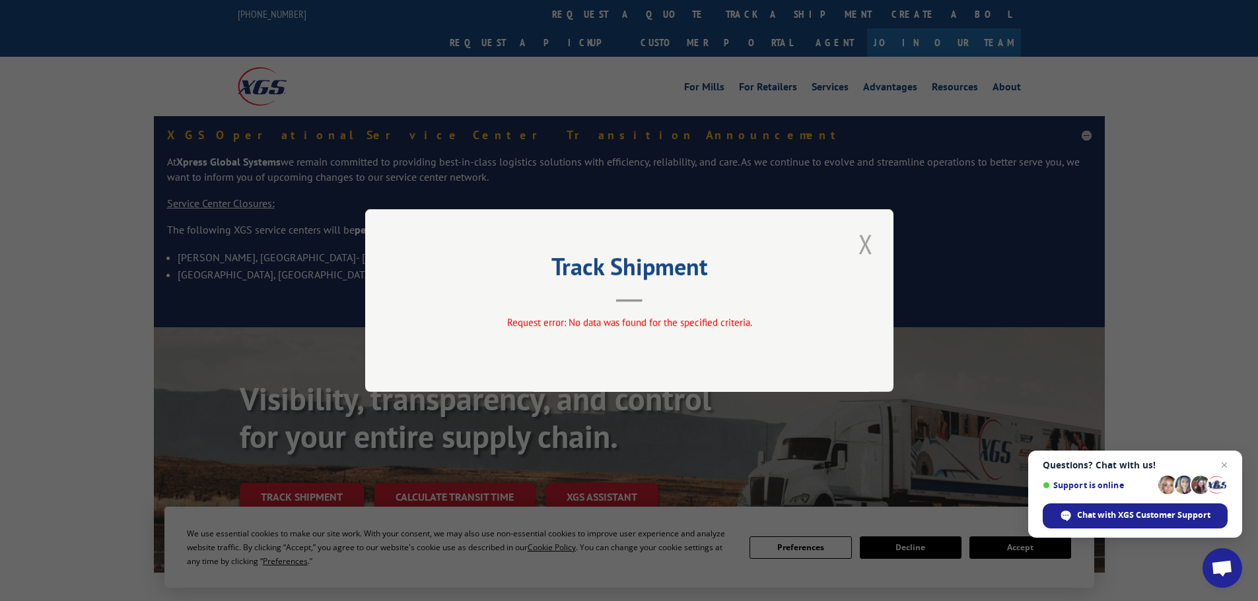
click at [870, 241] on button "Close modal" at bounding box center [865, 244] width 22 height 36
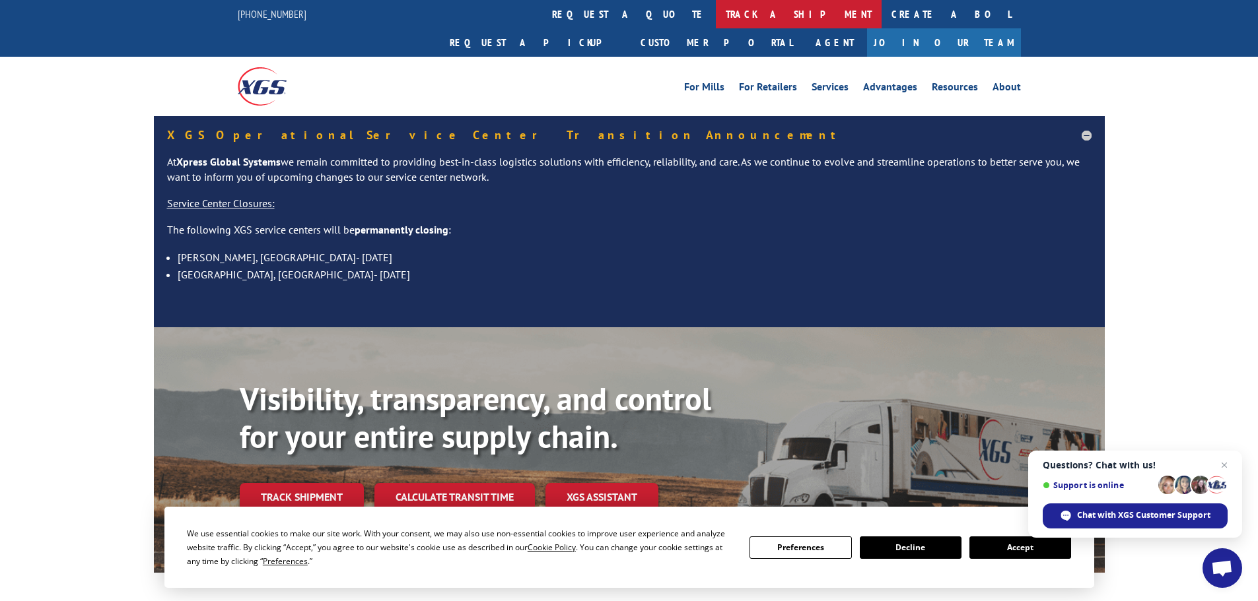
click at [716, 13] on link "track a shipment" at bounding box center [799, 14] width 166 height 28
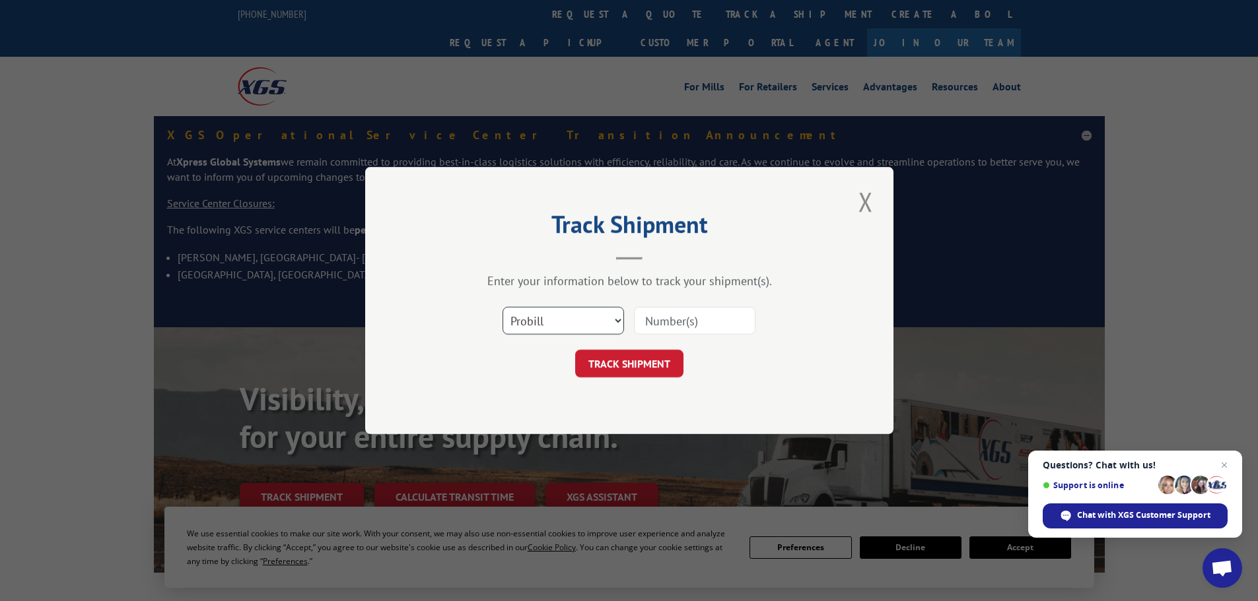
drag, startPoint x: 568, startPoint y: 320, endPoint x: 570, endPoint y: 333, distance: 13.4
click at [568, 320] on select "Select category... Probill BOL PO" at bounding box center [562, 321] width 121 height 28
select select "bol"
click at [502, 307] on select "Select category... Probill BOL PO" at bounding box center [562, 321] width 121 height 28
click at [670, 323] on input at bounding box center [694, 321] width 121 height 28
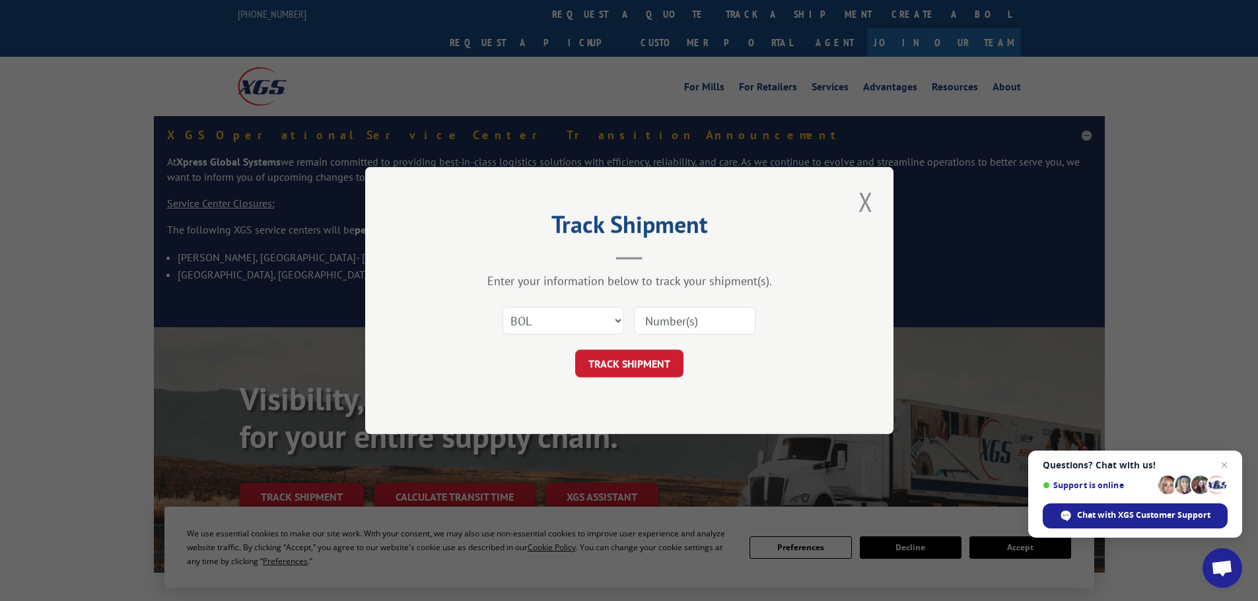
paste input "56P5158"
type input "56P5158"
click at [630, 368] on button "TRACK SHIPMENT" at bounding box center [629, 364] width 108 height 28
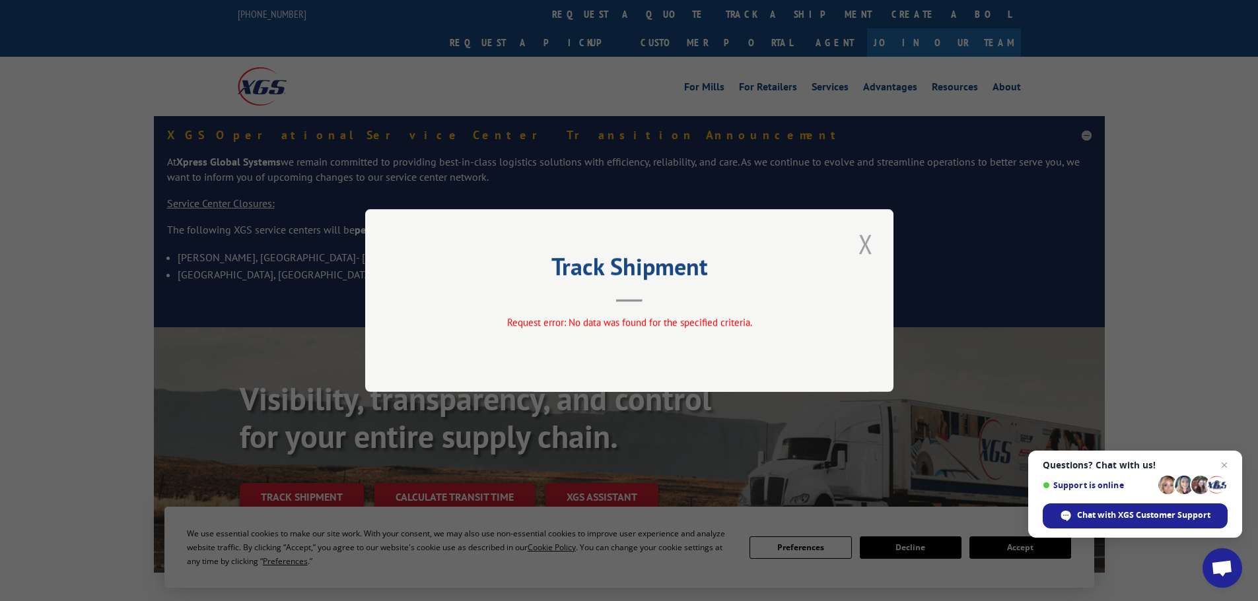
click at [866, 239] on button "Close modal" at bounding box center [865, 244] width 22 height 36
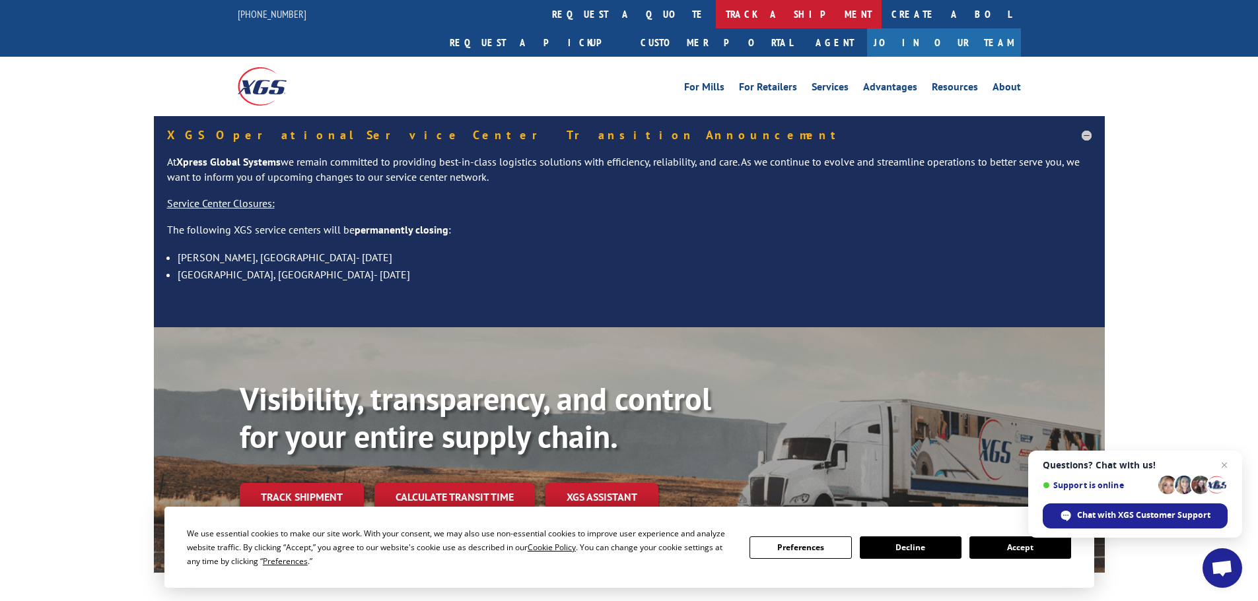
click at [716, 11] on link "track a shipment" at bounding box center [799, 14] width 166 height 28
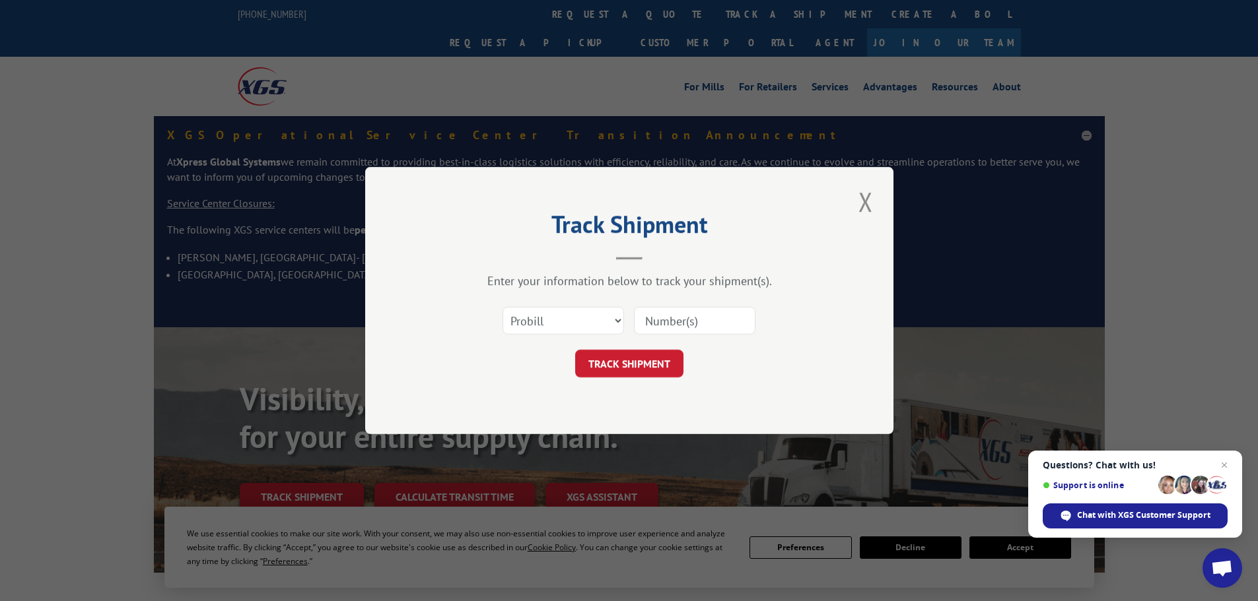
click at [570, 304] on div "Select category... Probill BOL PO" at bounding box center [629, 321] width 396 height 44
click at [560, 325] on select "Select category... Probill BOL PO" at bounding box center [562, 321] width 121 height 28
select select "bol"
click at [502, 307] on select "Select category... Probill BOL PO" at bounding box center [562, 321] width 121 height 28
click at [667, 321] on input at bounding box center [694, 321] width 121 height 28
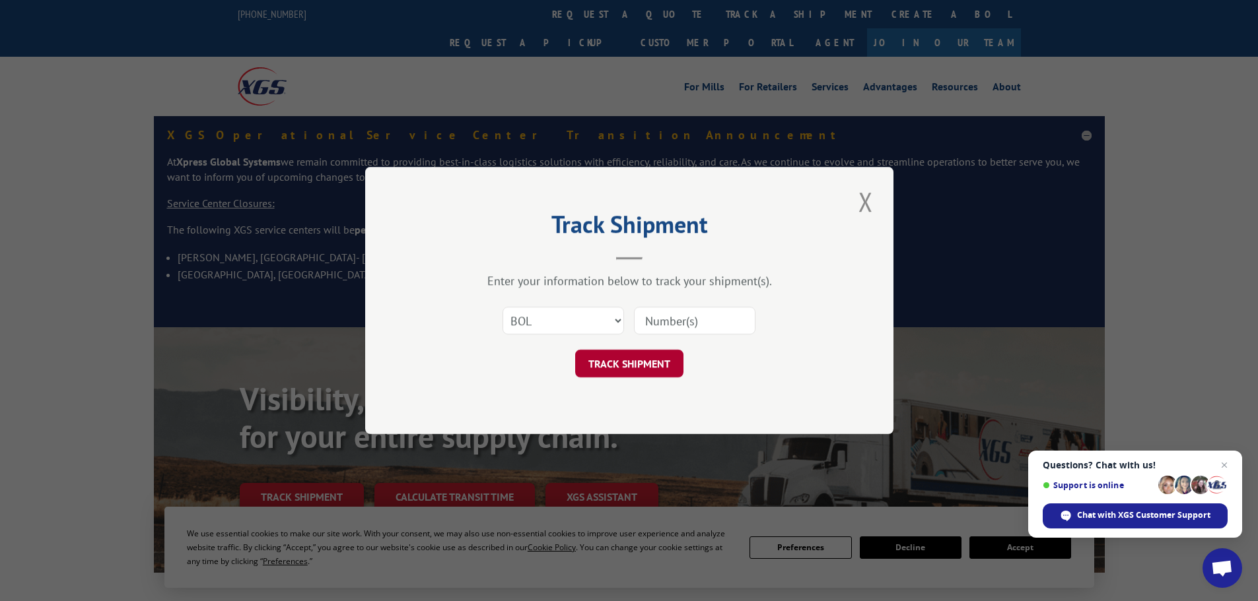
paste input "56T6331"
type input "56T6331"
click at [614, 366] on button "TRACK SHIPMENT" at bounding box center [629, 364] width 108 height 28
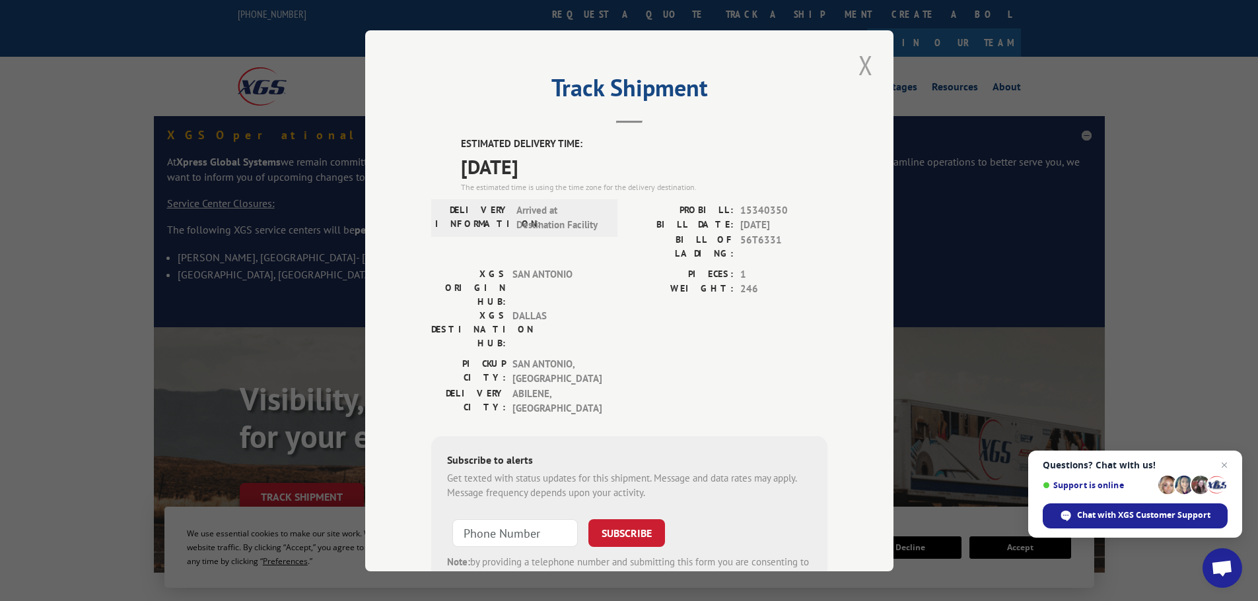
click at [861, 67] on button "Close modal" at bounding box center [865, 65] width 22 height 36
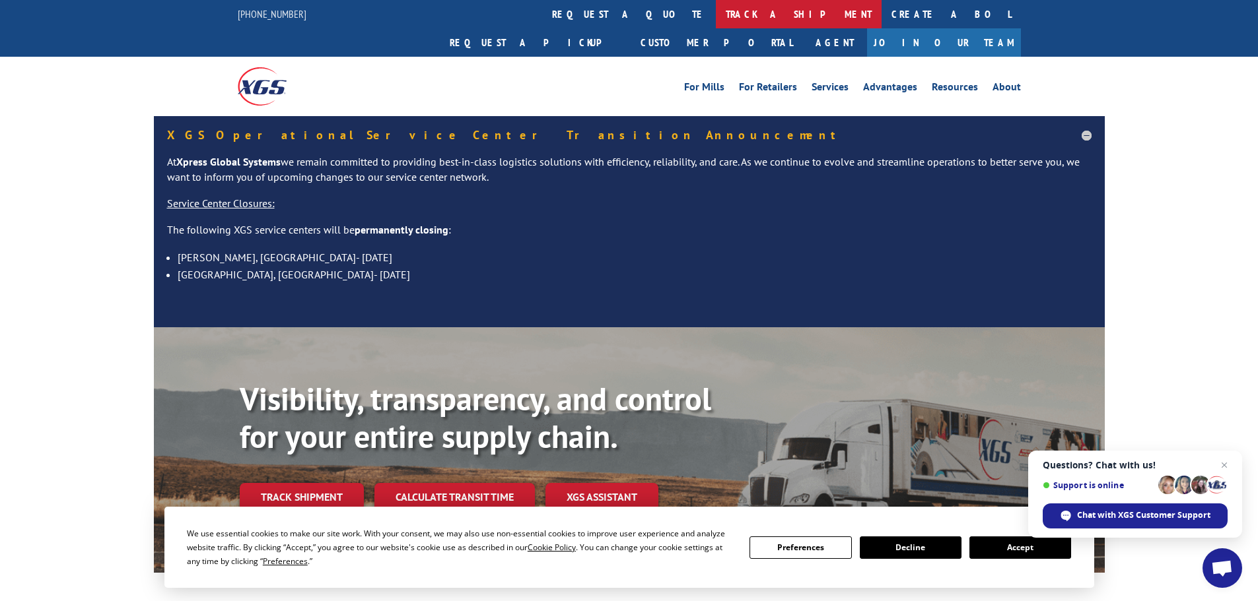
click at [716, 18] on link "track a shipment" at bounding box center [799, 14] width 166 height 28
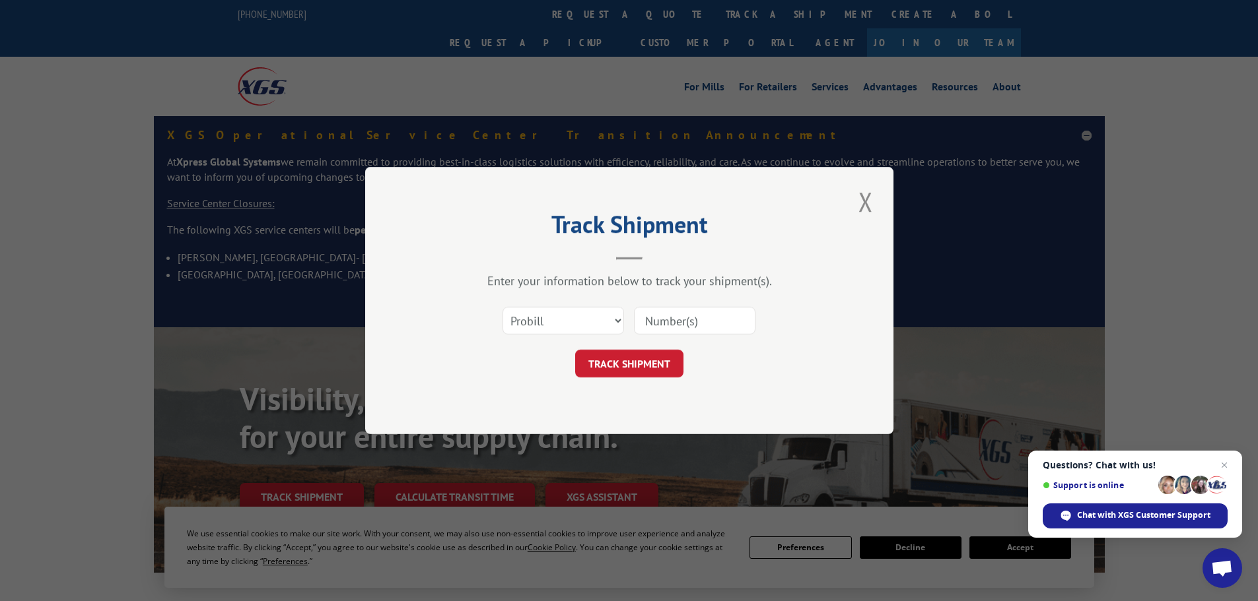
click at [639, 322] on input at bounding box center [694, 321] width 121 height 28
paste input "15340388"
type input "15340388"
click at [630, 347] on form "Select category... Probill BOL PO 15340388 TRACK SHIPMENT" at bounding box center [629, 338] width 396 height 79
click at [623, 360] on button "TRACK SHIPMENT" at bounding box center [629, 364] width 108 height 28
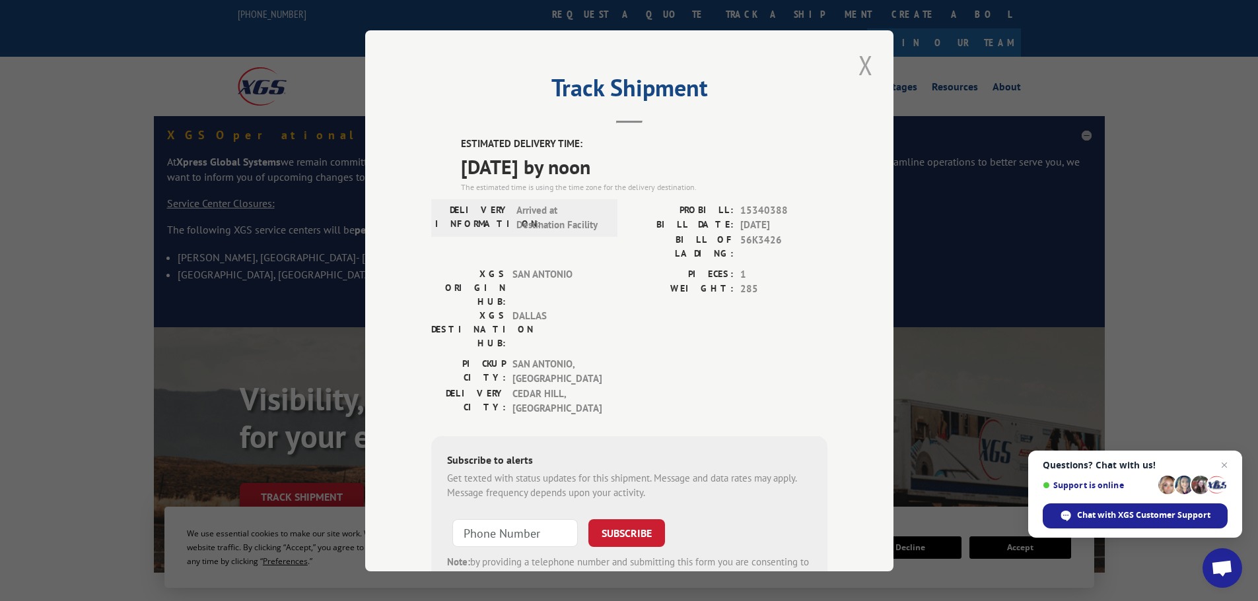
click at [860, 61] on button "Close modal" at bounding box center [865, 65] width 22 height 36
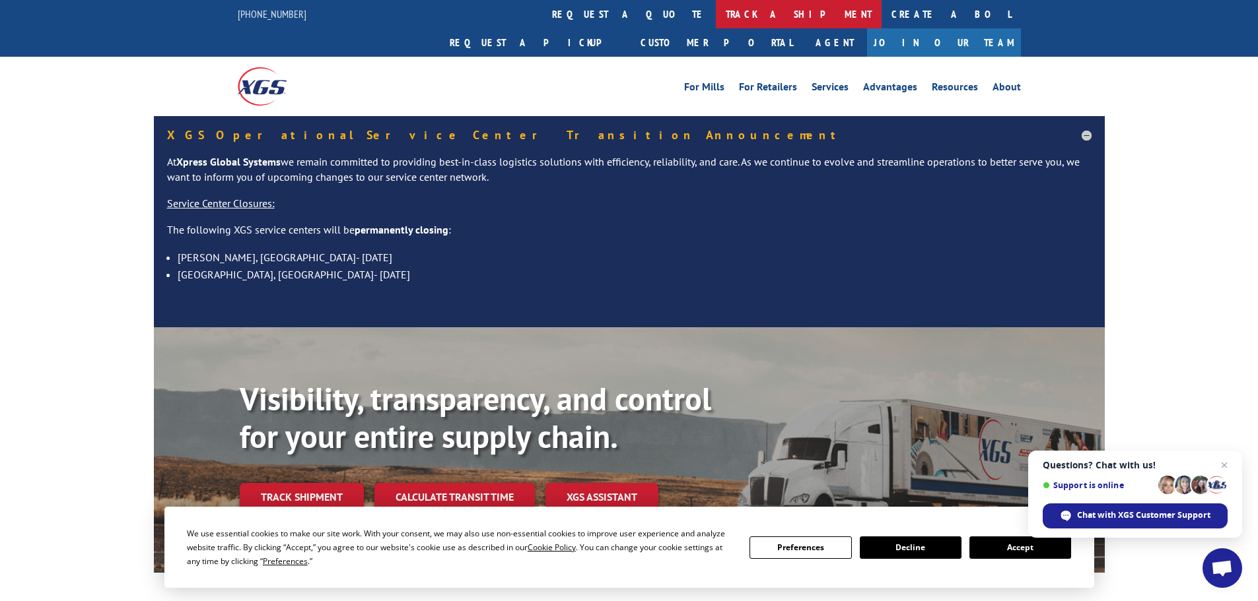
click at [716, 17] on link "track a shipment" at bounding box center [799, 14] width 166 height 28
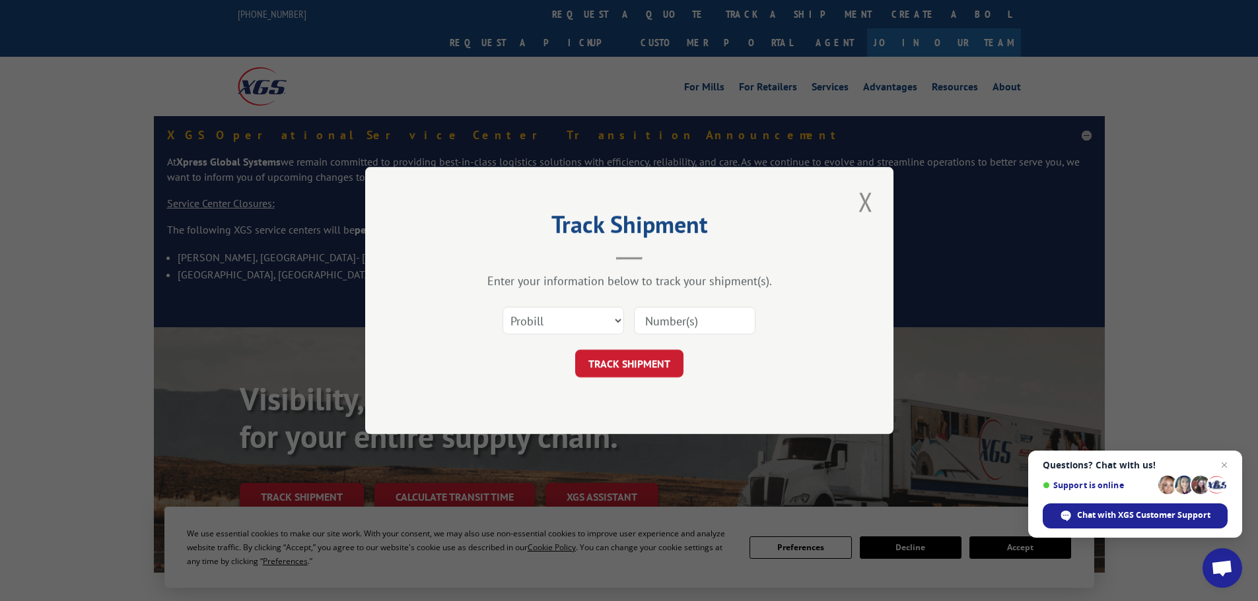
click at [667, 314] on input at bounding box center [694, 321] width 121 height 28
paste input "15472870"
type input "15472870"
click at [626, 360] on button "TRACK SHIPMENT" at bounding box center [629, 364] width 108 height 28
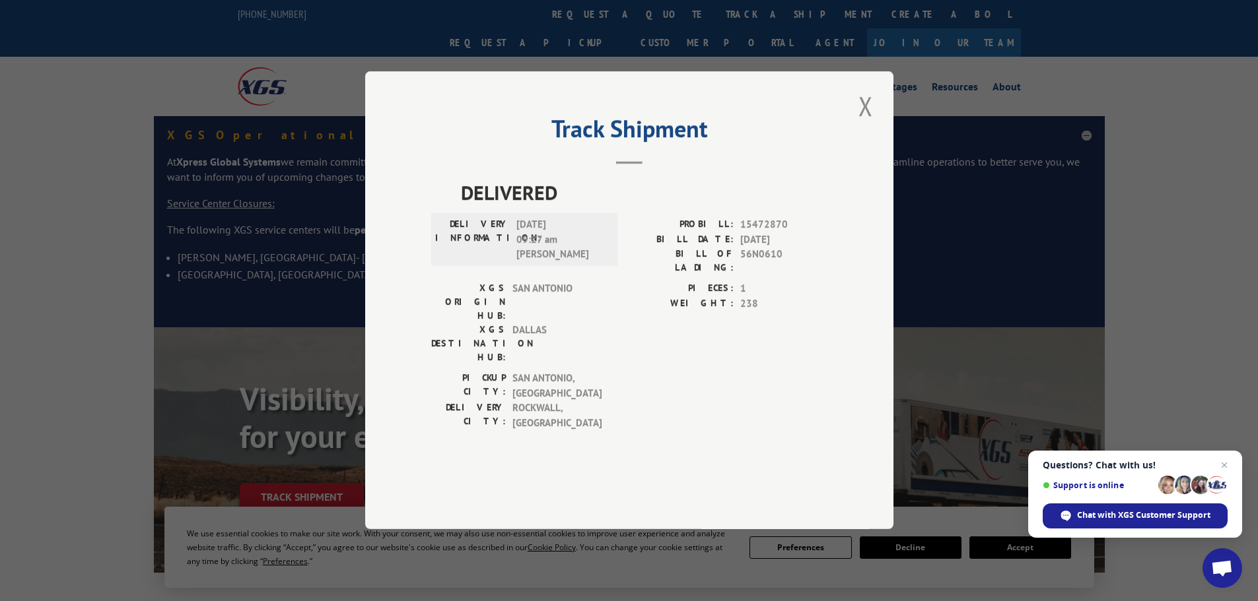
drag, startPoint x: 859, startPoint y: 147, endPoint x: 837, endPoint y: 120, distance: 34.7
click at [859, 124] on button "Close modal" at bounding box center [865, 106] width 22 height 36
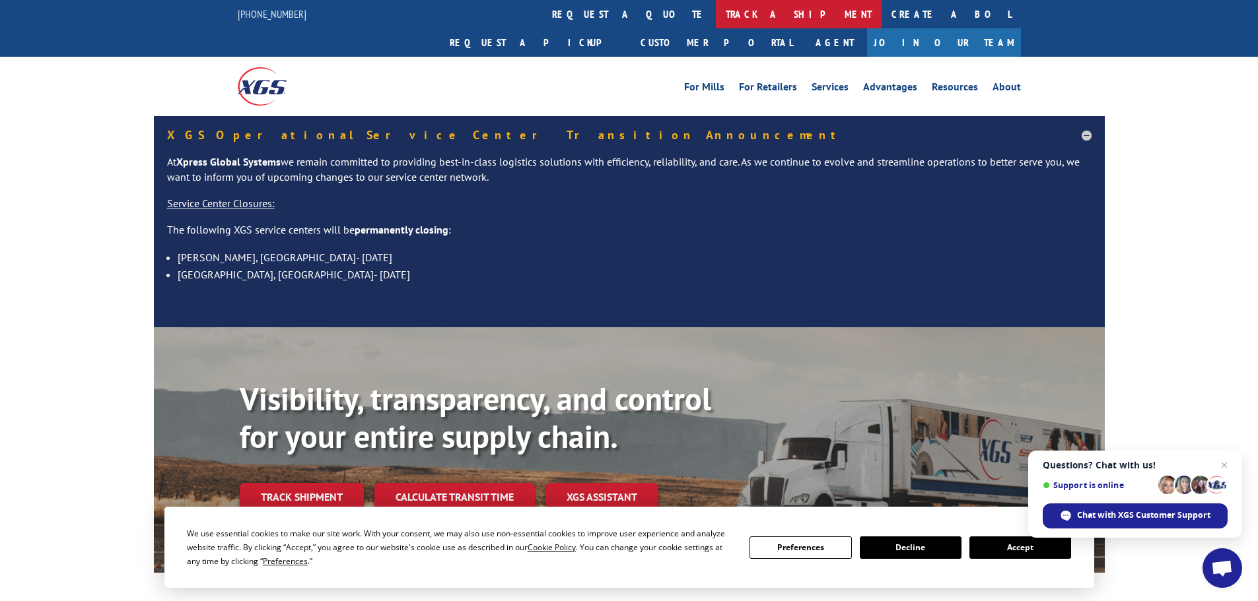
click at [716, 10] on link "track a shipment" at bounding box center [799, 14] width 166 height 28
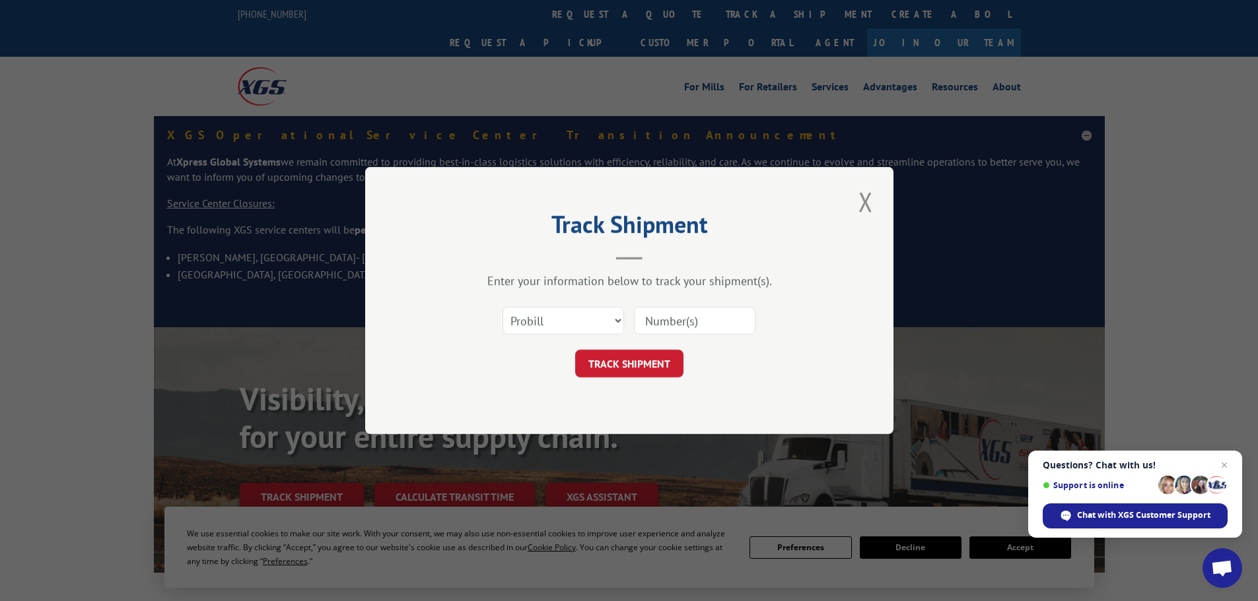
click at [681, 323] on input at bounding box center [694, 321] width 121 height 28
paste input "15340352"
type input "15340352"
click at [657, 362] on button "TRACK SHIPMENT" at bounding box center [629, 364] width 108 height 28
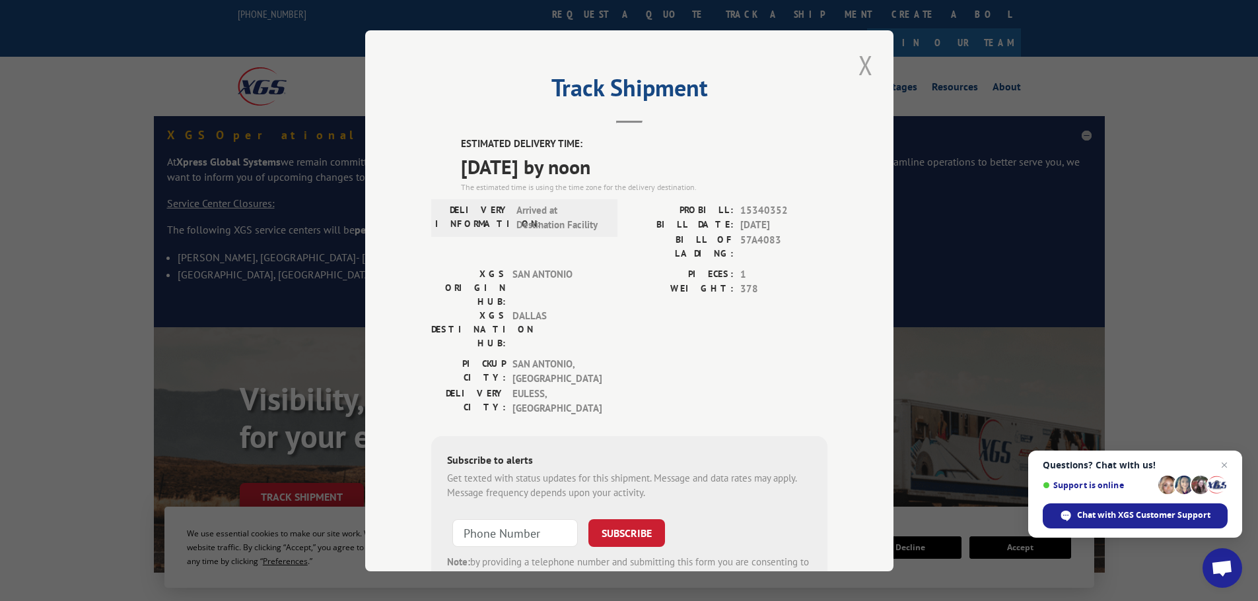
click at [865, 65] on button "Close modal" at bounding box center [865, 65] width 22 height 36
